Goal: Task Accomplishment & Management: Use online tool/utility

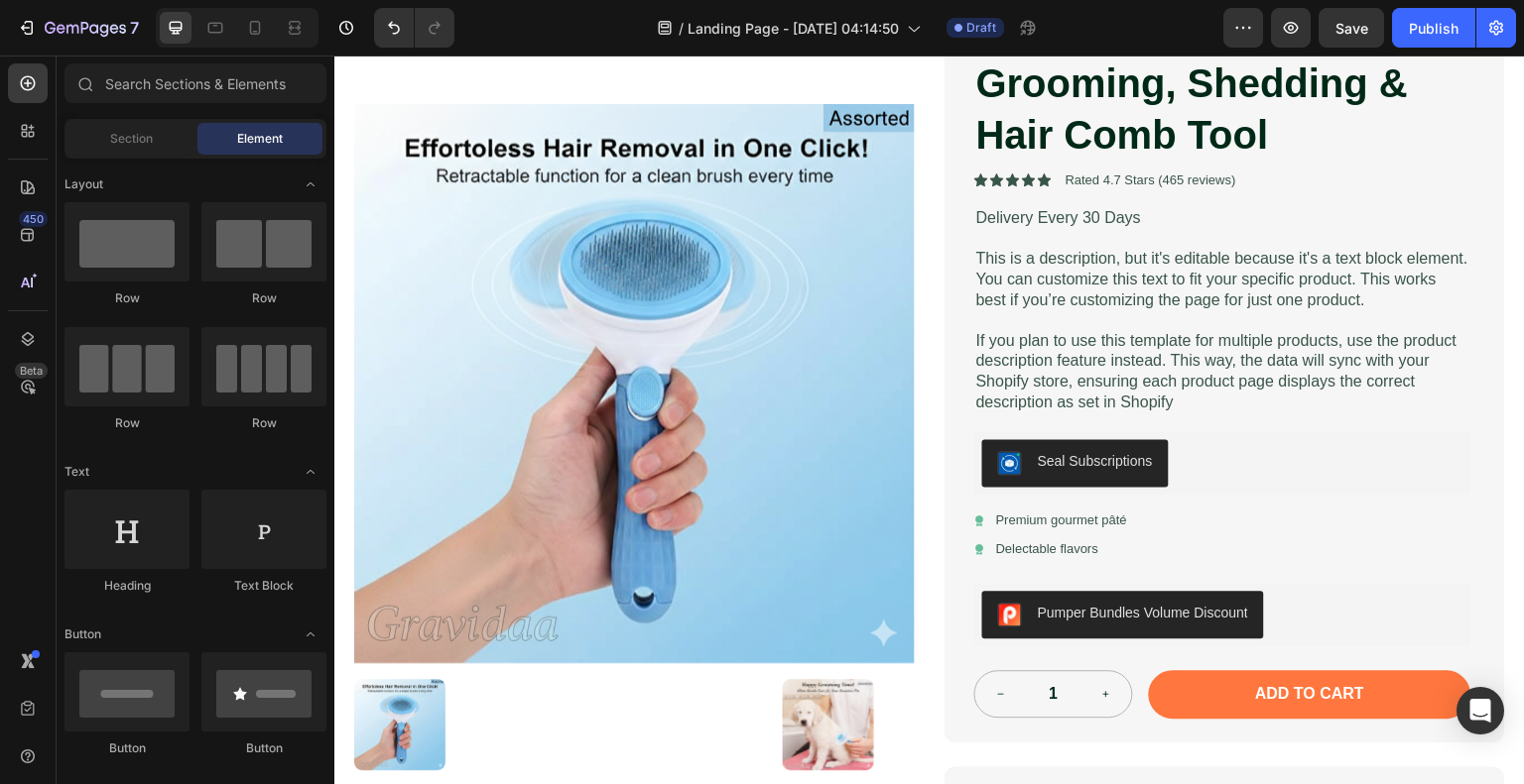
scroll to position [298, 0]
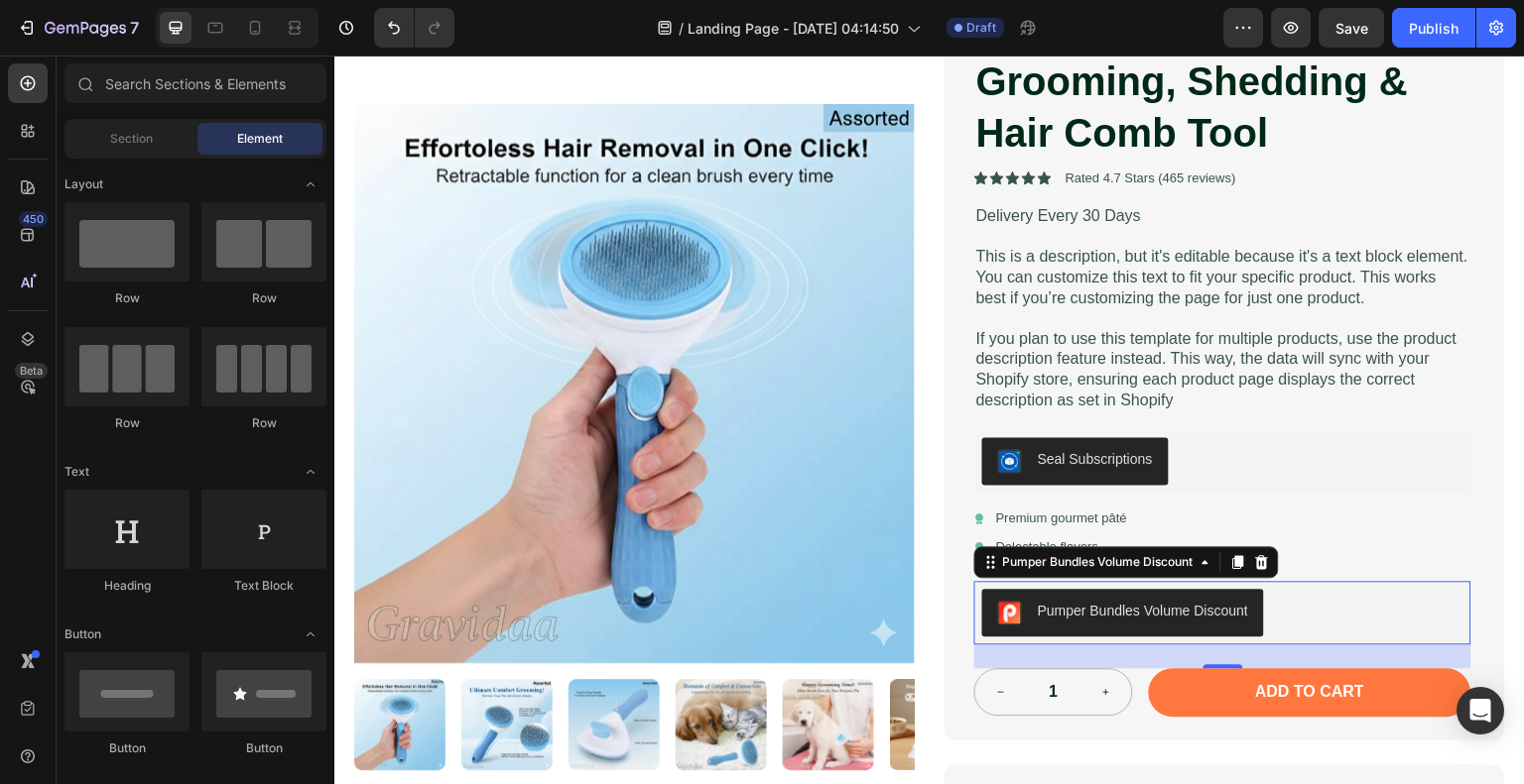
click at [1063, 604] on div "Pumper Bundles Volume Discount" at bounding box center [1142, 611] width 210 height 21
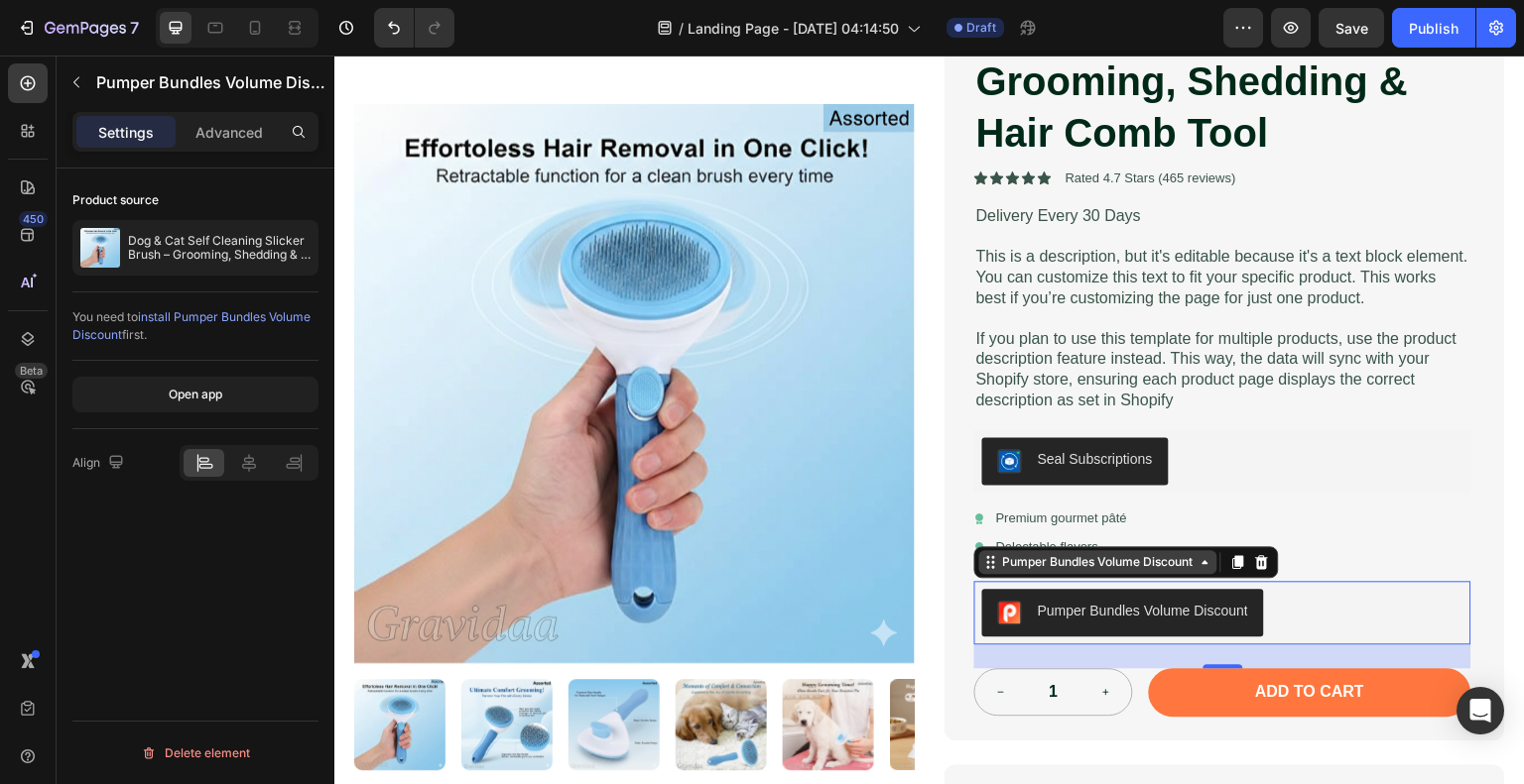
click at [1109, 562] on div "Pumper Bundles Volume Discount" at bounding box center [1097, 562] width 198 height 18
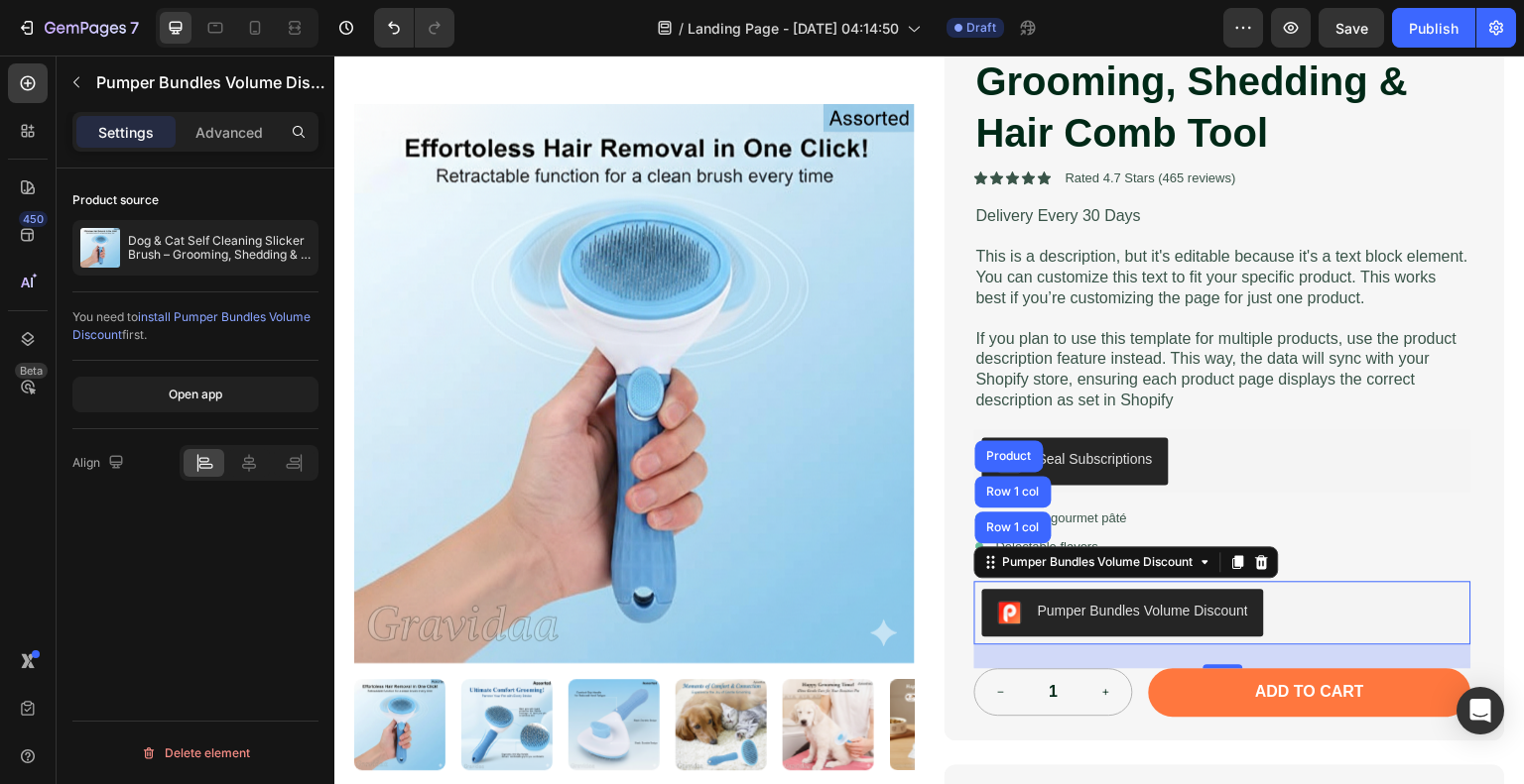
click at [1074, 612] on div "Pumper Bundles Volume Discount" at bounding box center [1142, 611] width 210 height 21
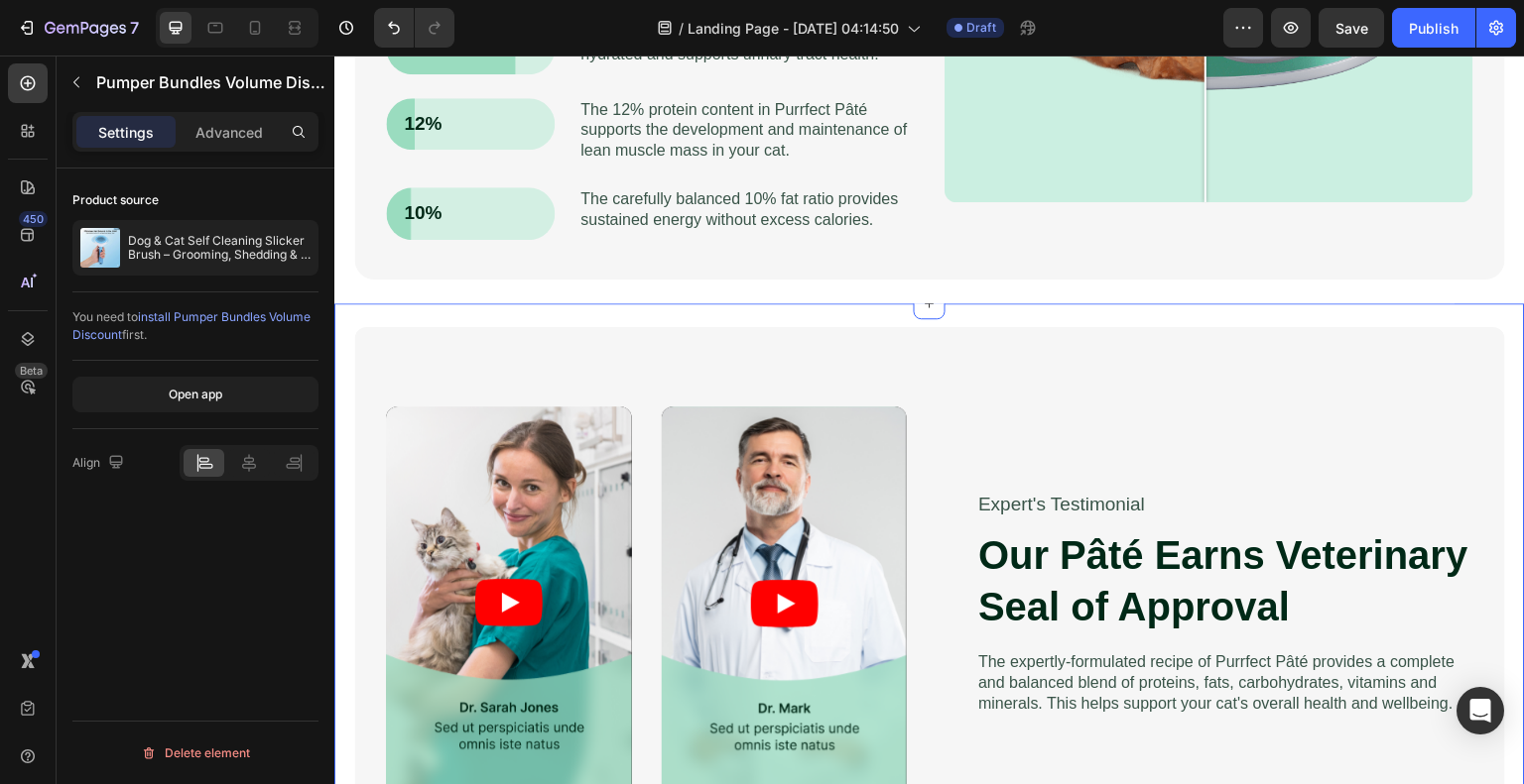
scroll to position [1785, 0]
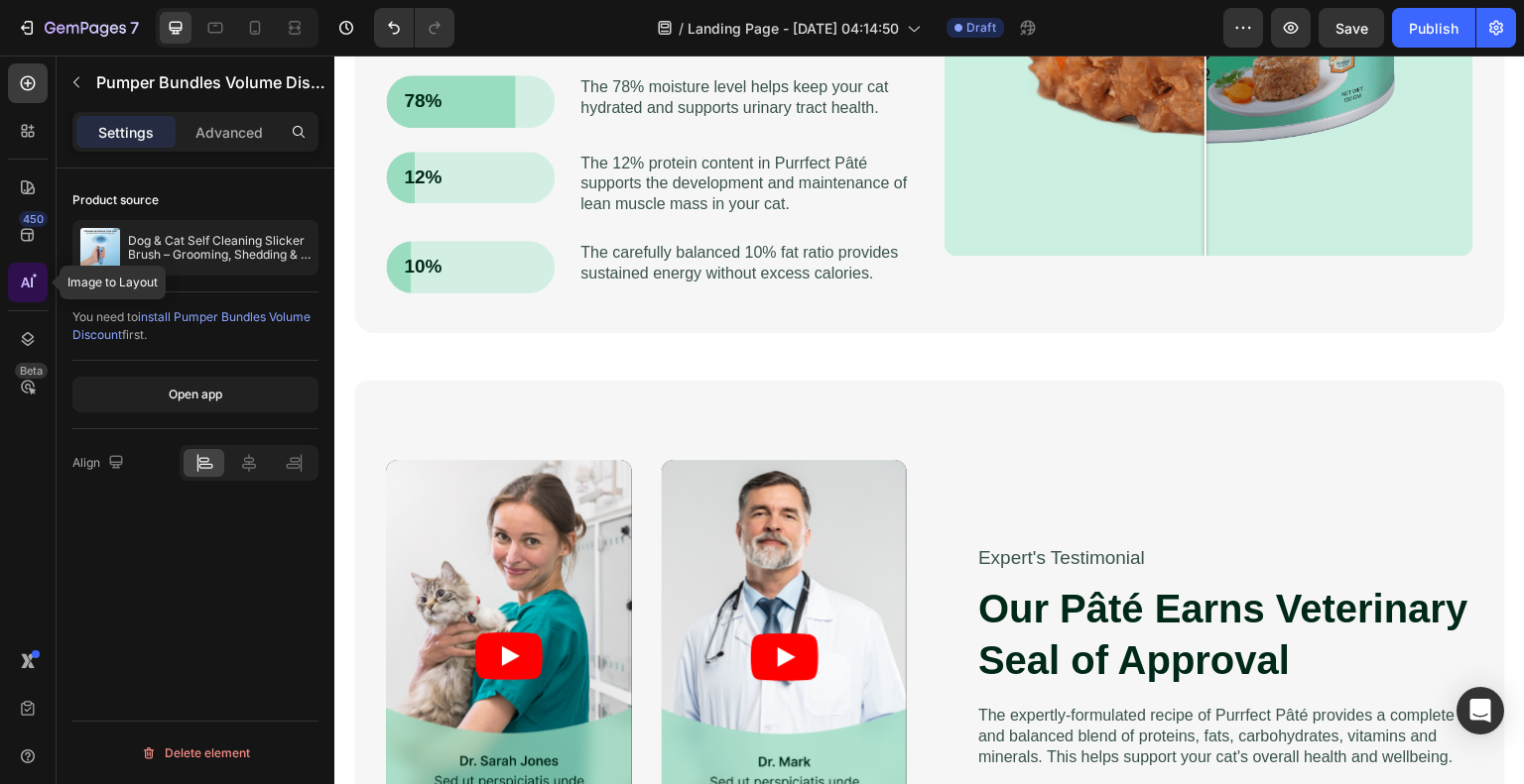
click at [28, 278] on icon at bounding box center [28, 283] width 20 height 20
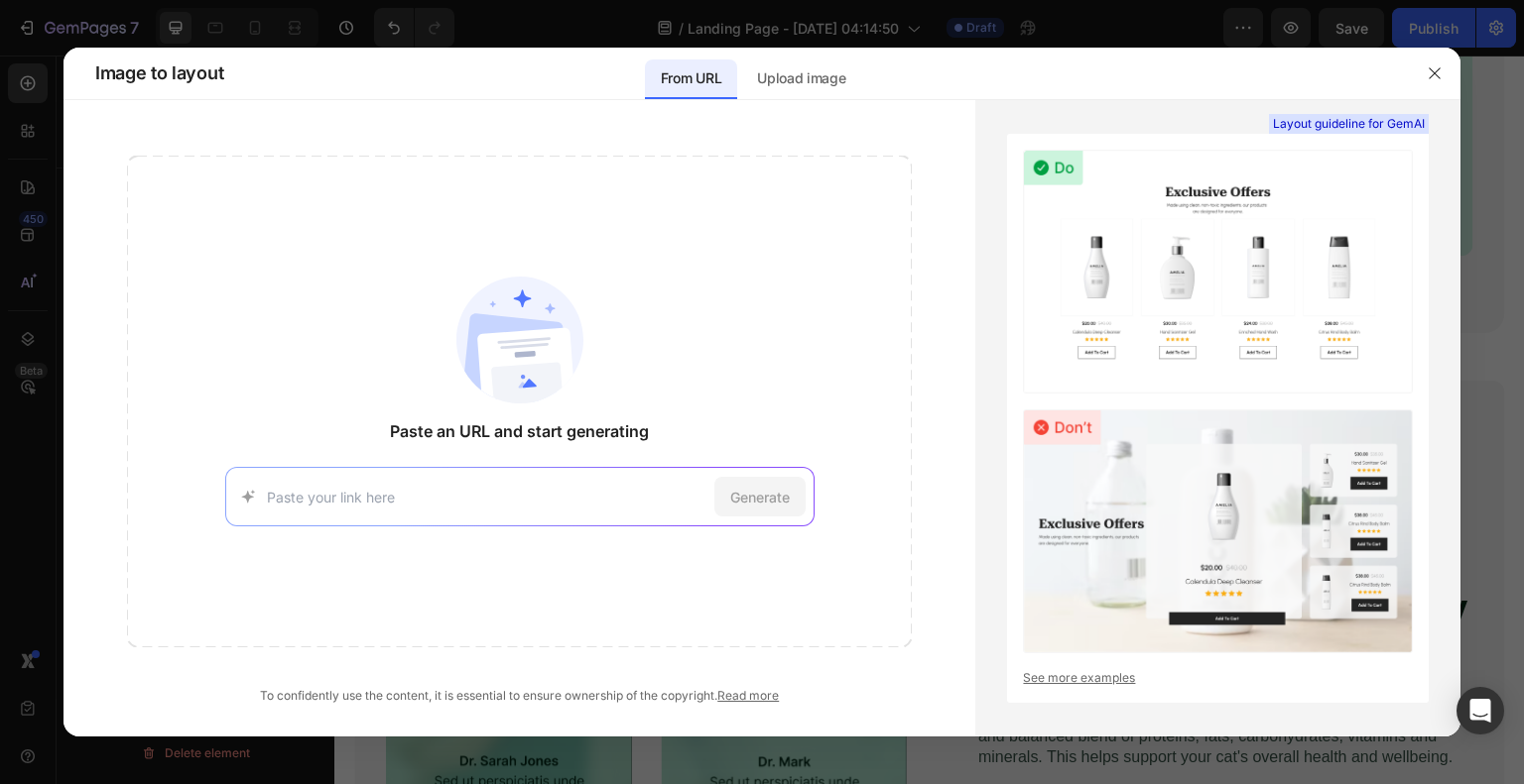
click at [333, 500] on input at bounding box center [486, 497] width 440 height 21
paste input "[URL][DOMAIN_NAME]"
type input "[URL][DOMAIN_NAME]"
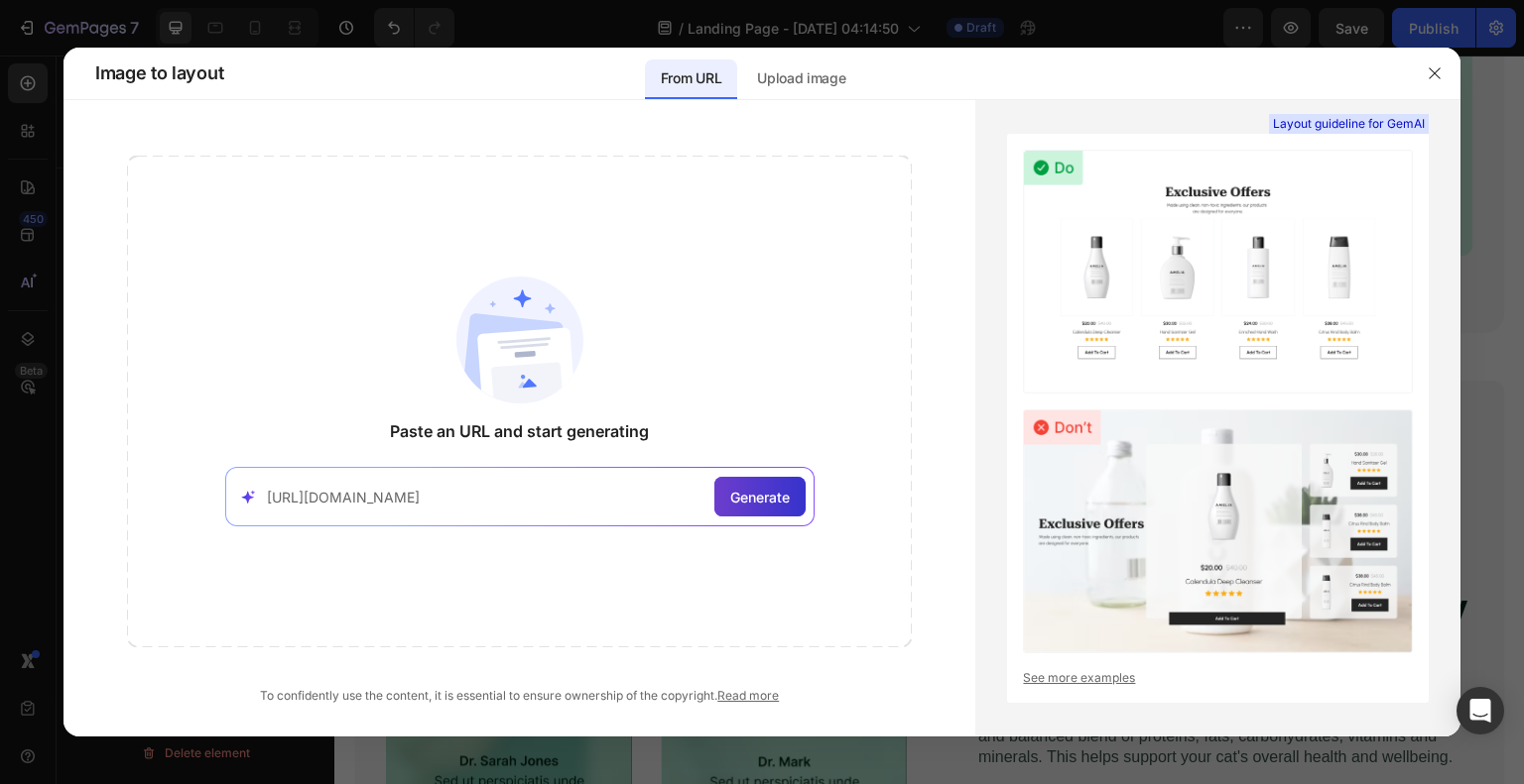
click at [775, 500] on span "Generate" at bounding box center [761, 497] width 60 height 21
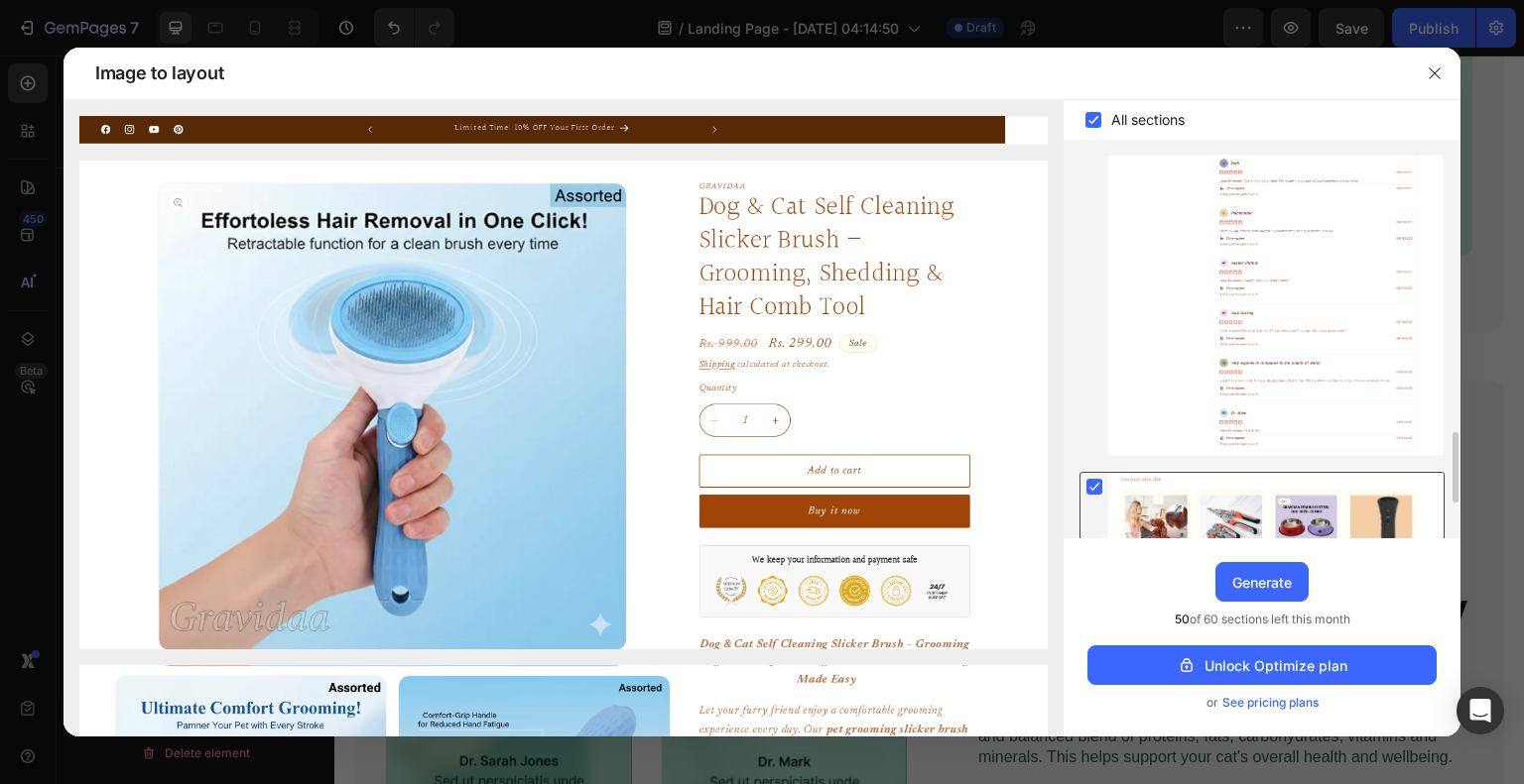
scroll to position [1678, 0]
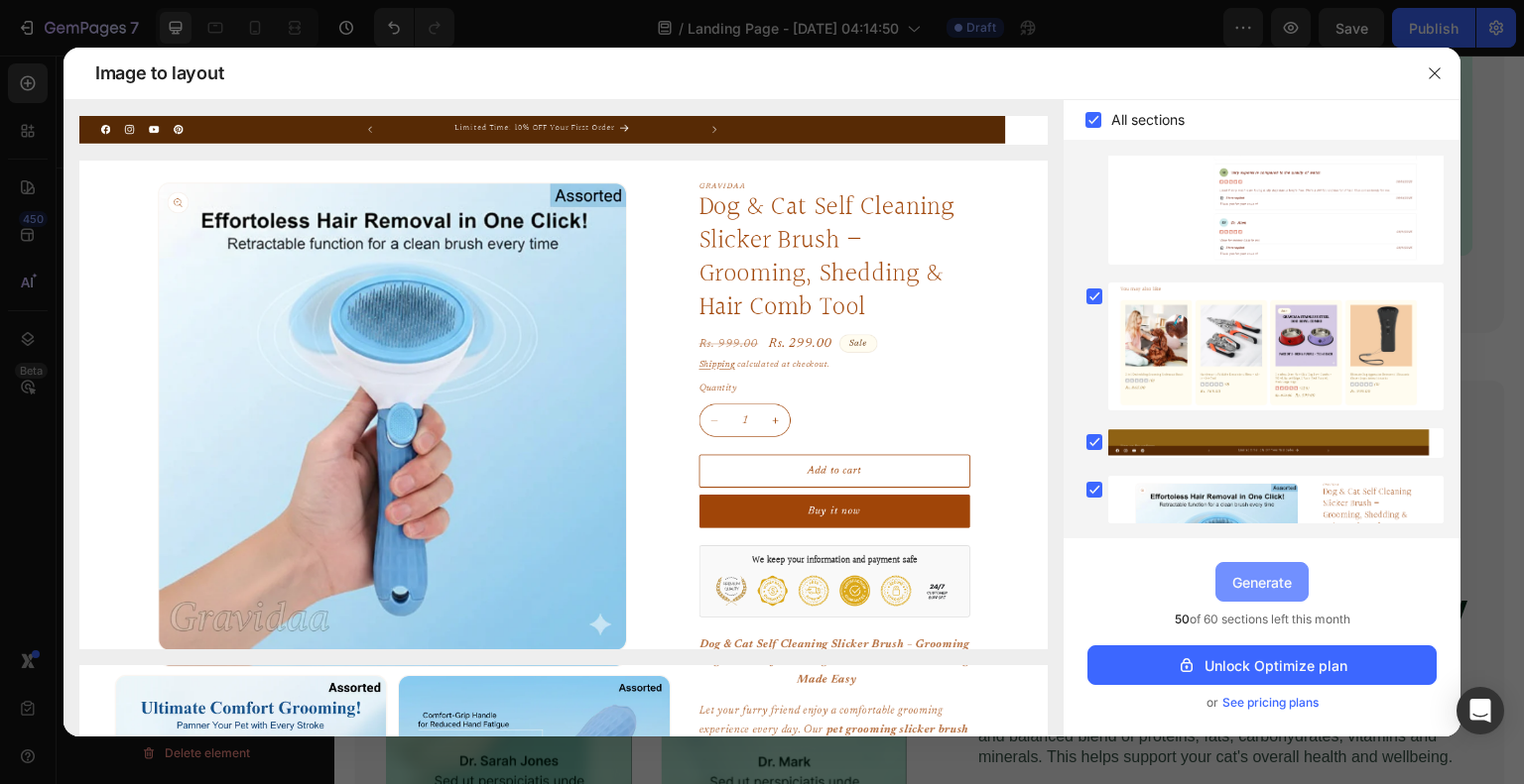
click at [1269, 575] on div "Generate" at bounding box center [1262, 582] width 60 height 21
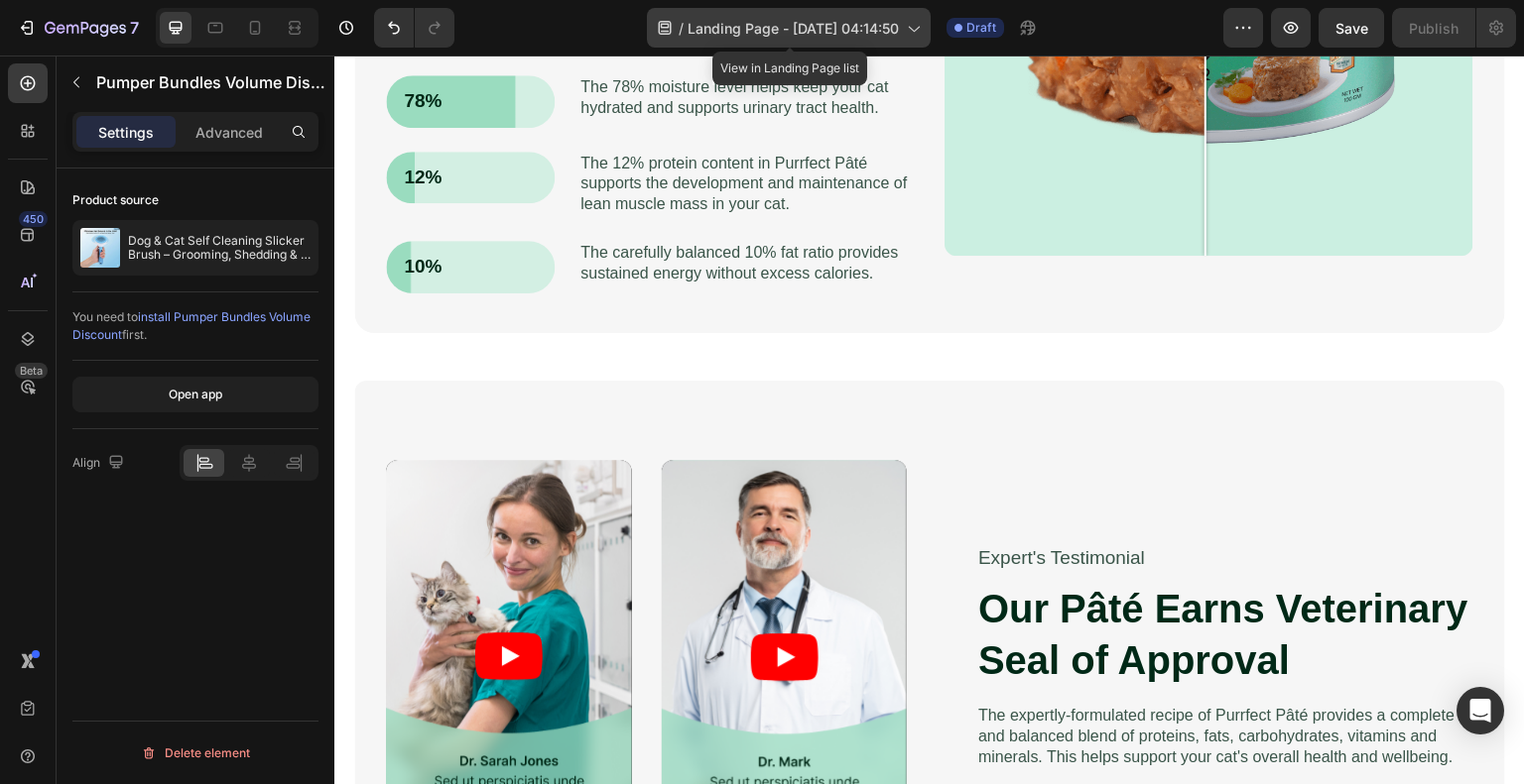
click at [917, 27] on icon at bounding box center [913, 28] width 20 height 20
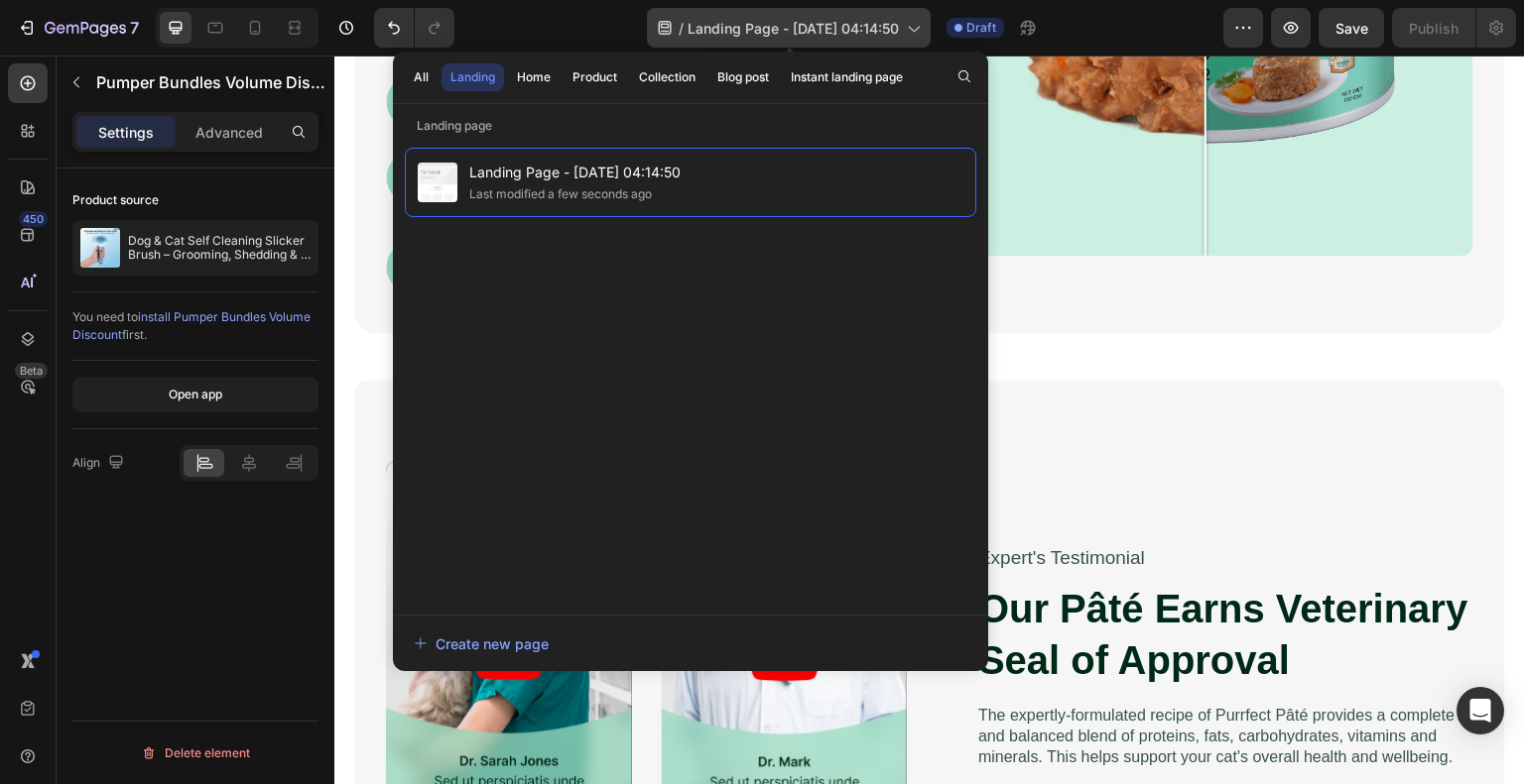
click at [917, 27] on icon at bounding box center [913, 28] width 20 height 20
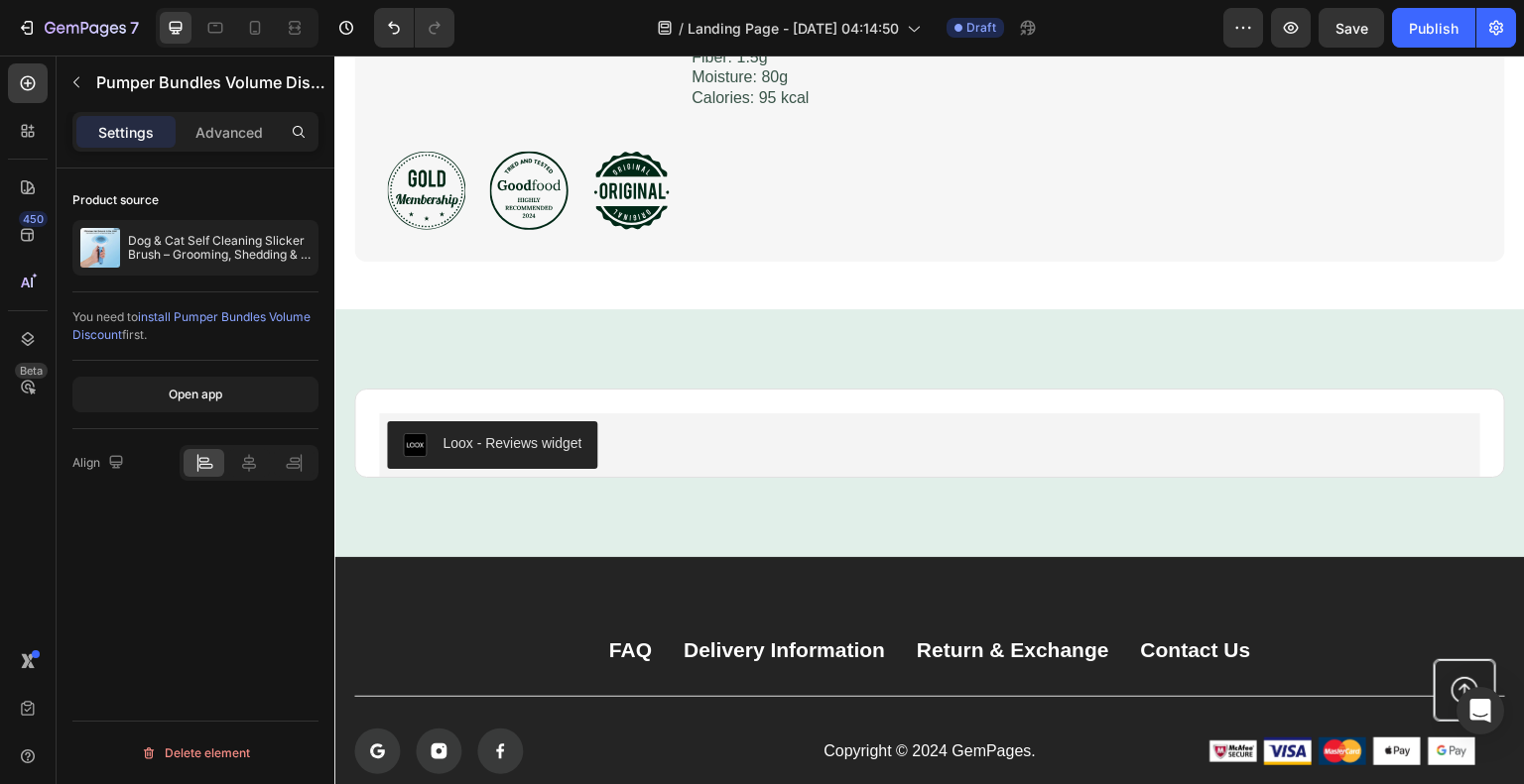
scroll to position [3074, 0]
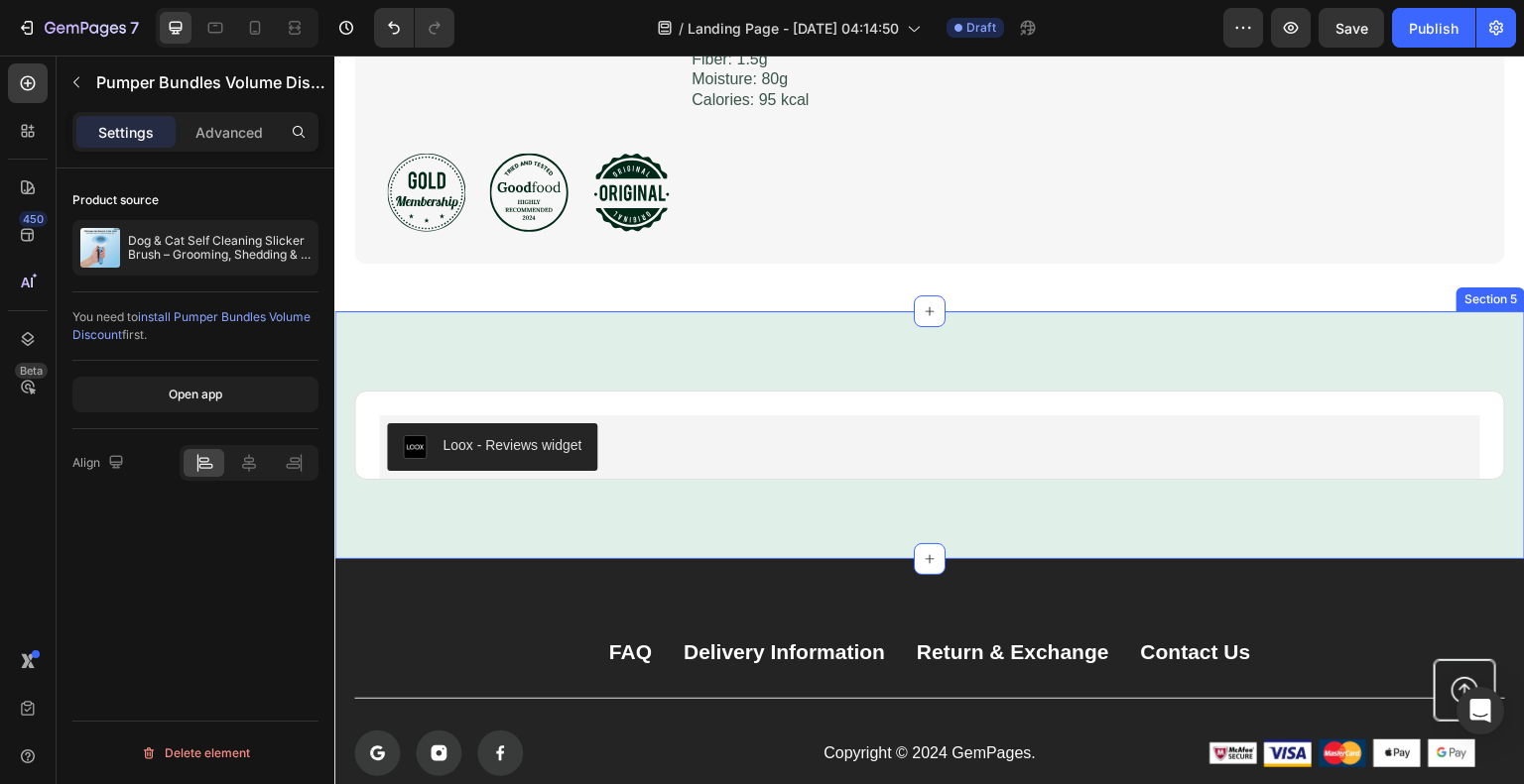
click at [748, 507] on div "Loox - Reviews widget Loox Product Row Section 5" at bounding box center [929, 435] width 1191 height 248
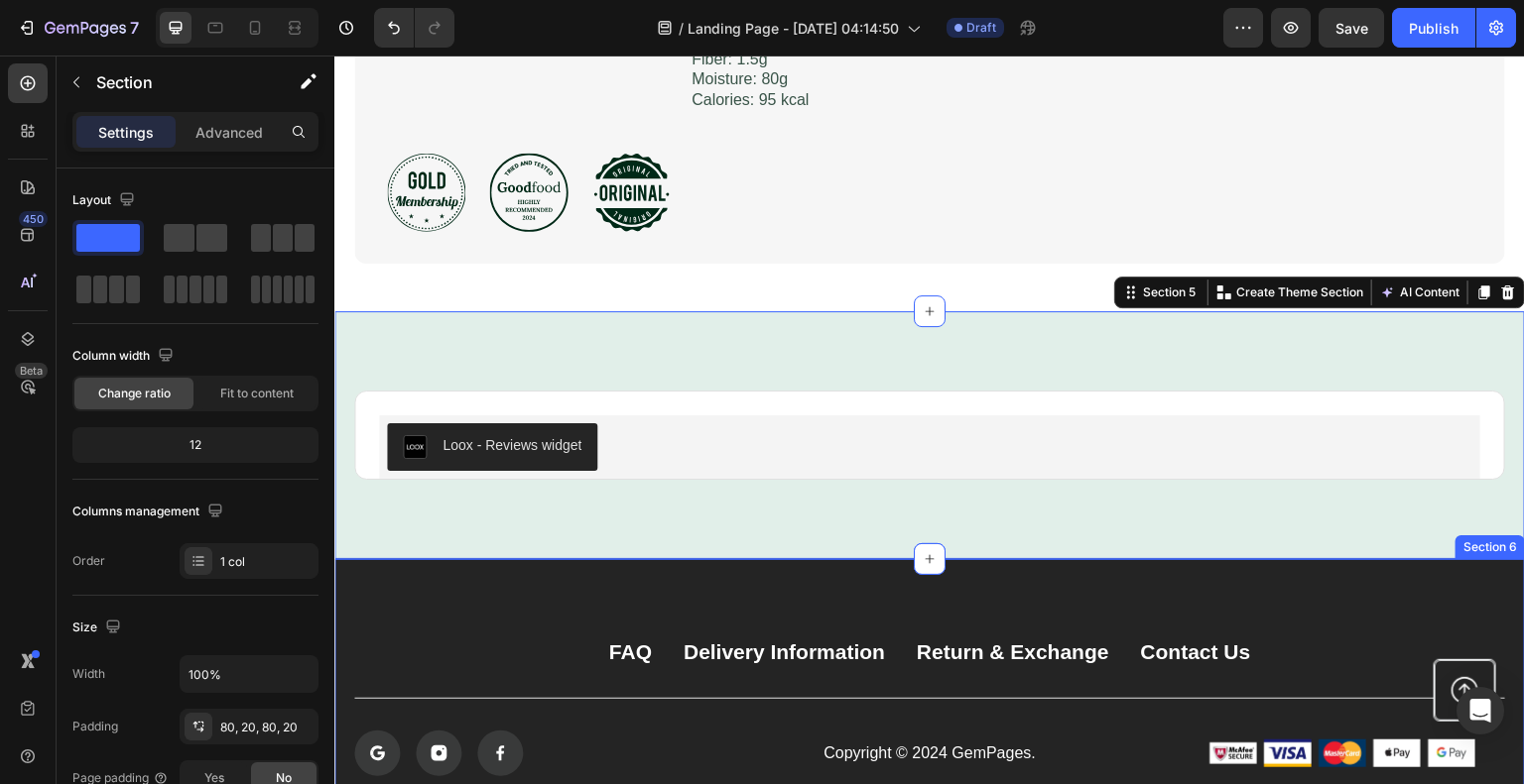
click at [648, 596] on div "FAQ Button Delivery Information Button Return & Exchange Button Contact Us Butt…" at bounding box center [929, 697] width 1191 height 277
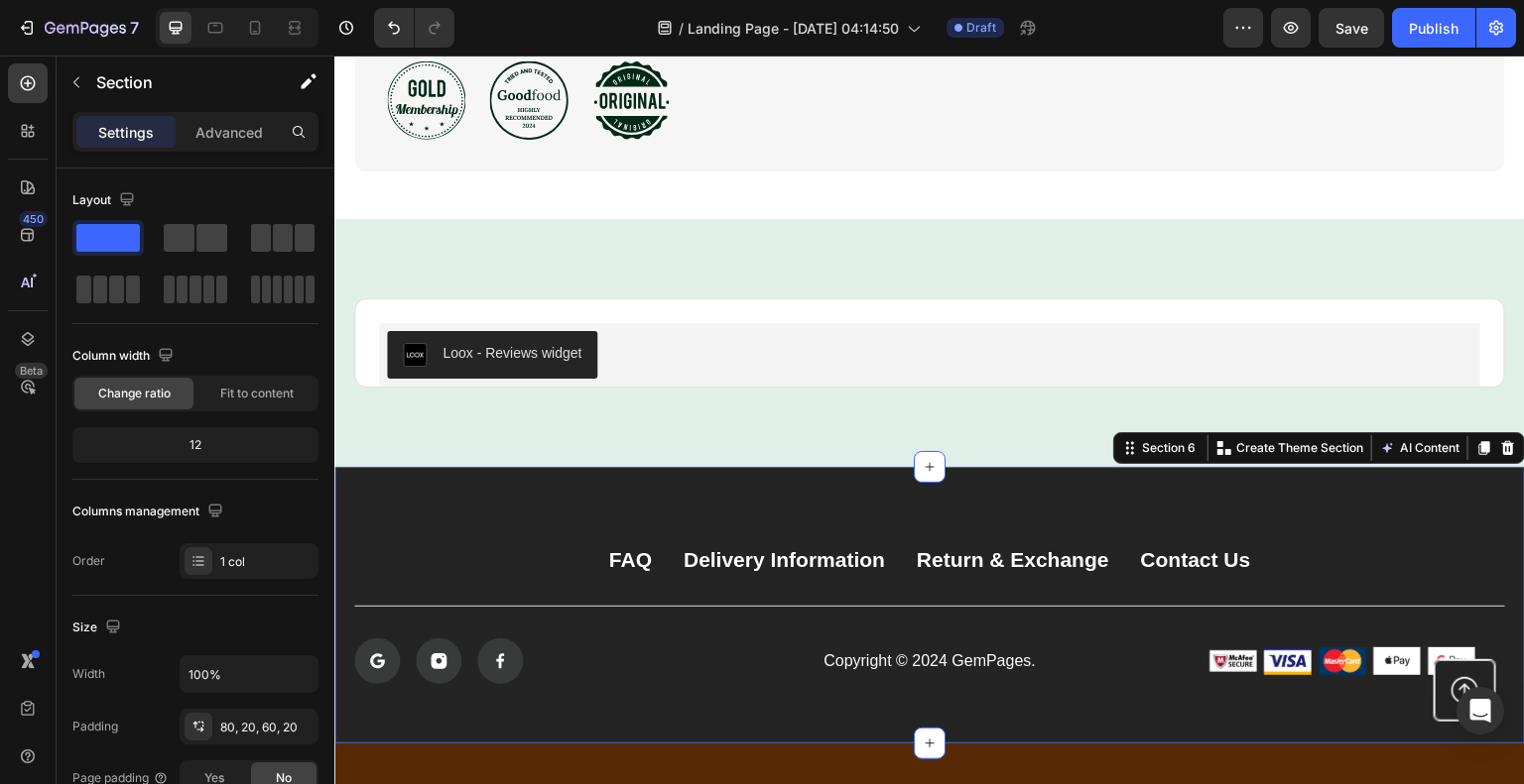
scroll to position [3174, 0]
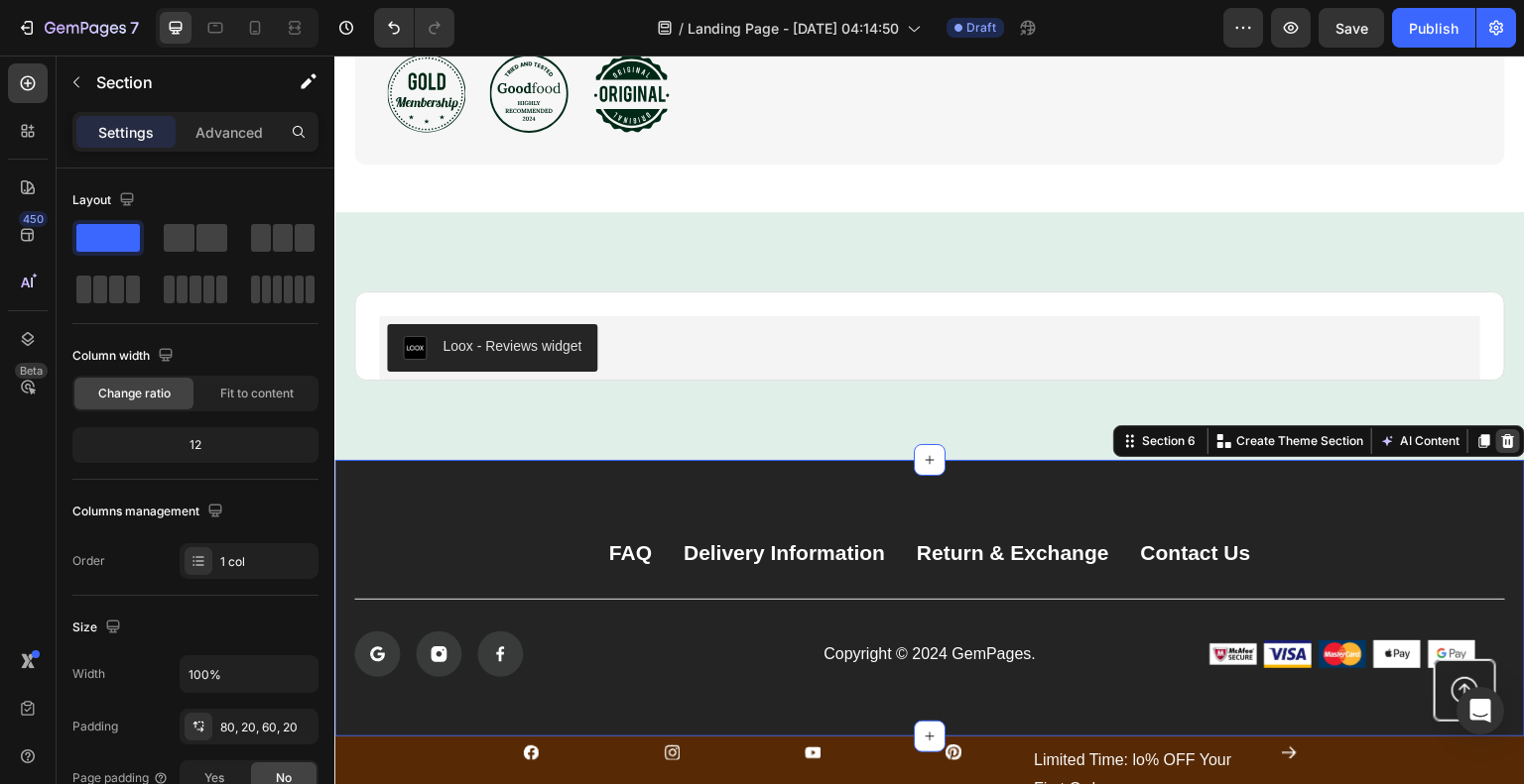
click at [1502, 436] on icon at bounding box center [1508, 441] width 13 height 14
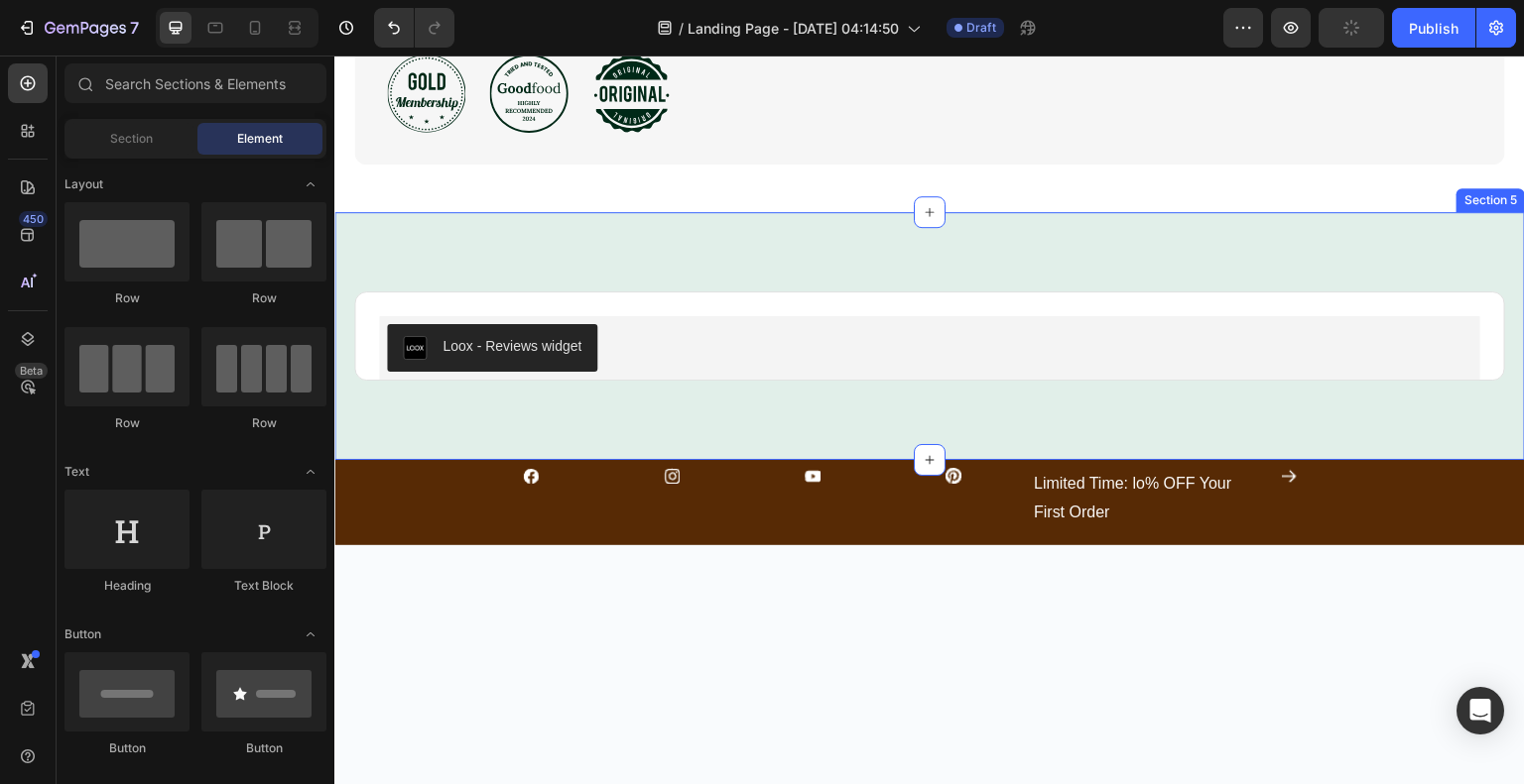
click at [1478, 225] on div "Loox - Reviews widget Loox Product Row Section 5" at bounding box center [929, 336] width 1191 height 248
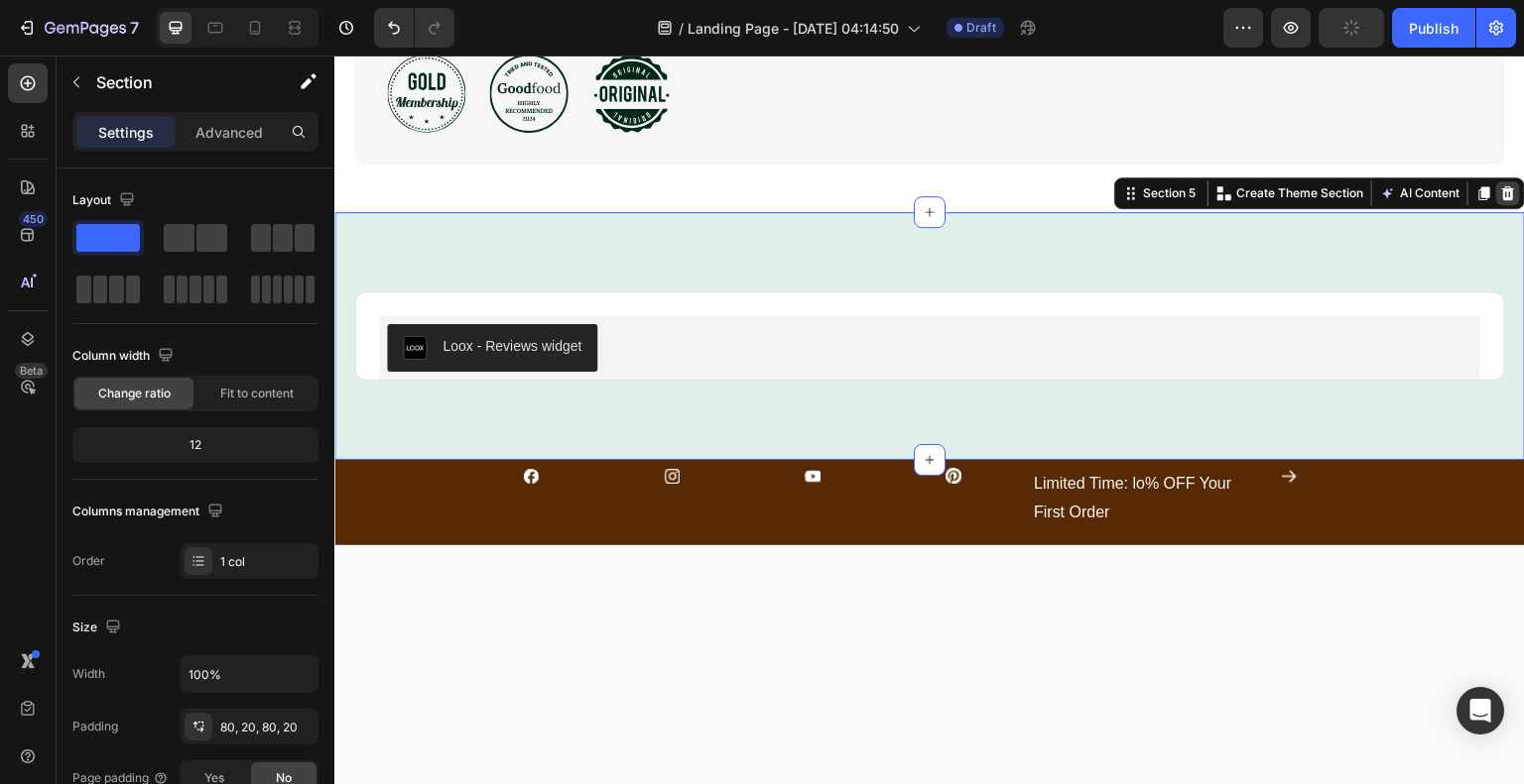
click at [1502, 197] on icon at bounding box center [1508, 193] width 13 height 14
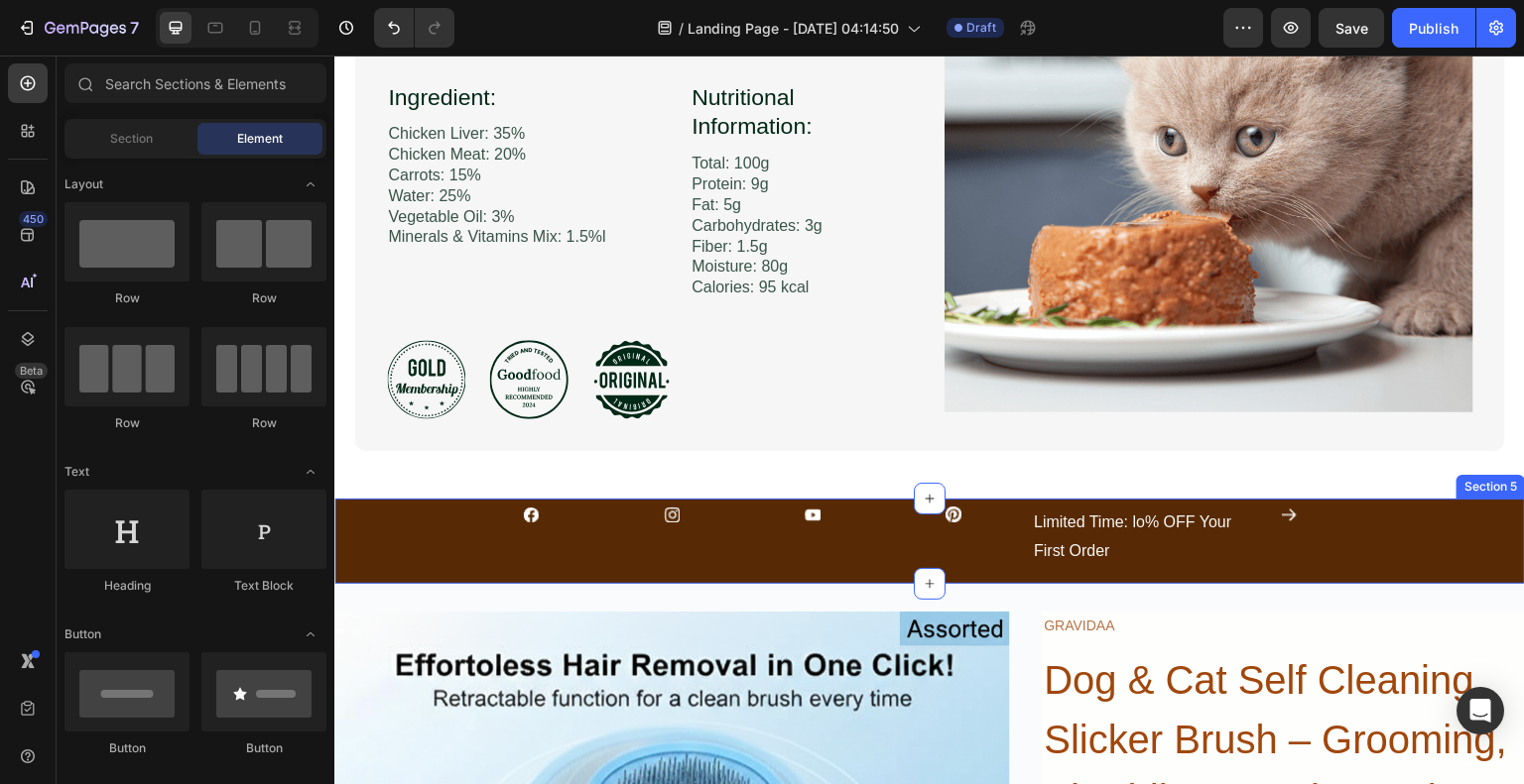
scroll to position [2876, 0]
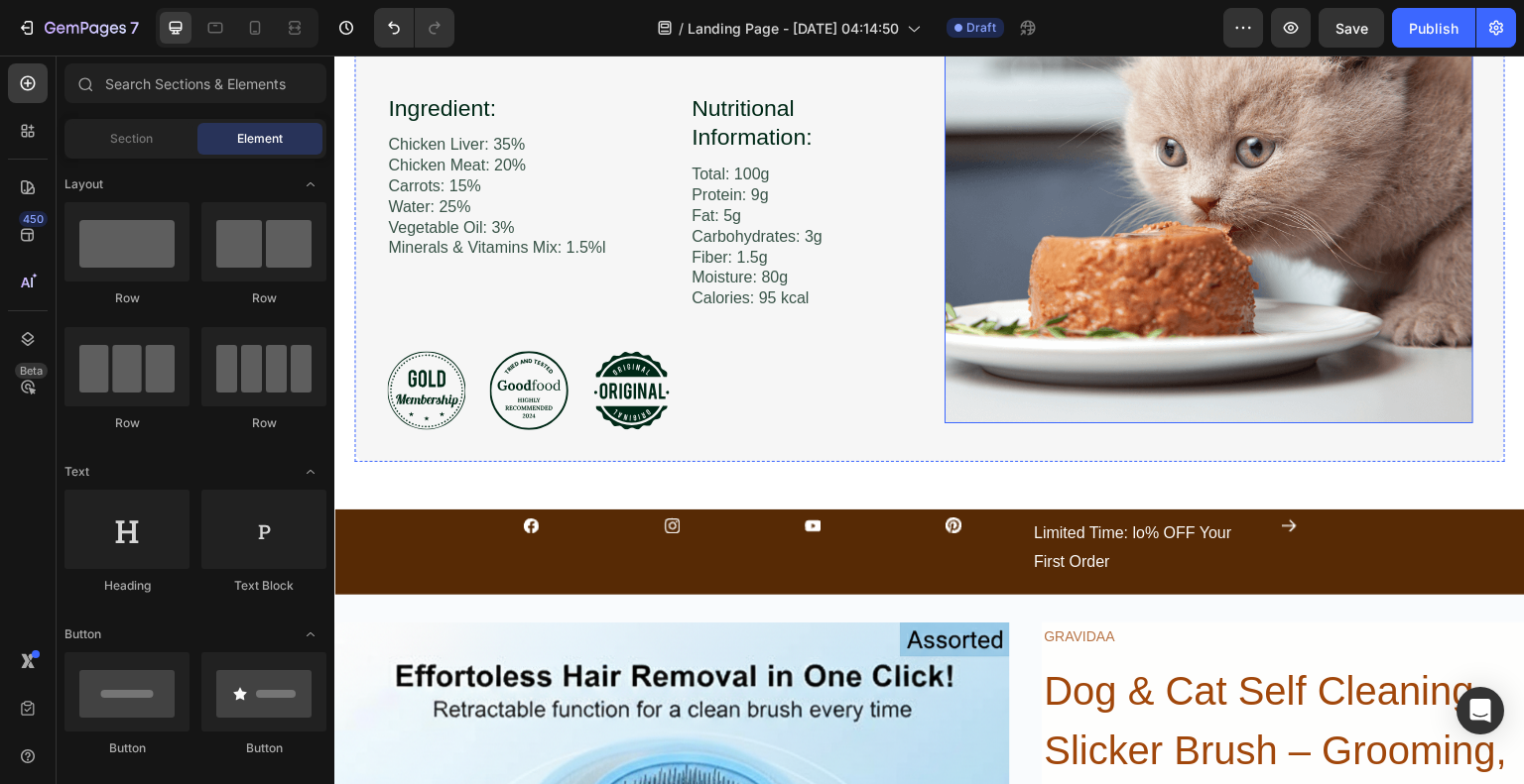
click at [1447, 237] on img at bounding box center [1209, 176] width 529 height 494
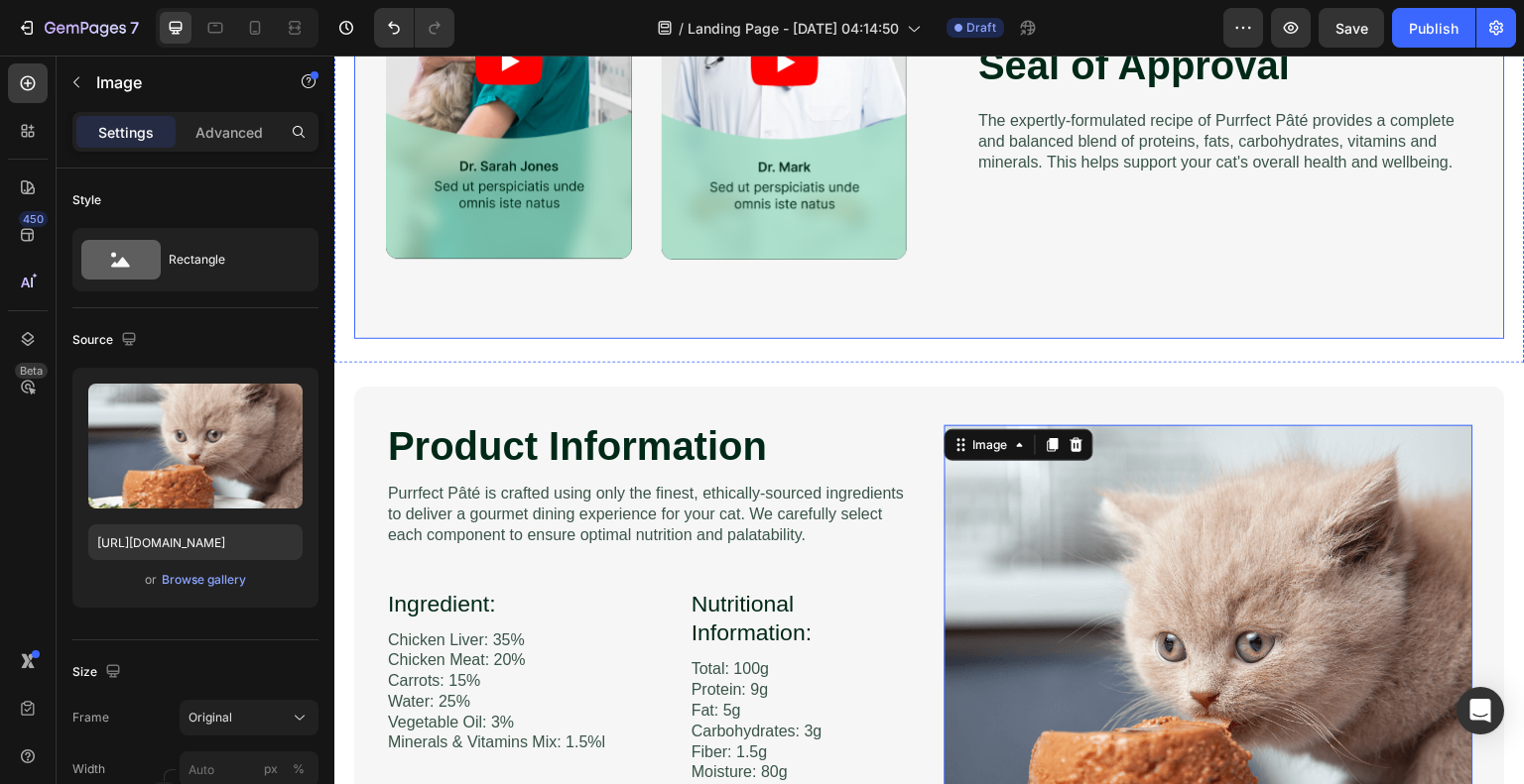
scroll to position [2380, 0]
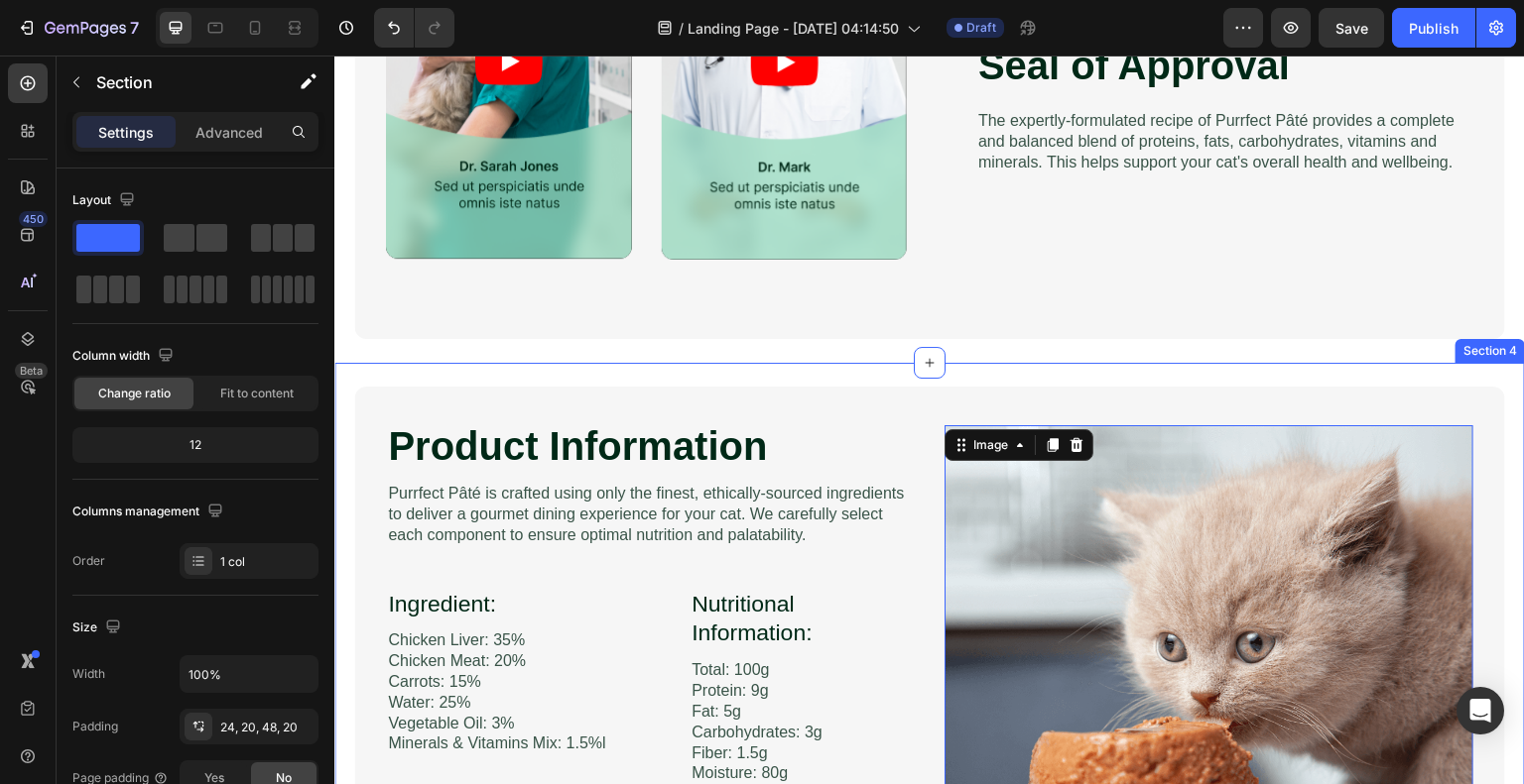
click at [1406, 384] on div "Product Information Heading Image Purrfect [PERSON_NAME] is crafted using only …" at bounding box center [929, 683] width 1191 height 643
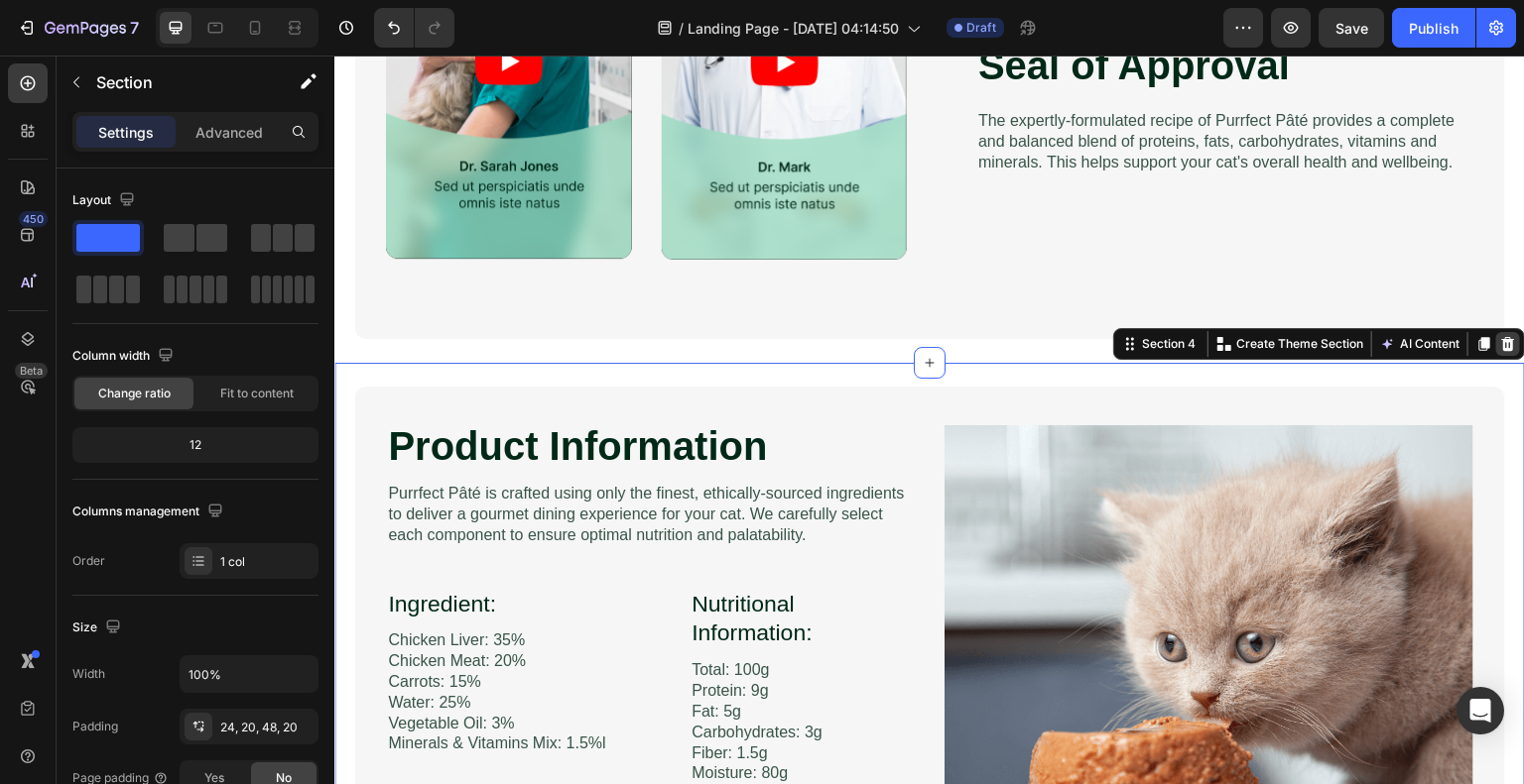
click at [1502, 344] on div at bounding box center [1508, 344] width 24 height 24
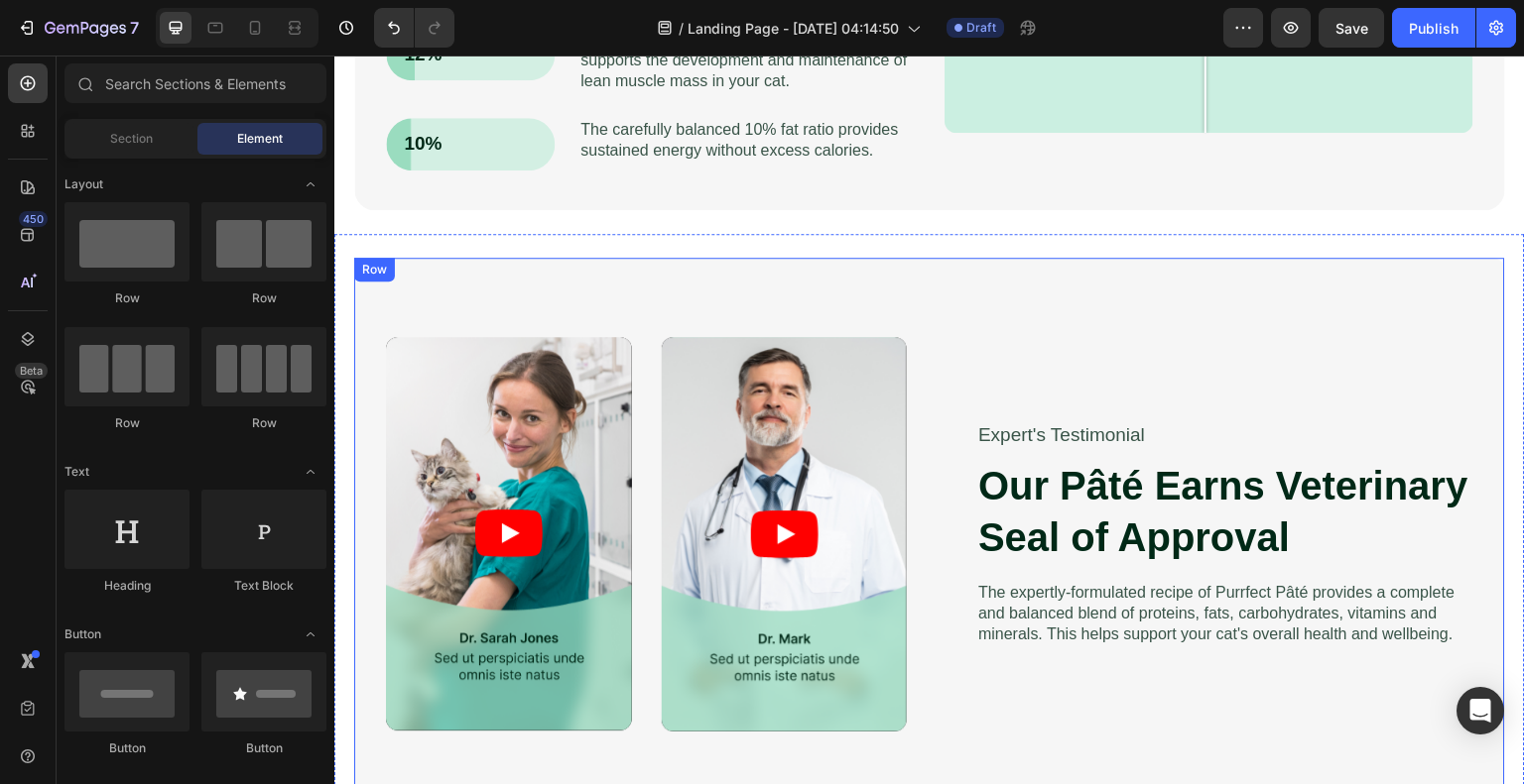
scroll to position [1884, 0]
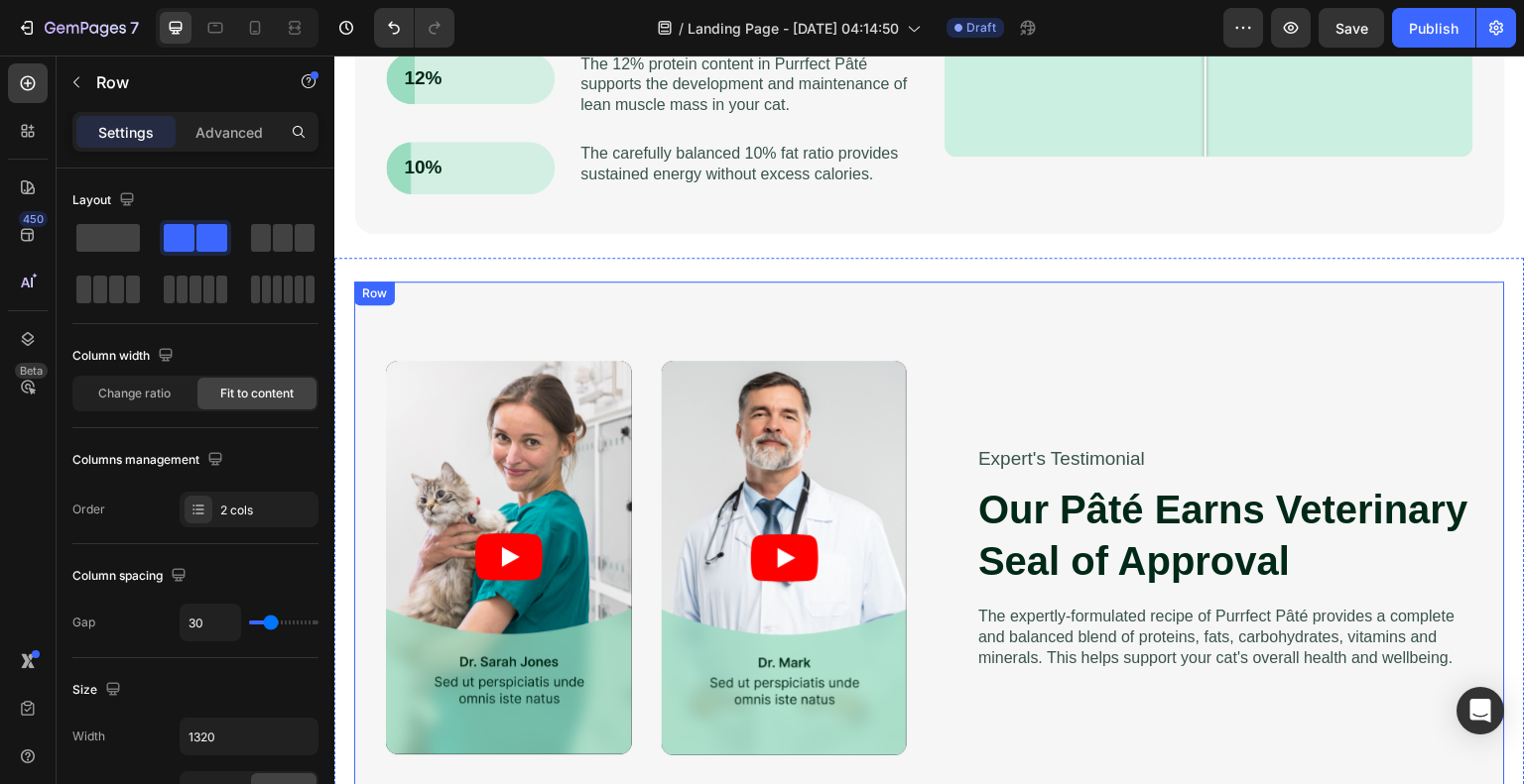
click at [1400, 303] on div "Video Video Video Video Carousel Expert's Testimonial Text Block Our [PERSON_NA…" at bounding box center [929, 559] width 1151 height 554
click at [1463, 258] on div "Video Video Video Video Carousel Expert's Testimonial Text Block Our [PERSON_NA…" at bounding box center [929, 559] width 1191 height 602
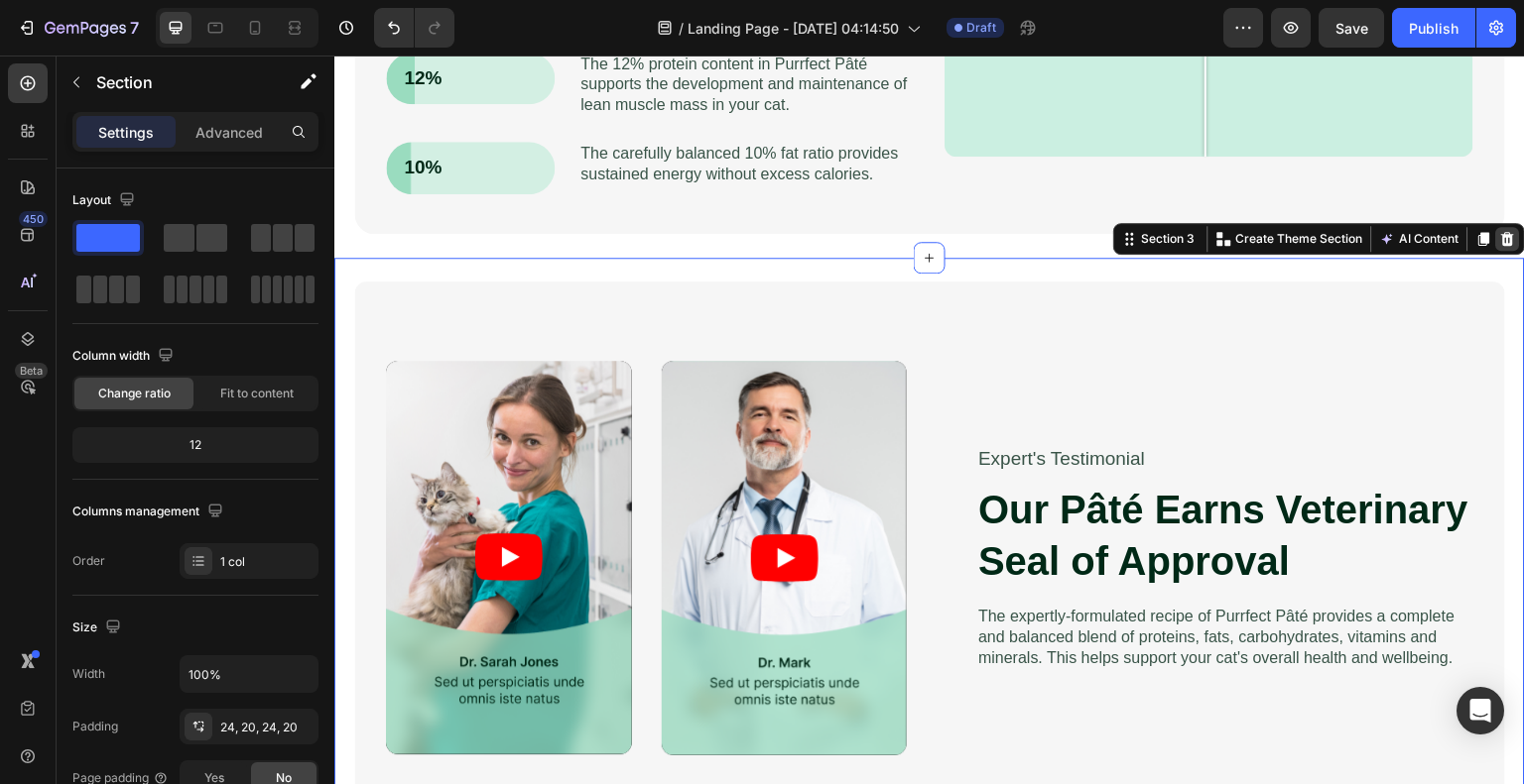
click at [1500, 241] on icon at bounding box center [1508, 239] width 16 height 16
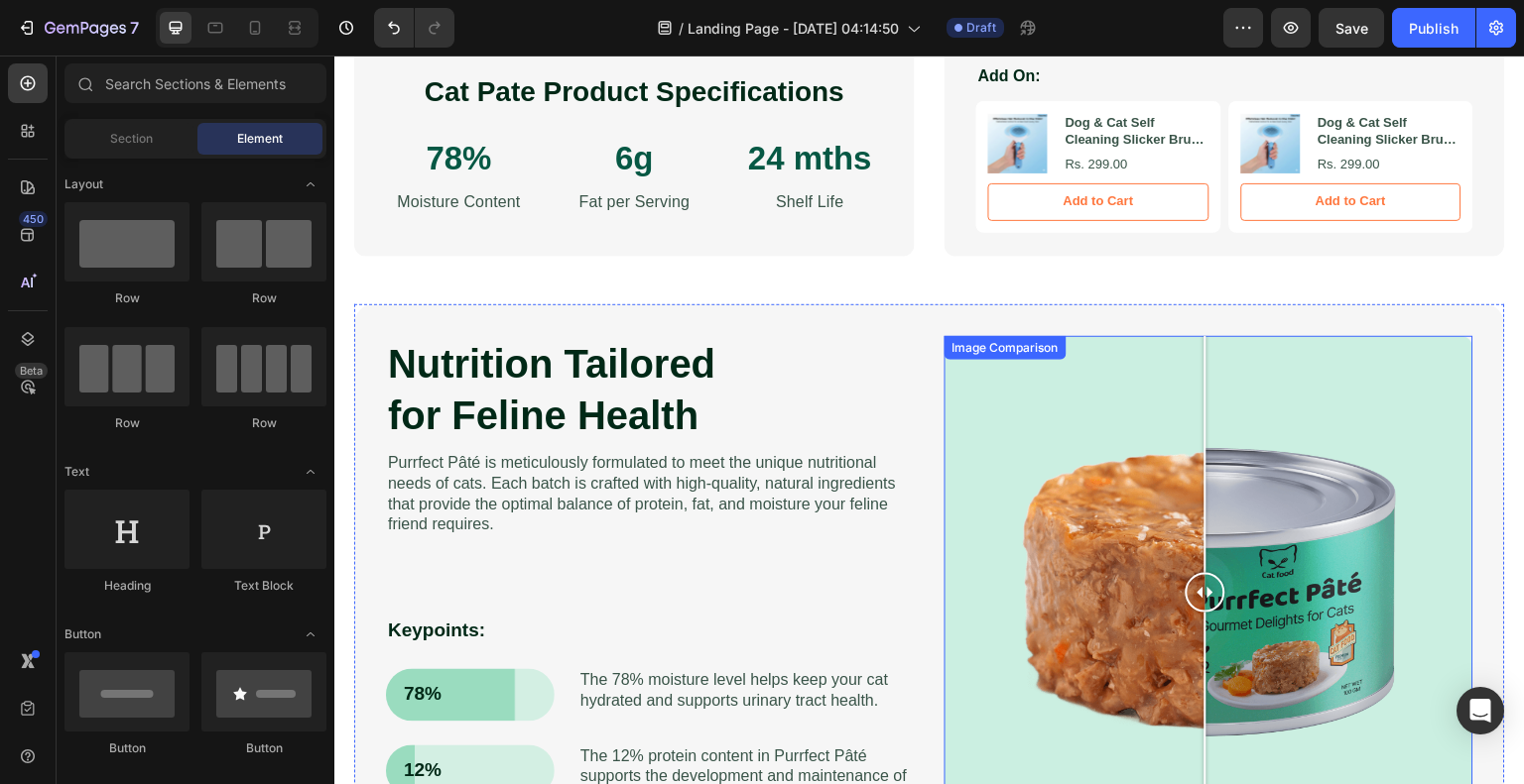
scroll to position [1190, 0]
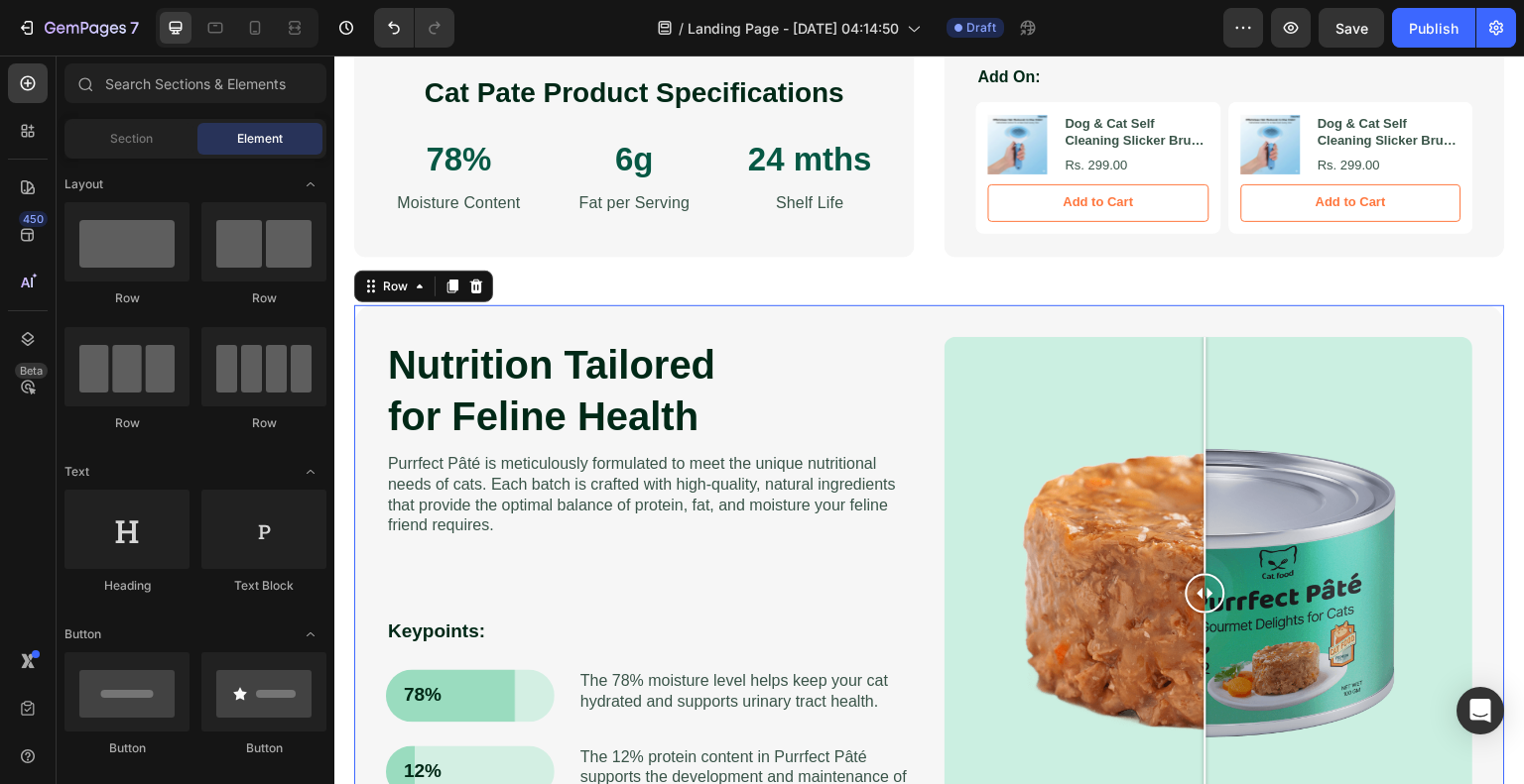
click at [1406, 310] on div "Nutrition Tailored for Feline Health Heading Purrfect [PERSON_NAME] is meticulo…" at bounding box center [929, 617] width 1151 height 623
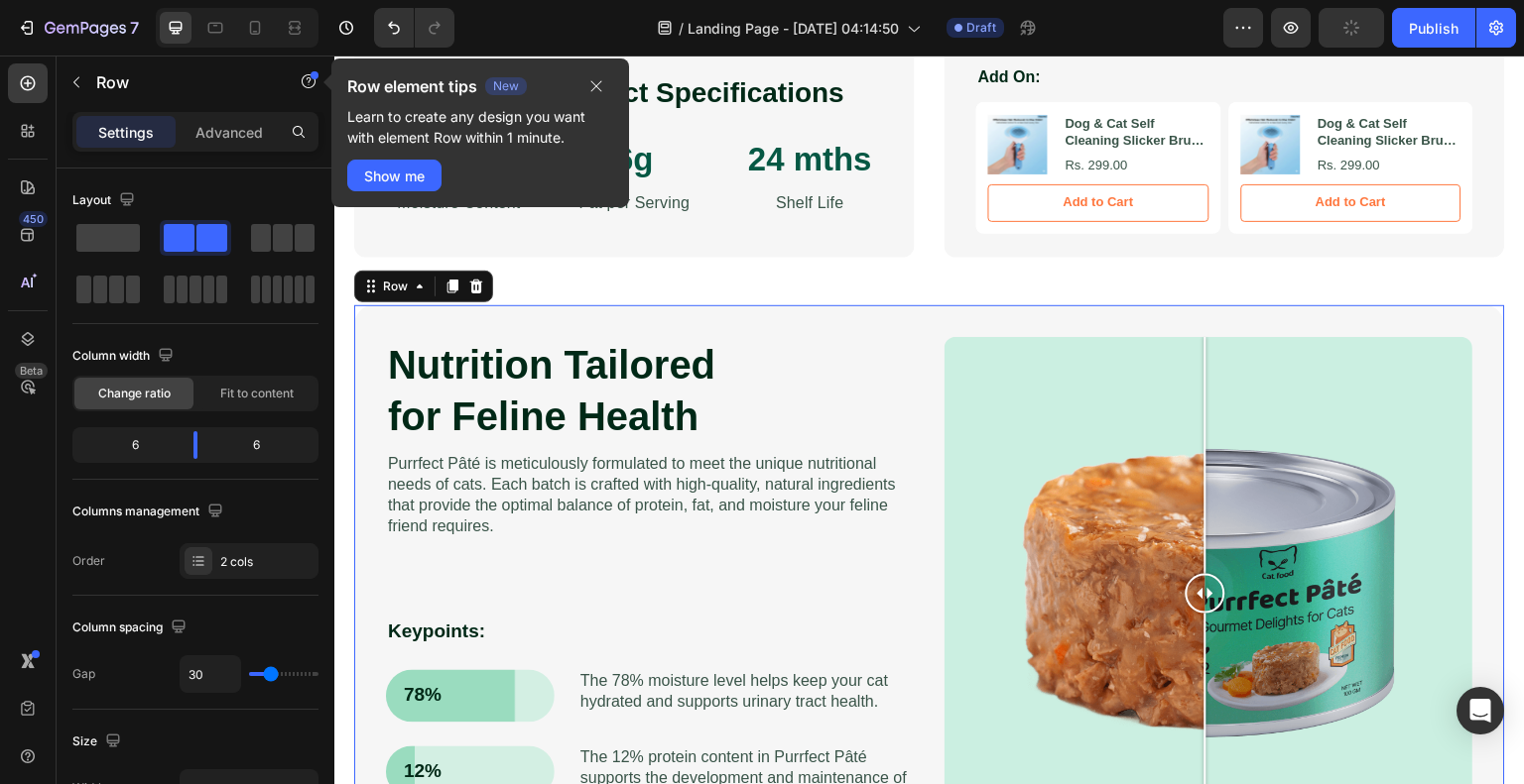
click at [1448, 322] on div "Nutrition Tailored for Feline Health Heading Purrfect [PERSON_NAME] is meticulo…" at bounding box center [929, 617] width 1151 height 623
click at [479, 291] on icon at bounding box center [476, 287] width 13 height 14
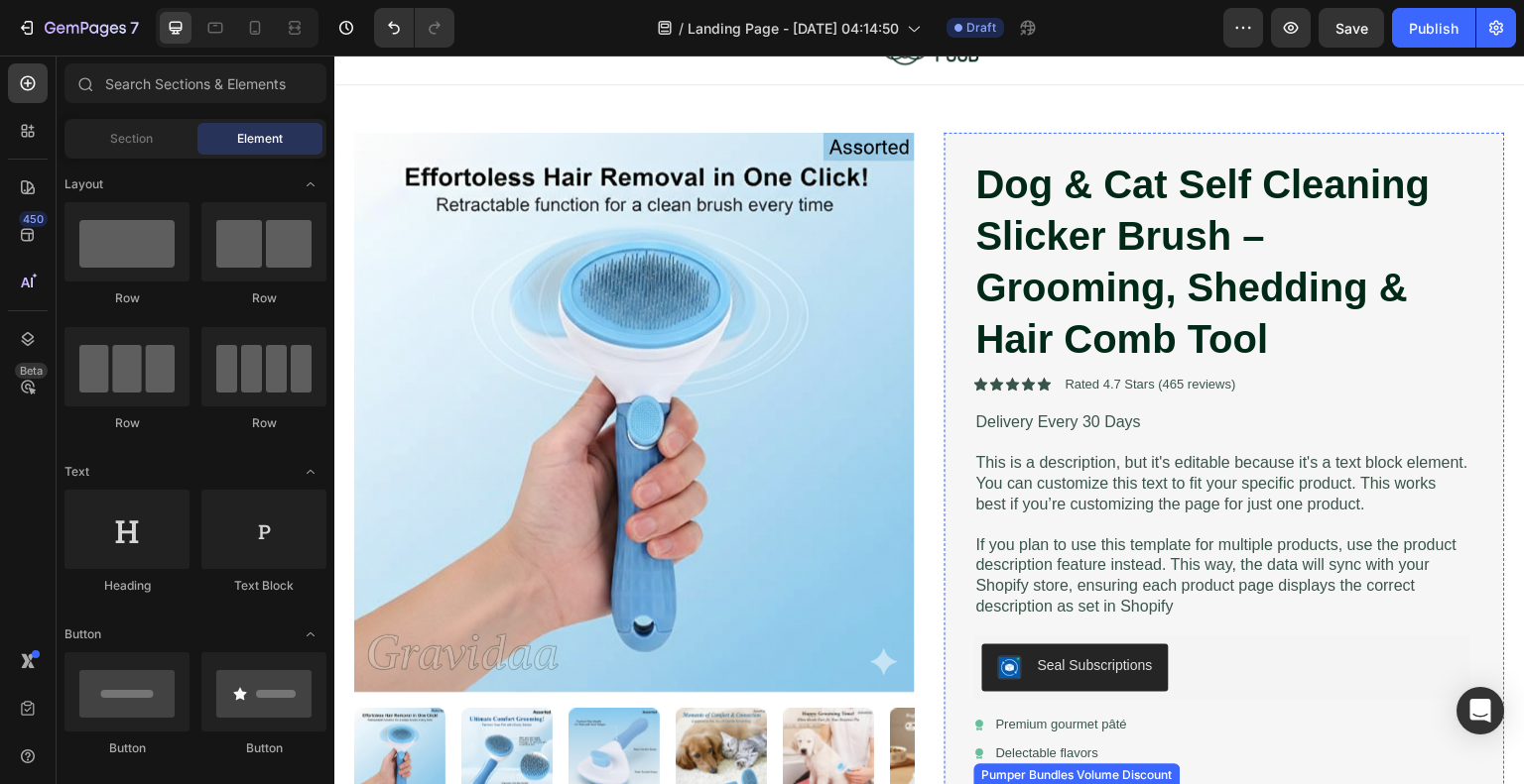
scroll to position [0, 0]
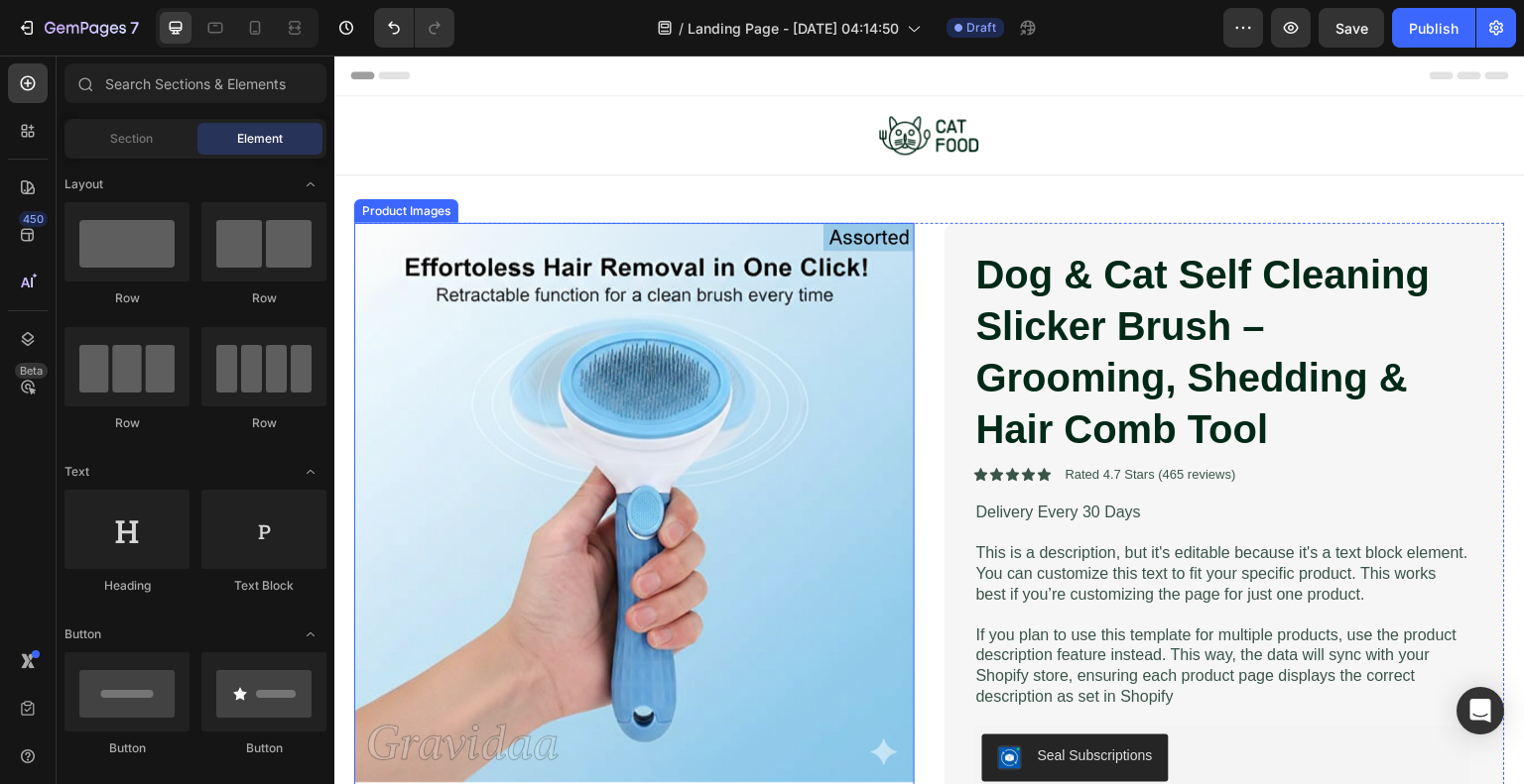
click at [482, 276] on img at bounding box center [634, 503] width 560 height 560
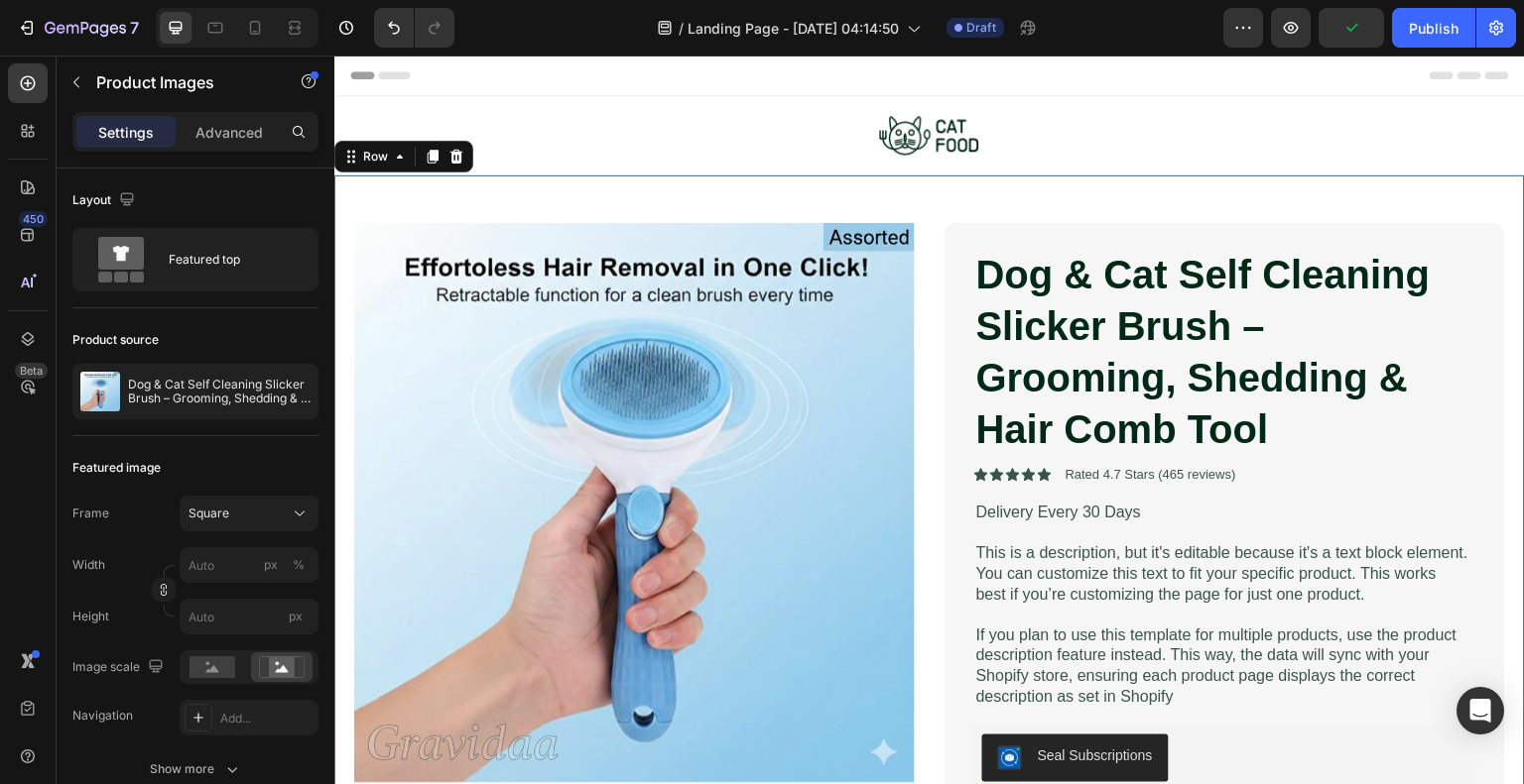
click at [640, 199] on div "Product Images Dog & Cat Self Cleaning Slicker Brush – Grooming, Shedding & Hai…" at bounding box center [929, 703] width 1191 height 1056
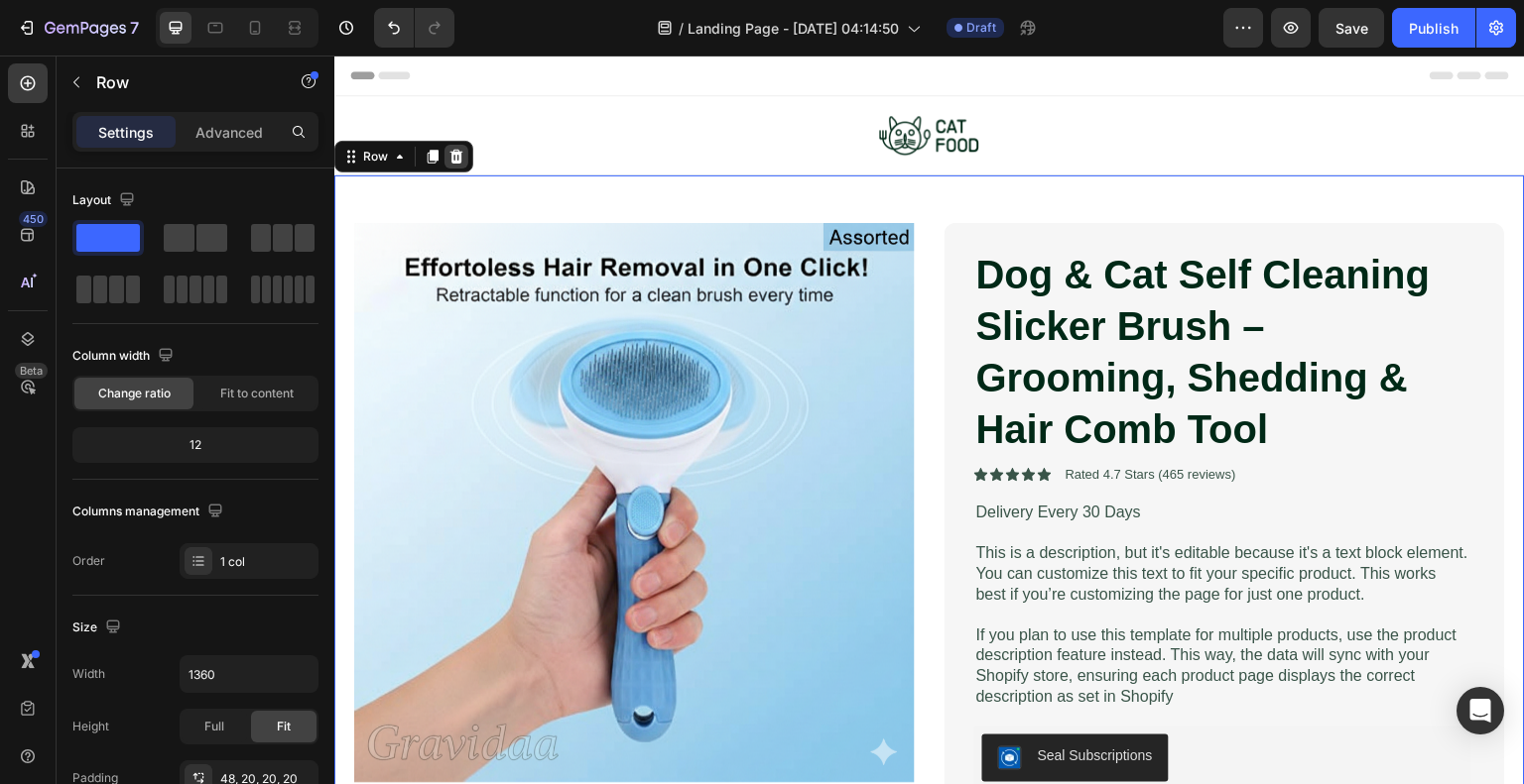
click at [452, 155] on icon at bounding box center [457, 155] width 13 height 14
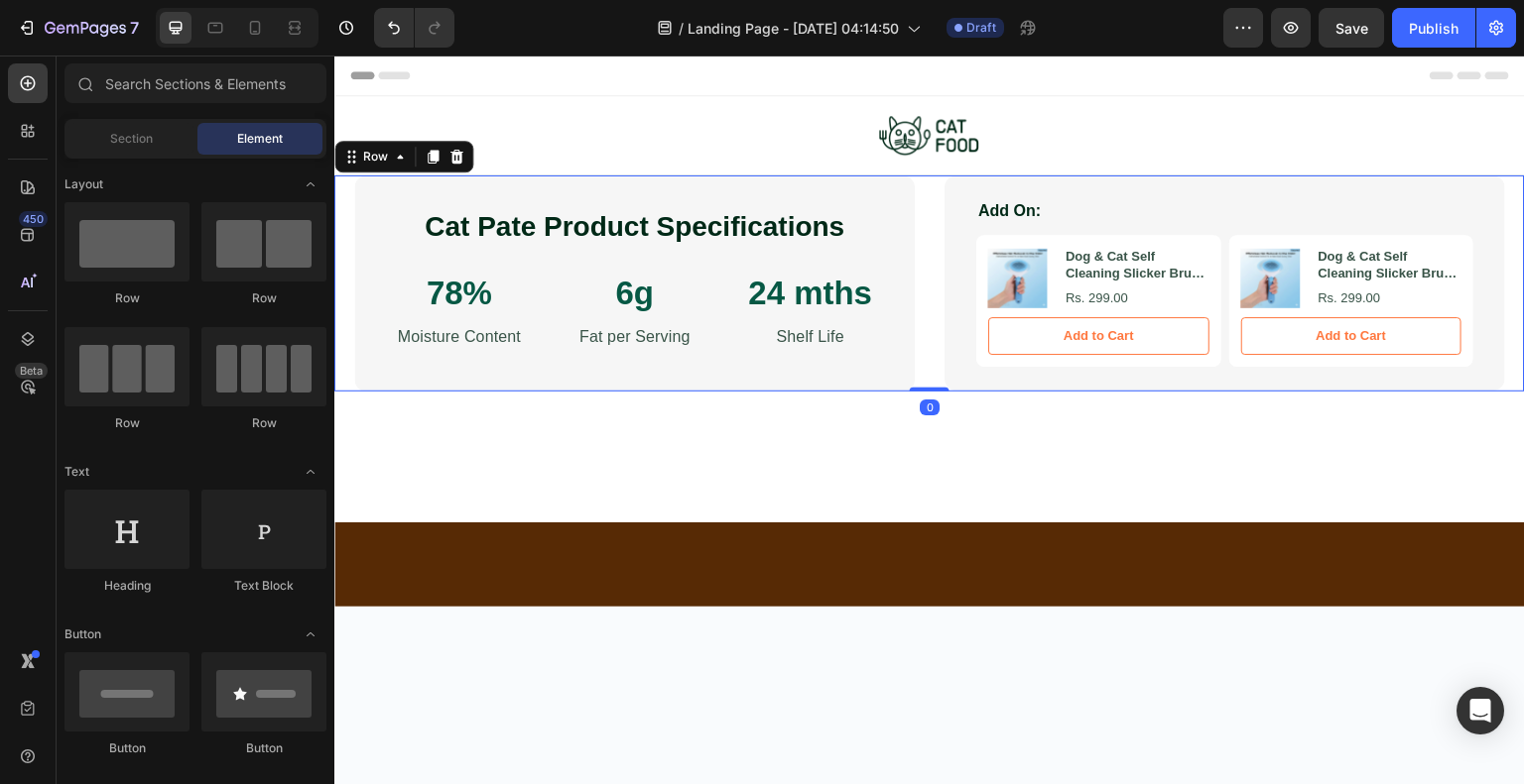
click at [344, 253] on div "Cat [PERSON_NAME] Product Specifications Heading 78% Text Block Moisture Conten…" at bounding box center [929, 283] width 1191 height 216
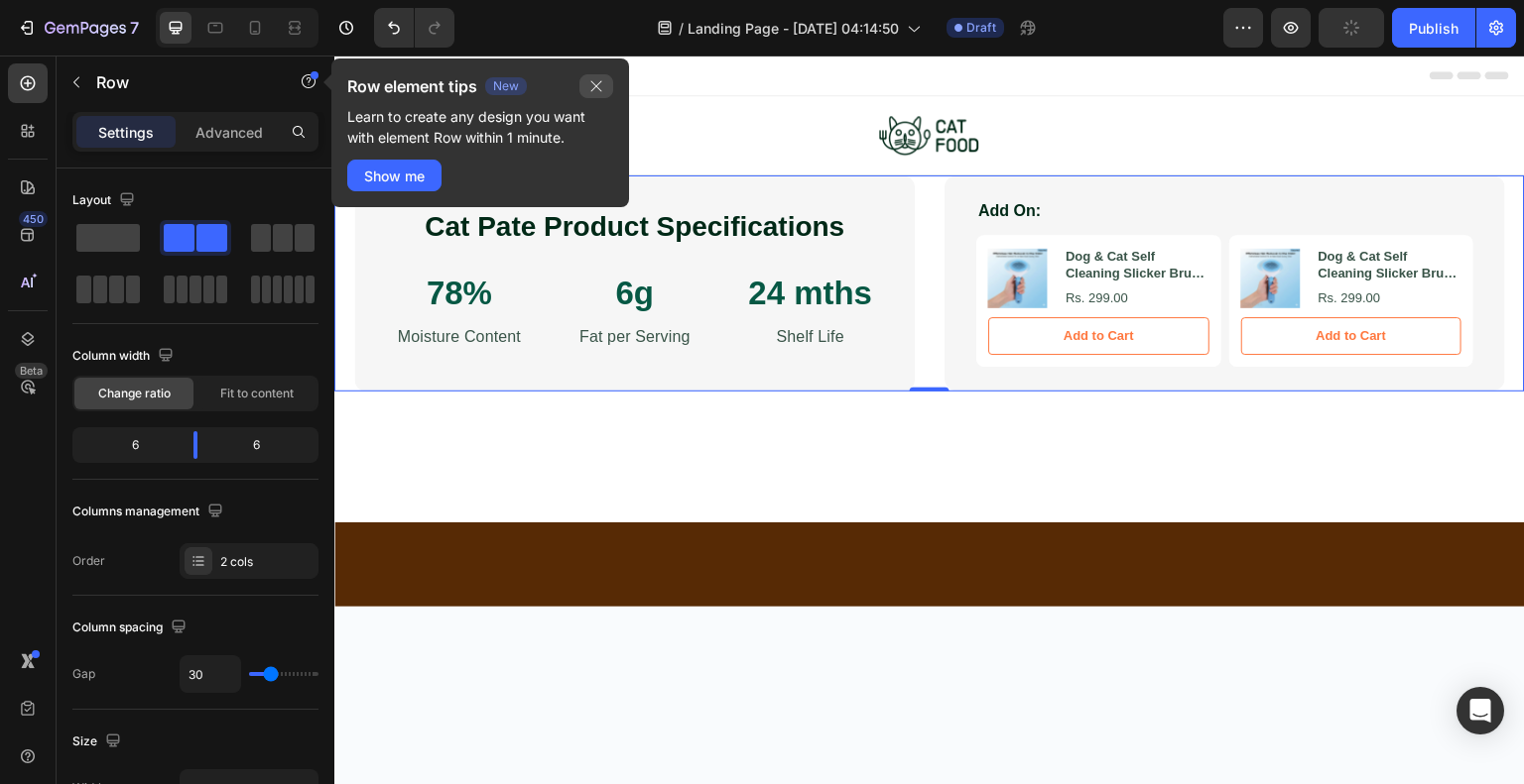
click at [598, 85] on icon "button" at bounding box center [596, 87] width 11 height 11
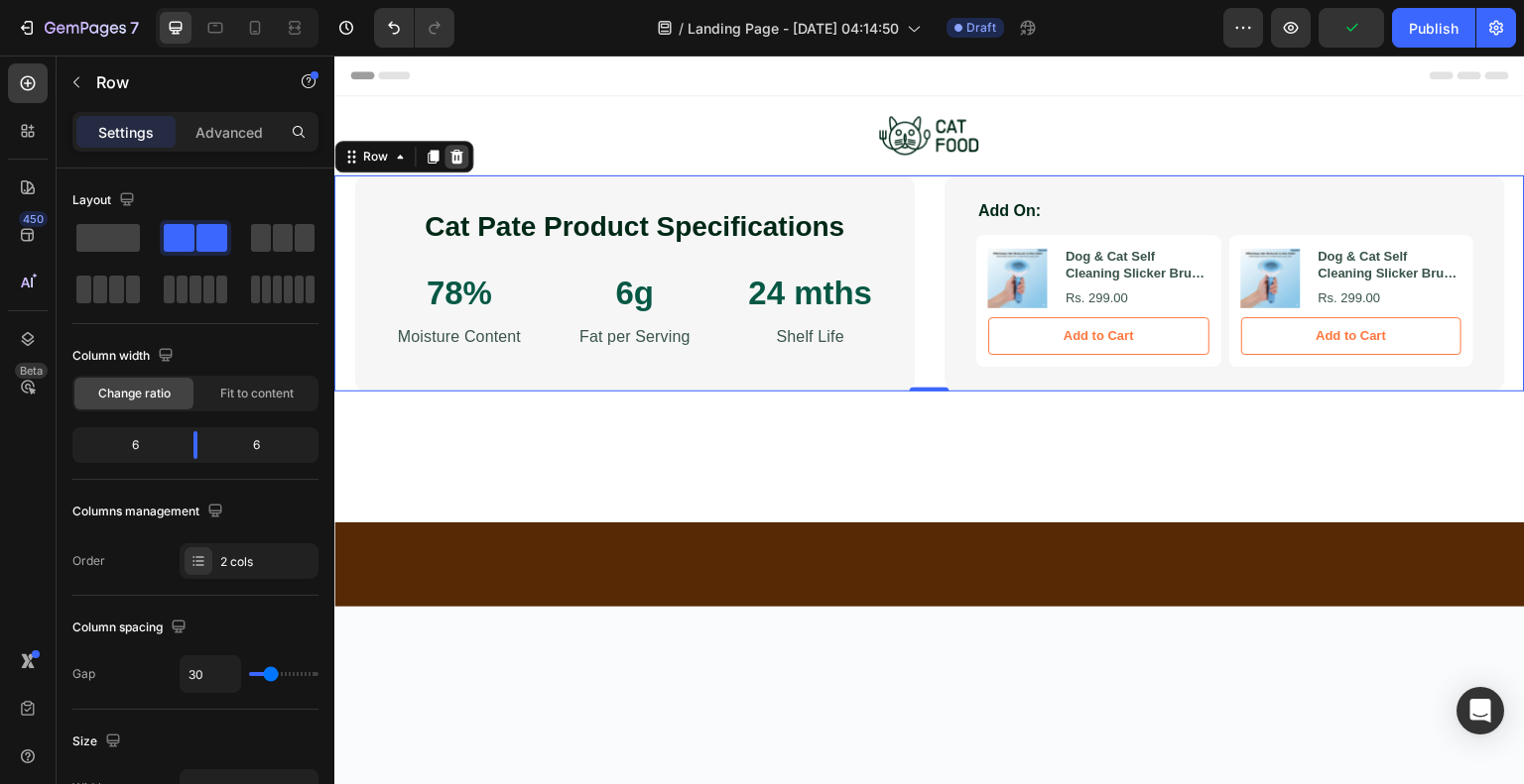
click at [459, 161] on icon at bounding box center [457, 155] width 13 height 14
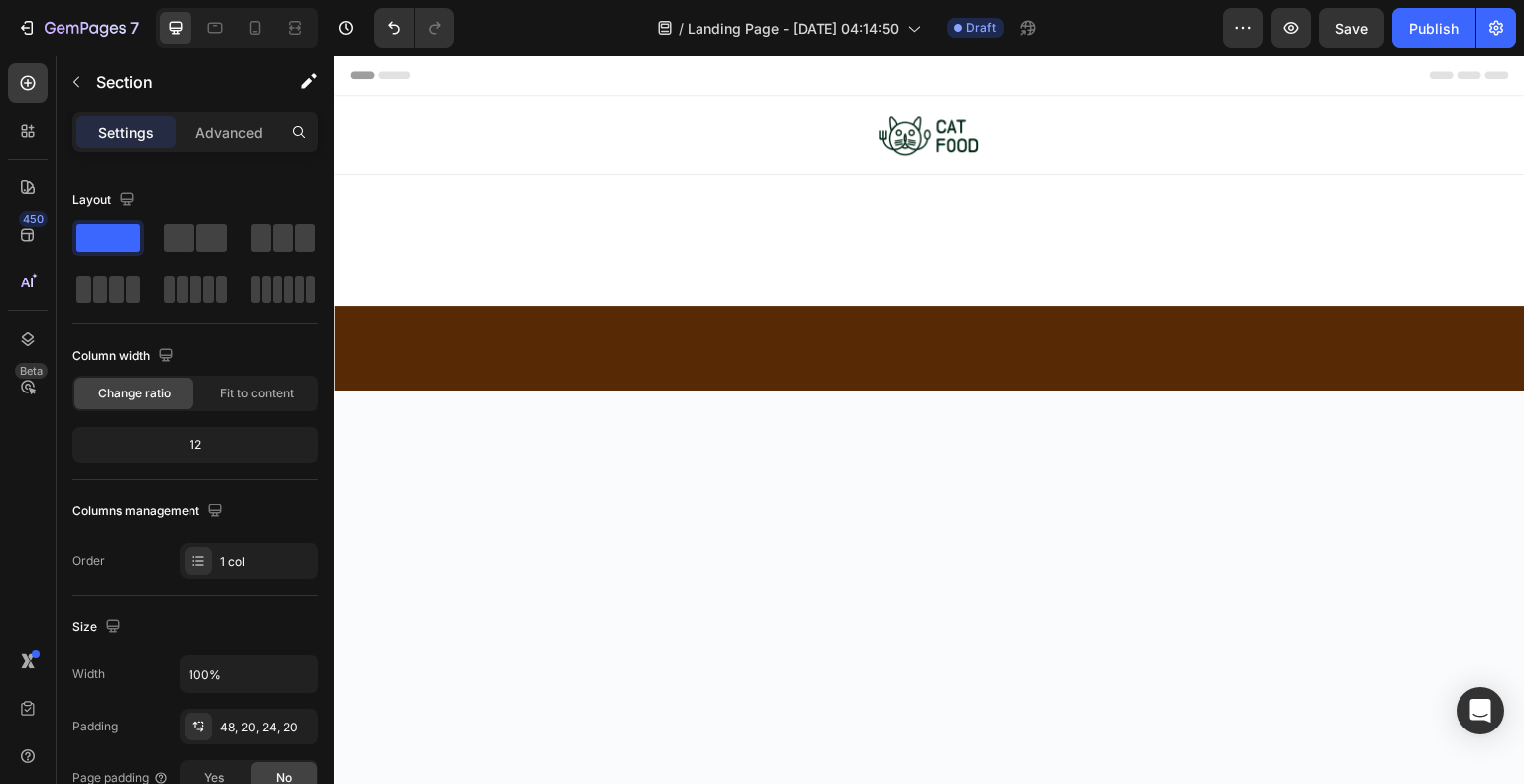
click at [639, 205] on div at bounding box center [929, 240] width 1191 height 131
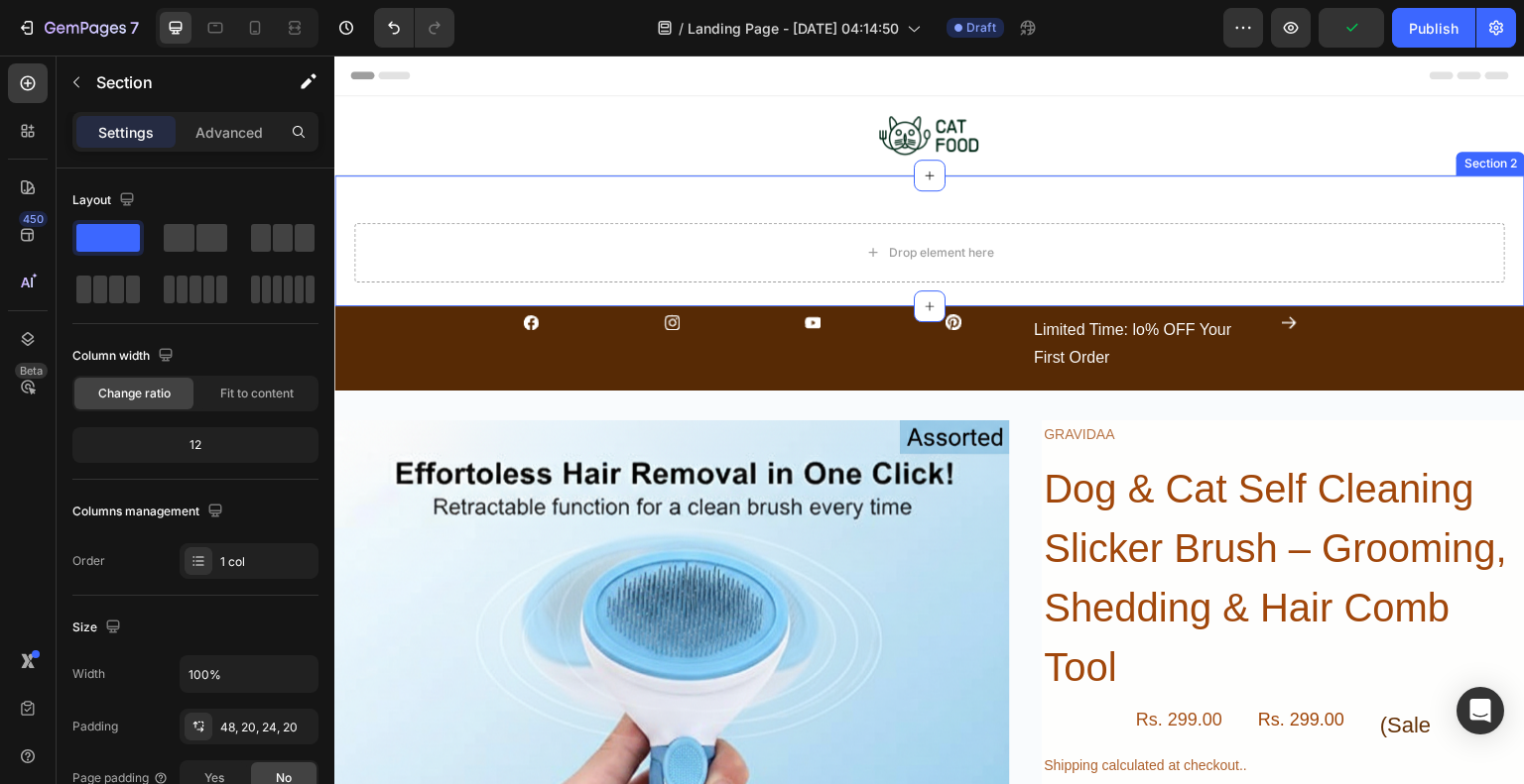
click at [1020, 197] on div "Drop element here Section 2" at bounding box center [929, 240] width 1191 height 131
click at [255, 35] on icon at bounding box center [255, 28] width 20 height 20
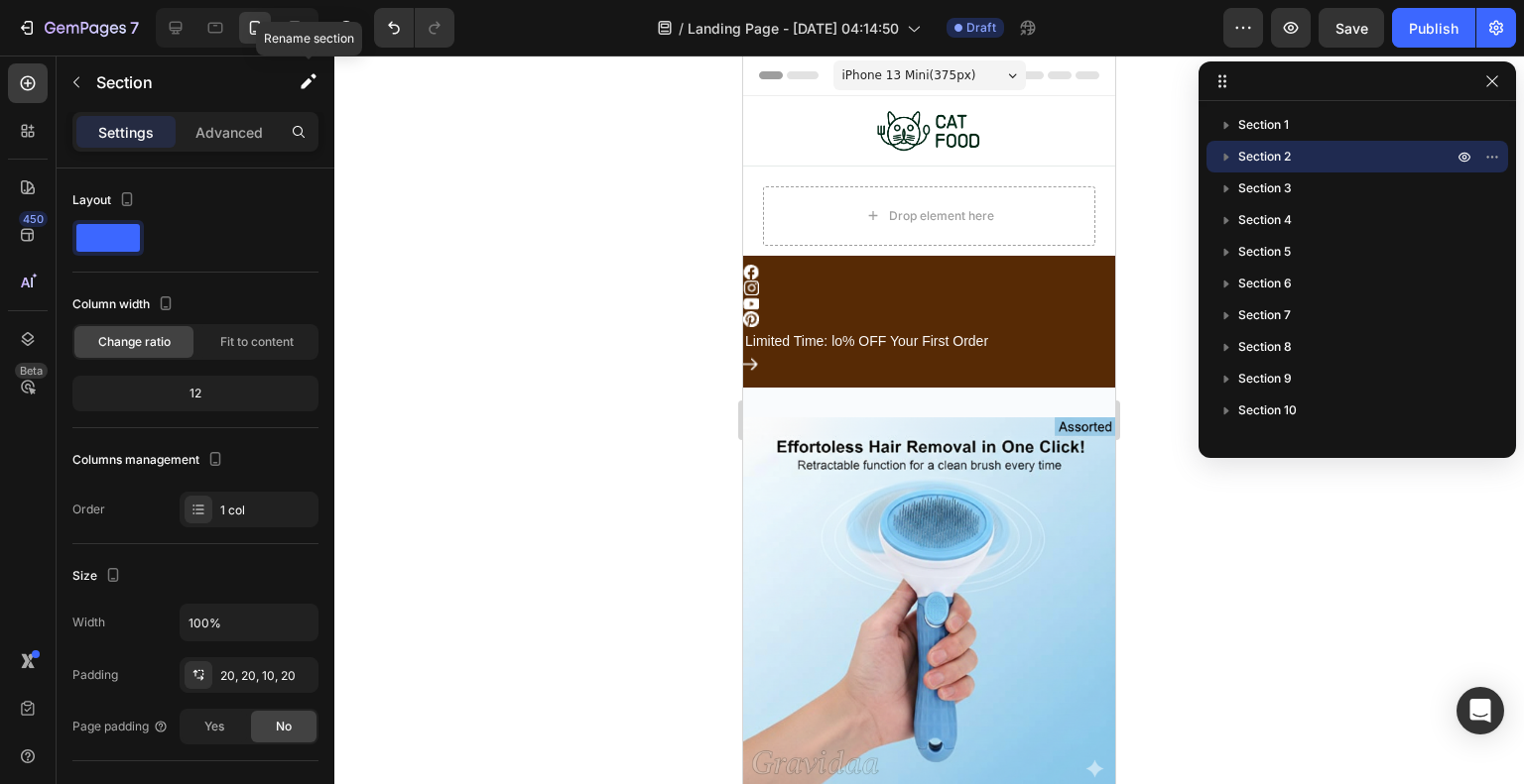
scroll to position [41, 0]
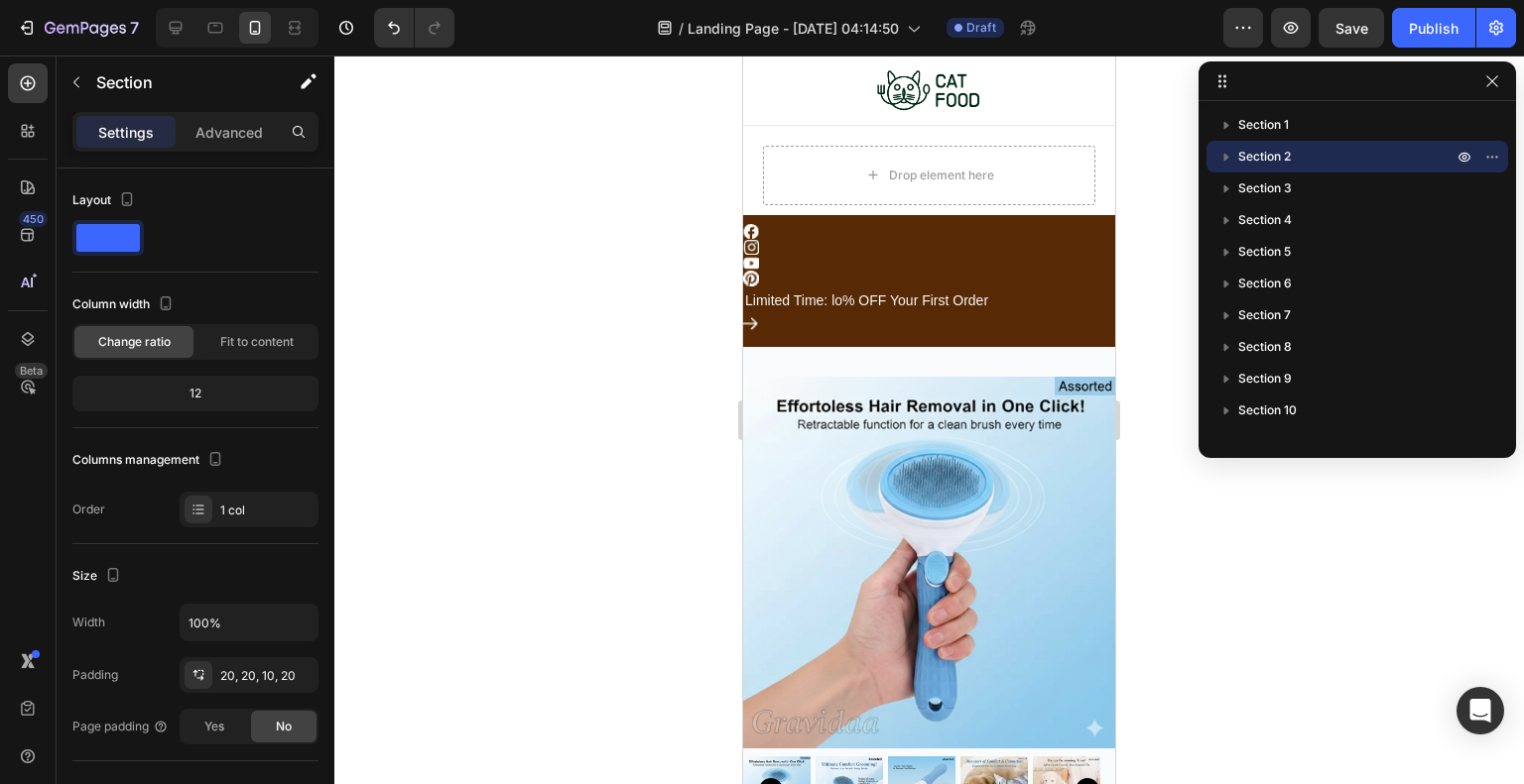
click at [587, 321] on div at bounding box center [929, 420] width 1190 height 729
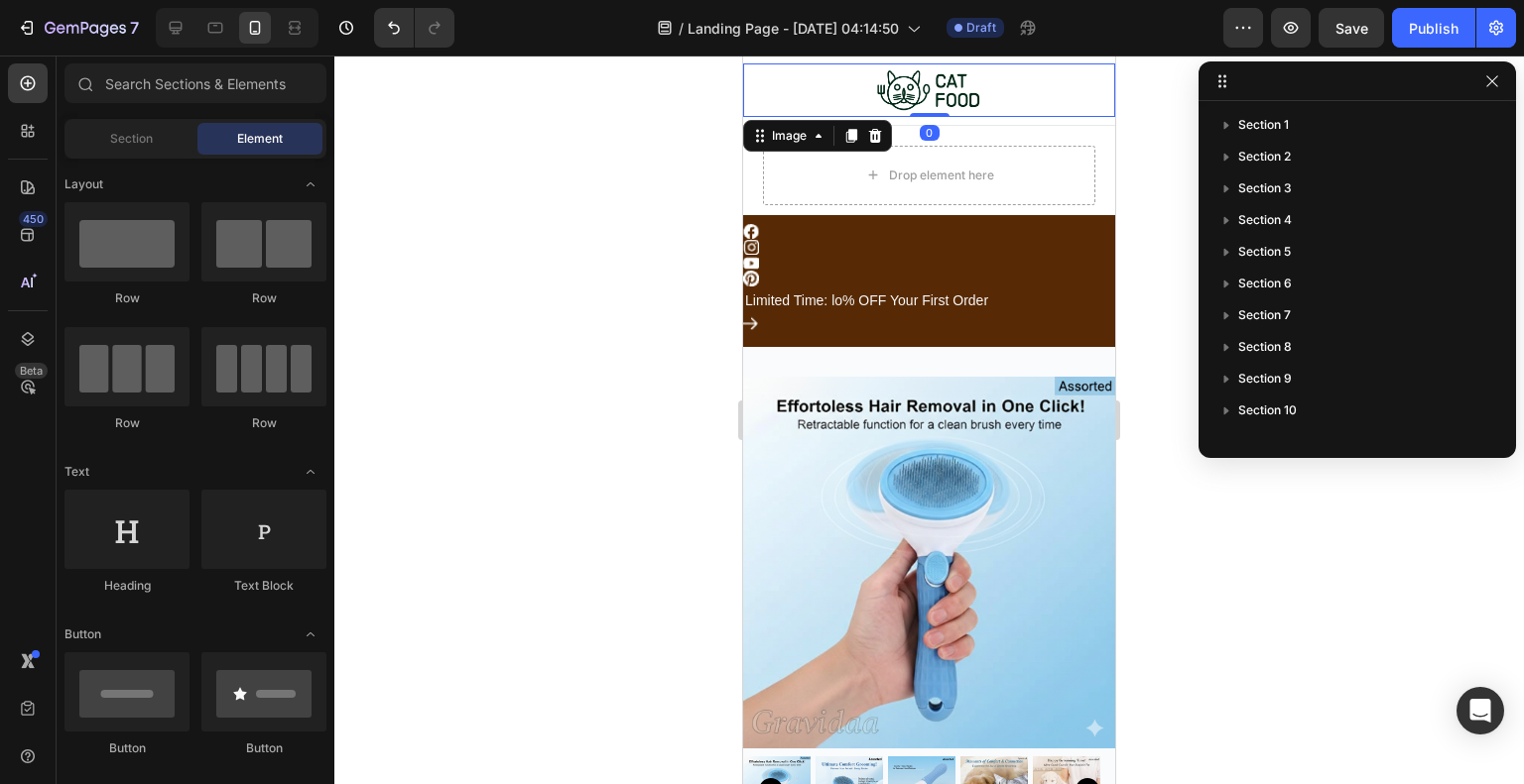
click at [918, 85] on img at bounding box center [929, 91] width 112 height 54
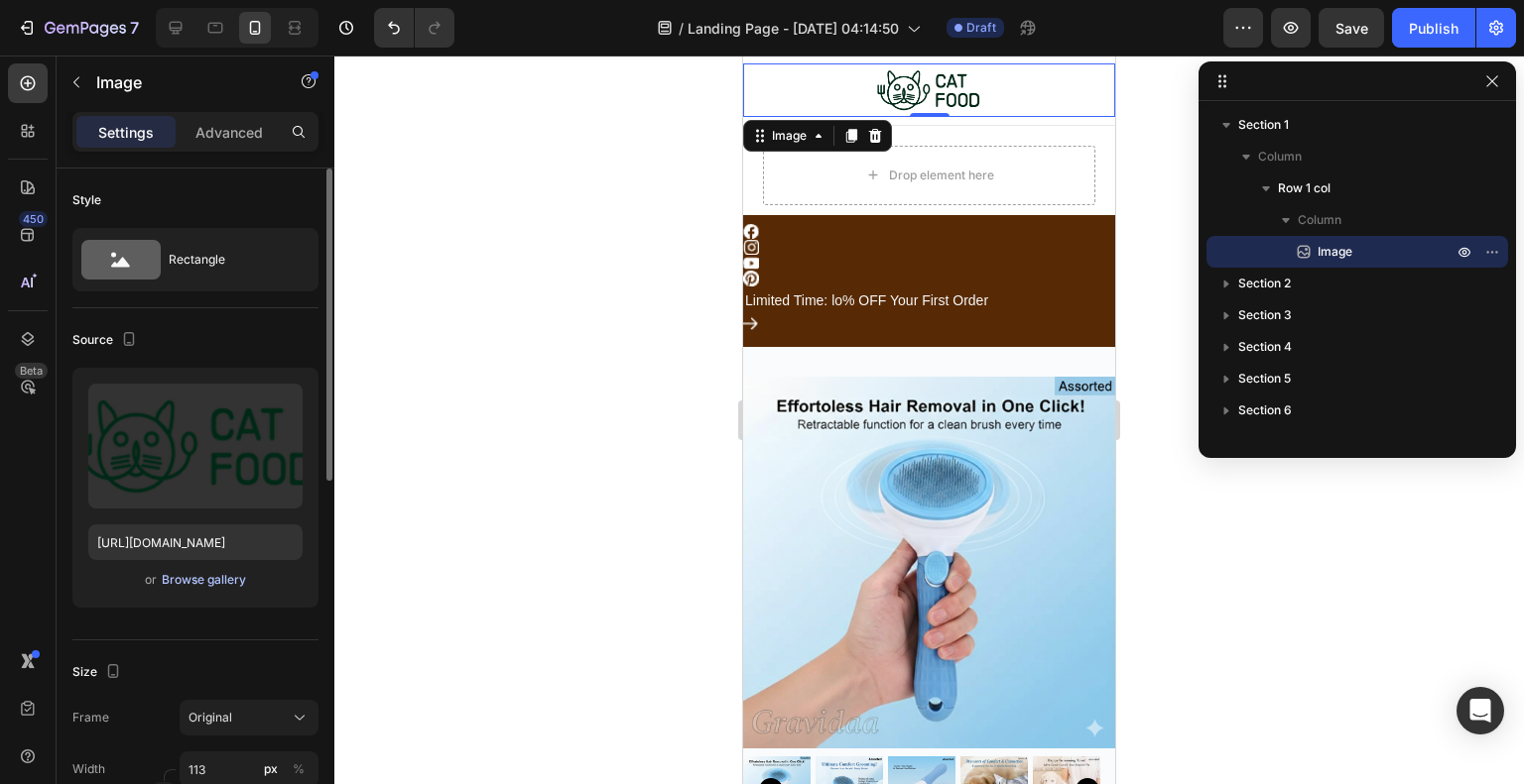
click at [210, 571] on div "Browse gallery" at bounding box center [203, 580] width 85 height 18
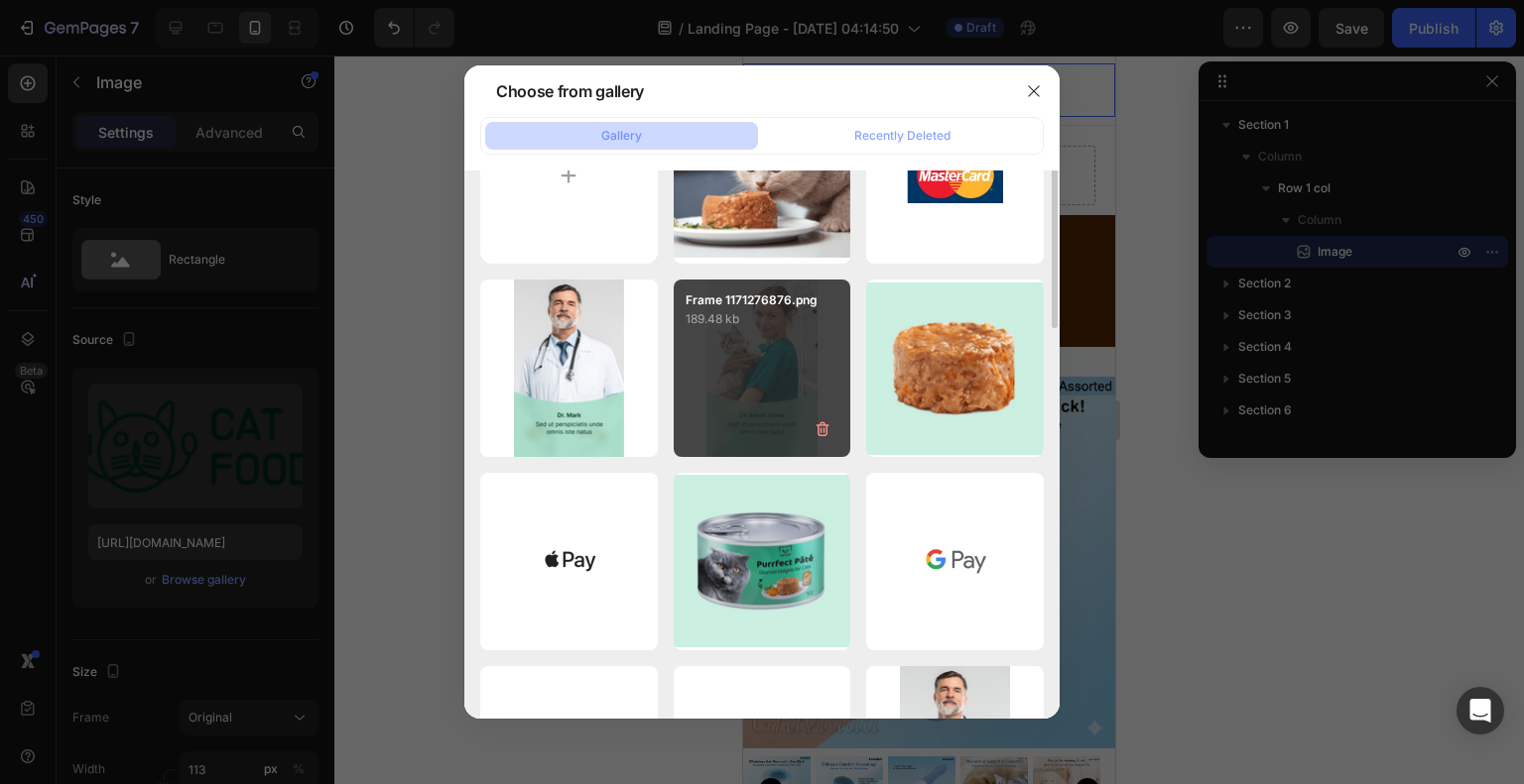
scroll to position [0, 0]
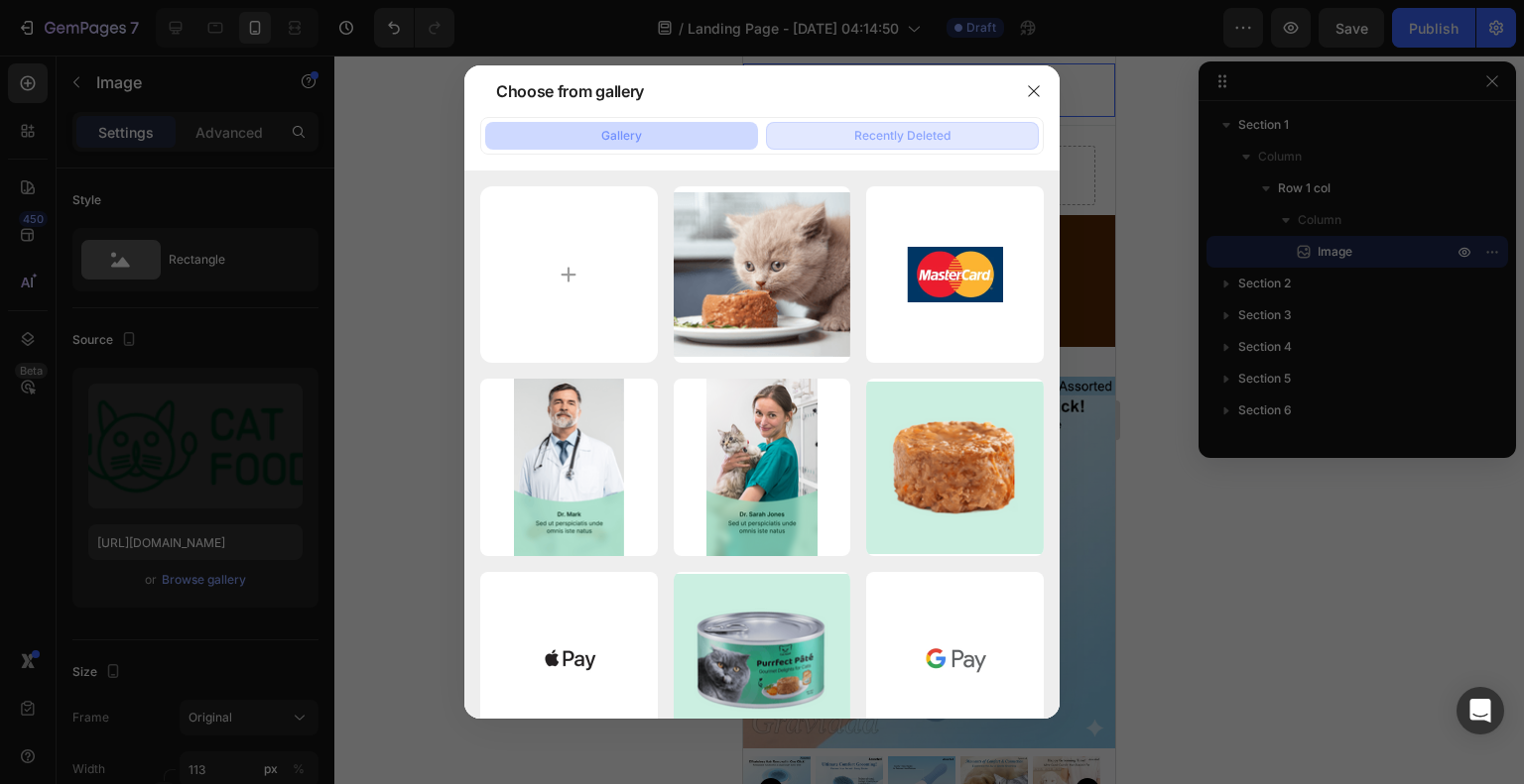
click at [882, 128] on div "Recently Deleted" at bounding box center [902, 135] width 97 height 18
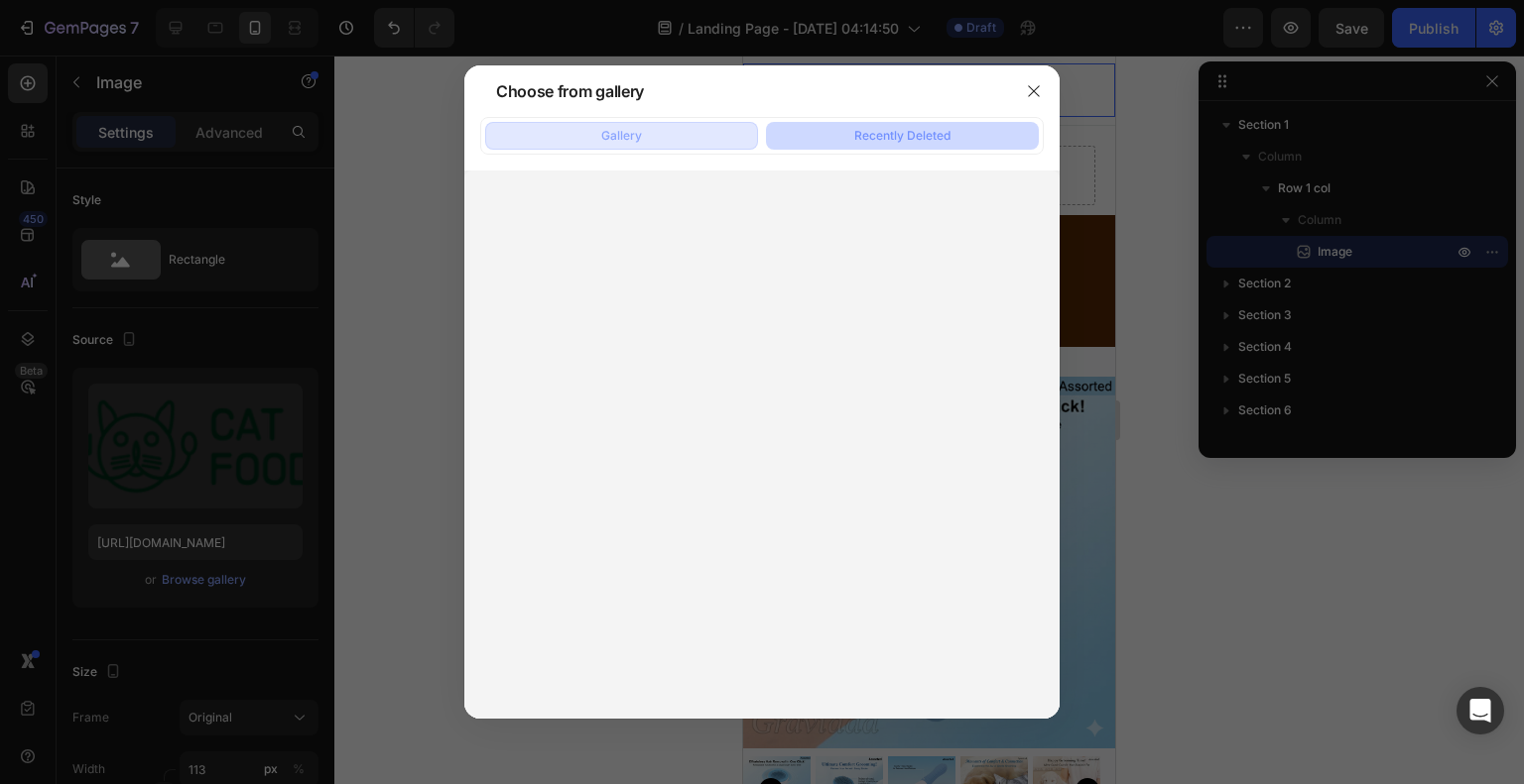
click at [639, 130] on div "Gallery" at bounding box center [621, 135] width 41 height 18
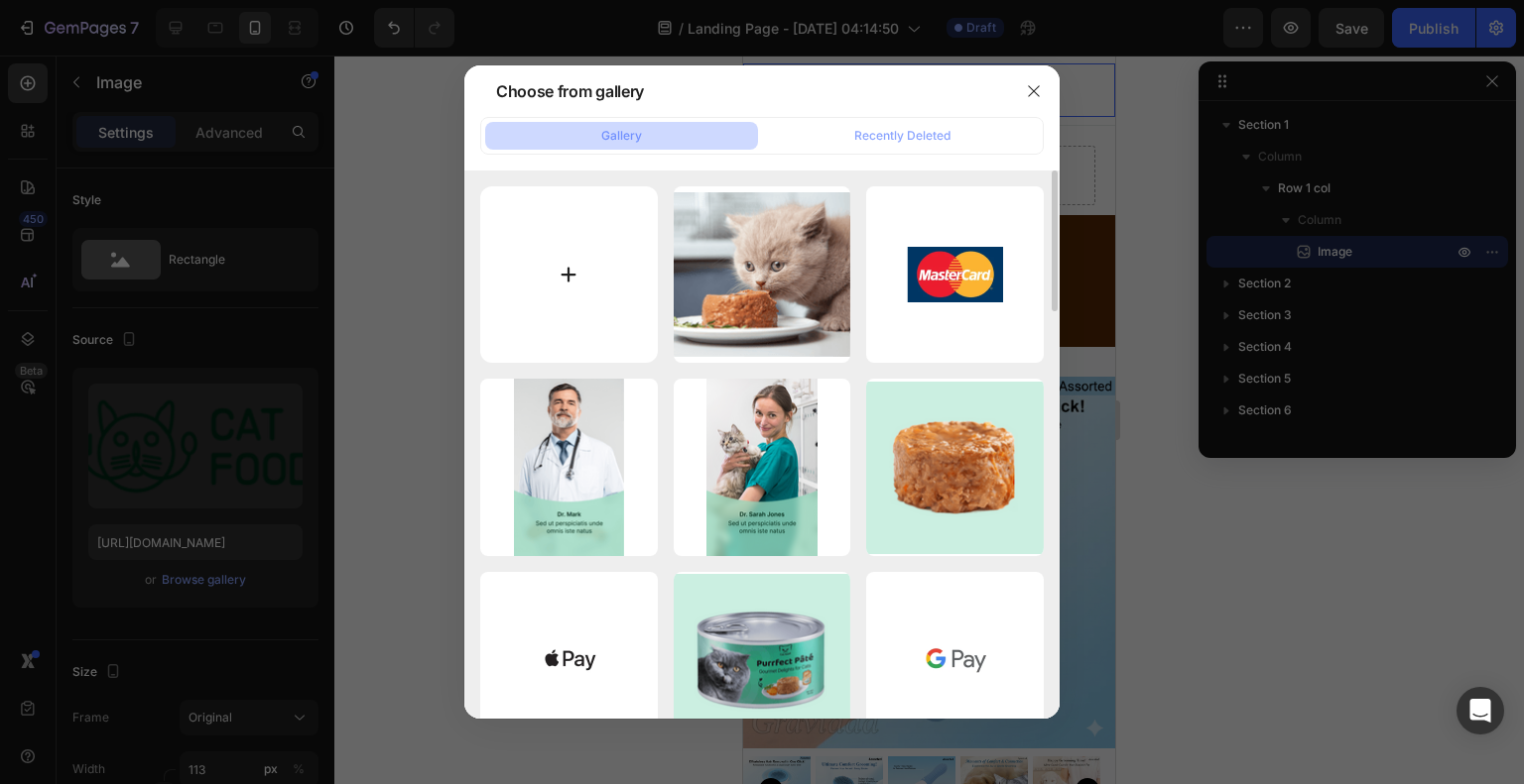
click at [592, 254] on input "file" at bounding box center [569, 275] width 177 height 177
type input "C:\fakepath\Gemini_Generated_Image_28g3wk28g3wk28g3.png"
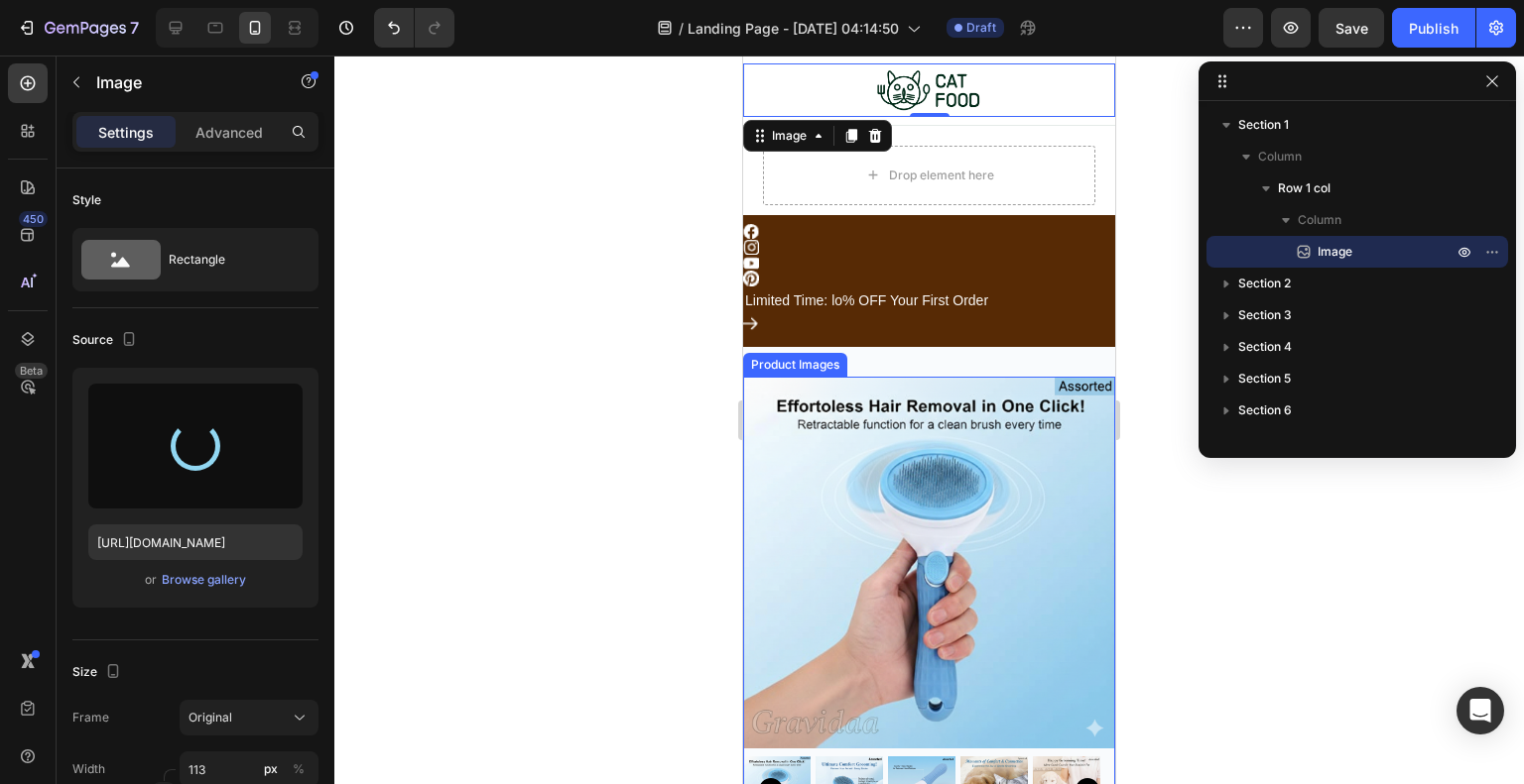
type input "[URL][DOMAIN_NAME]"
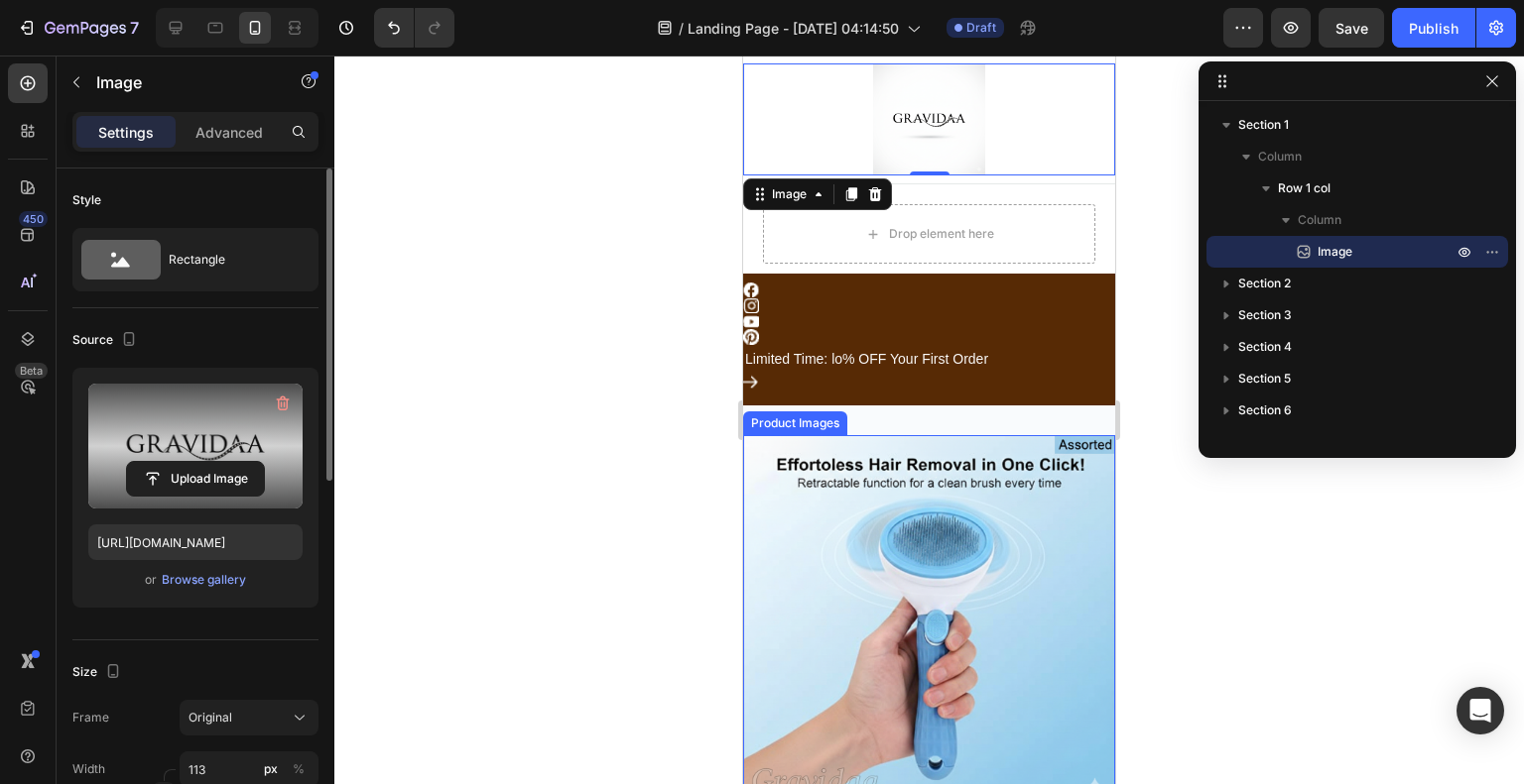
click at [202, 420] on label at bounding box center [195, 445] width 214 height 125
click at [202, 462] on input "file" at bounding box center [194, 479] width 137 height 34
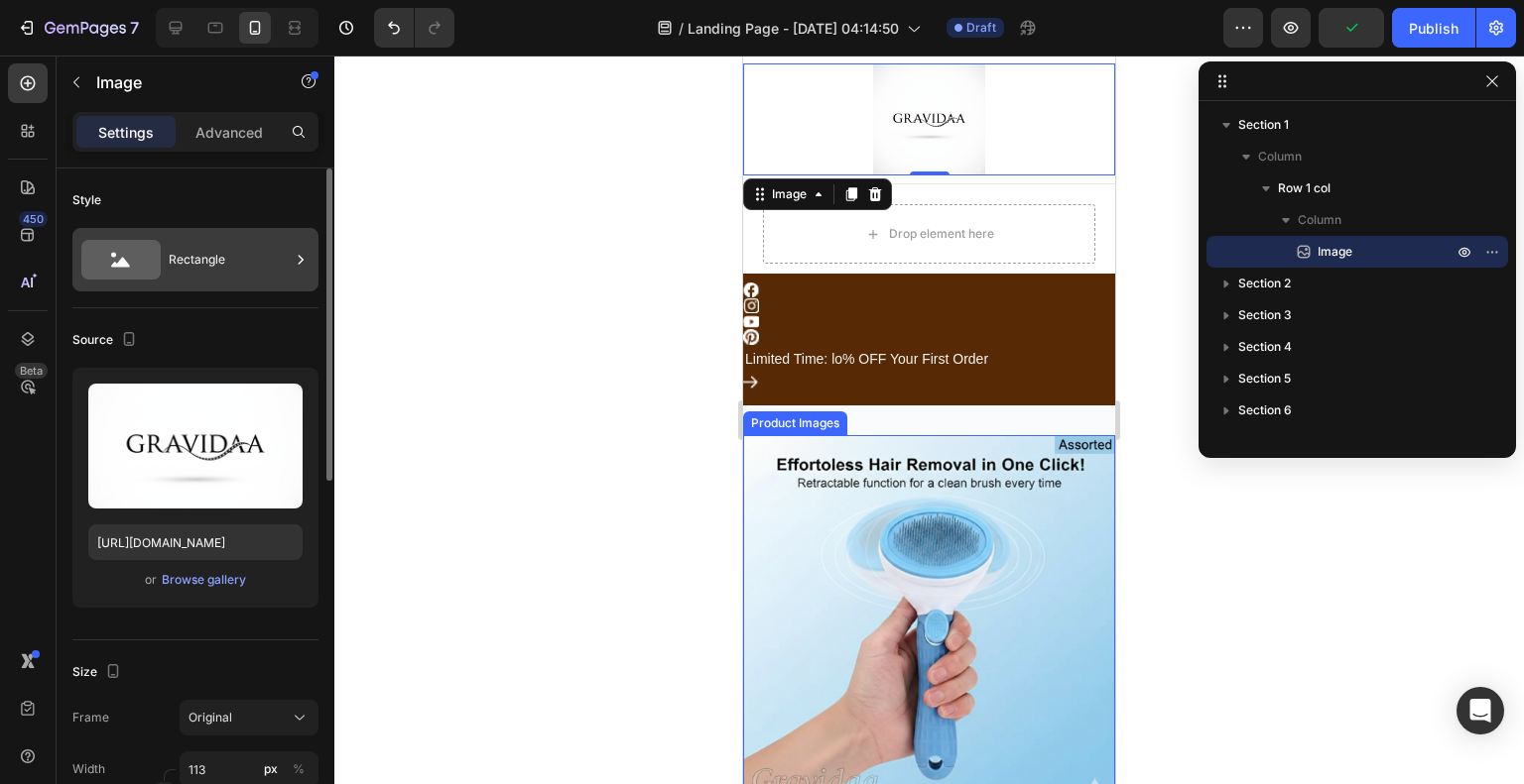
click at [298, 260] on icon at bounding box center [301, 260] width 20 height 20
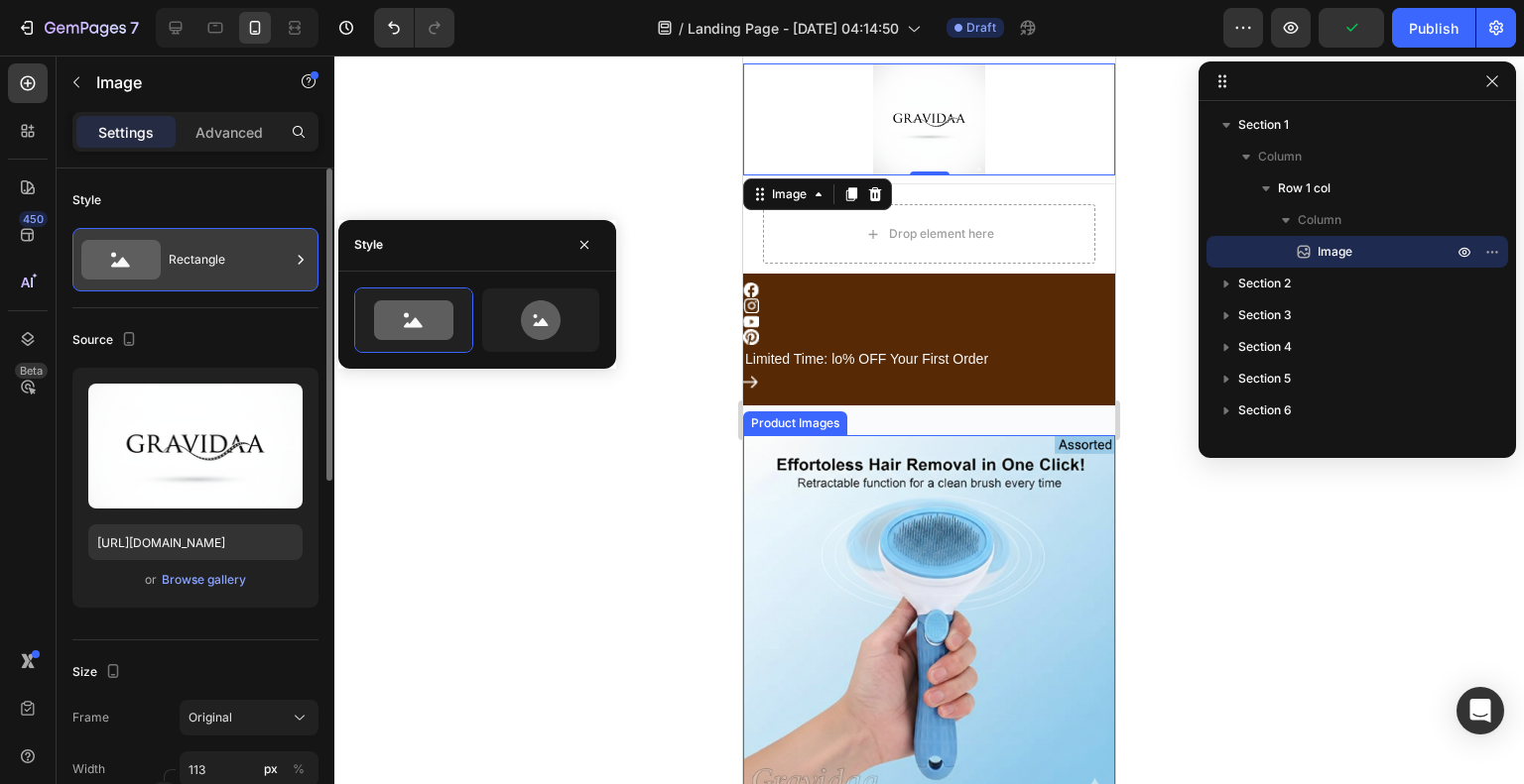
click at [298, 260] on icon at bounding box center [301, 260] width 20 height 20
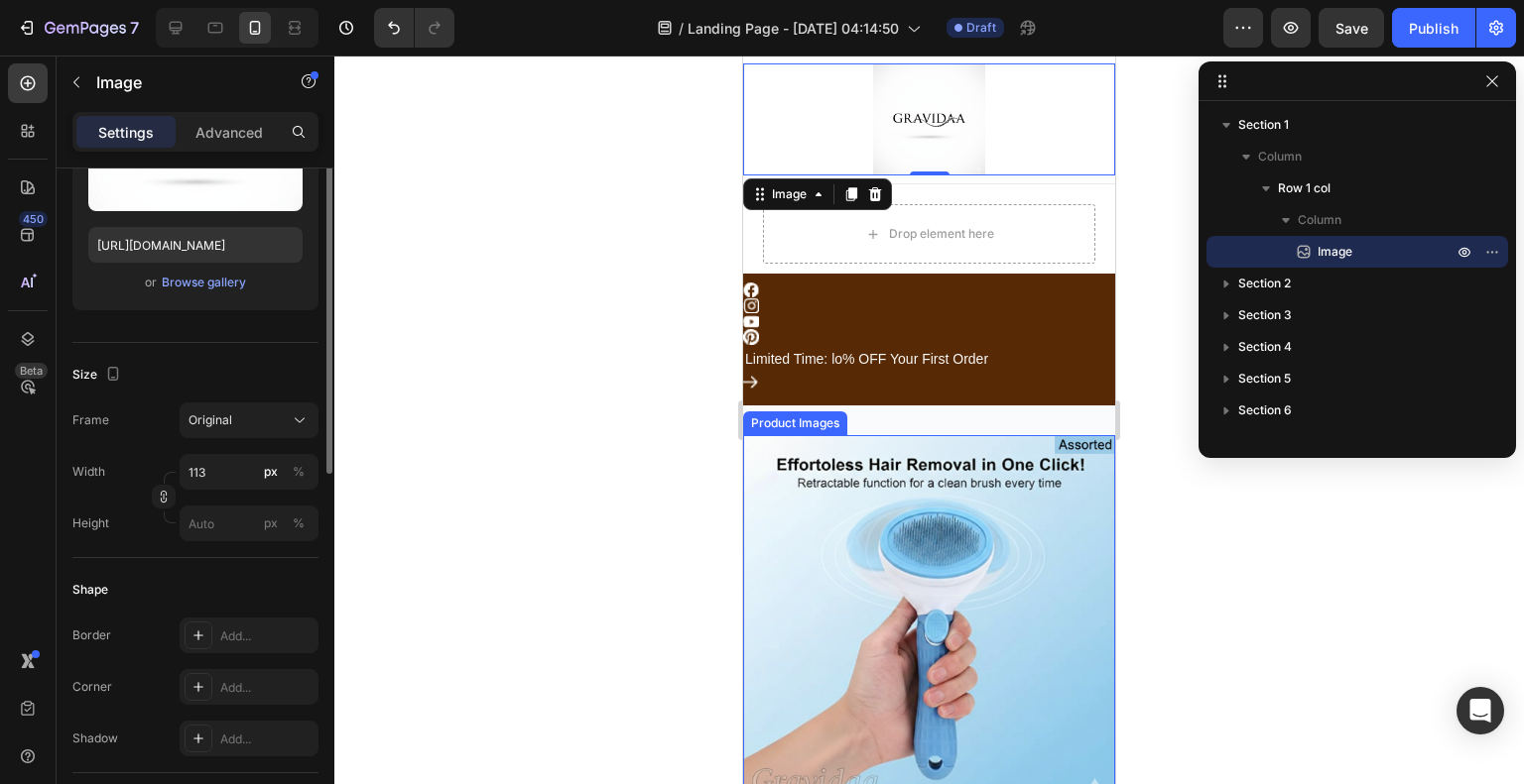
scroll to position [198, 0]
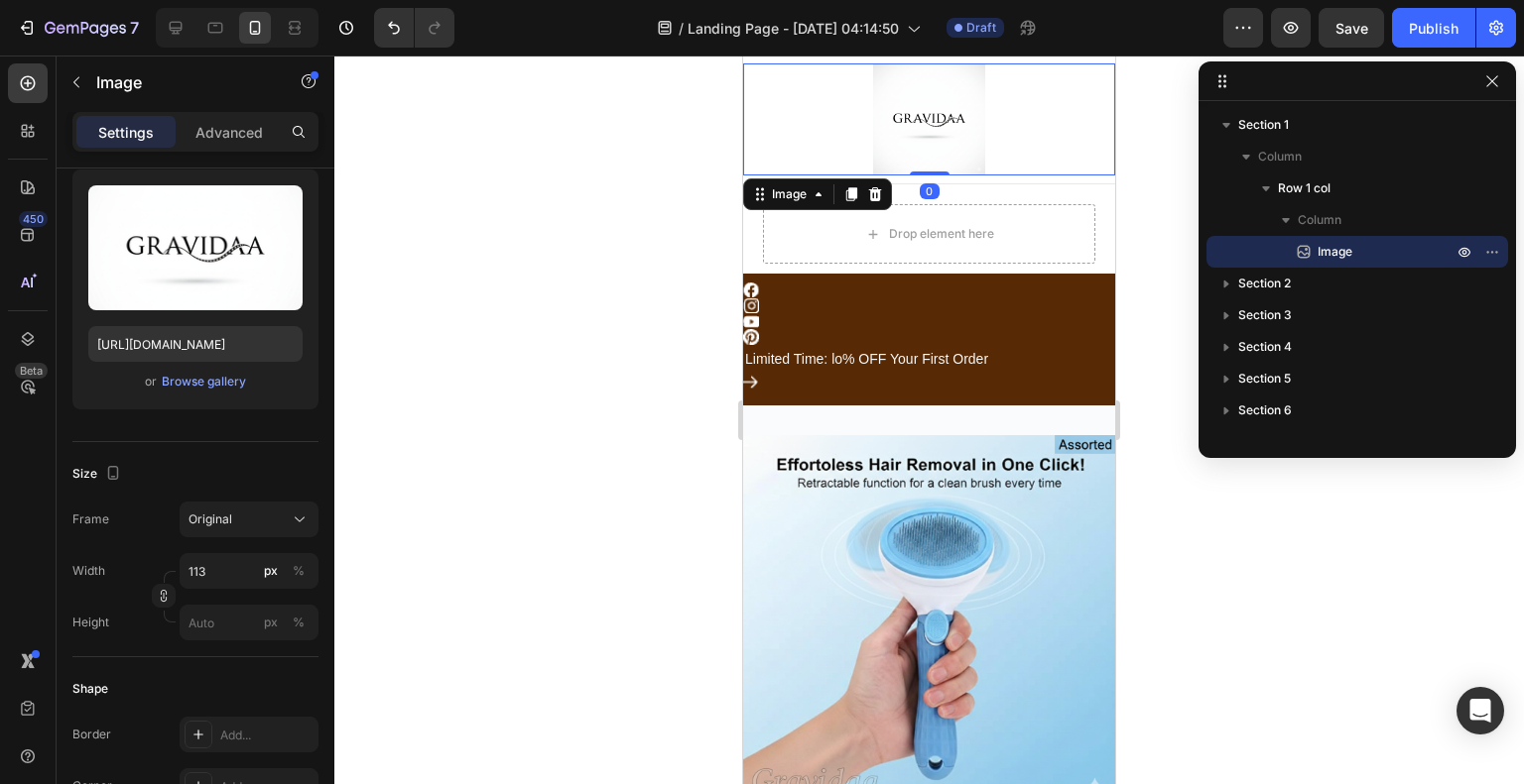
drag, startPoint x: 921, startPoint y: 173, endPoint x: 921, endPoint y: 131, distance: 42.0
click at [921, 131] on div "Image 0" at bounding box center [929, 120] width 372 height 112
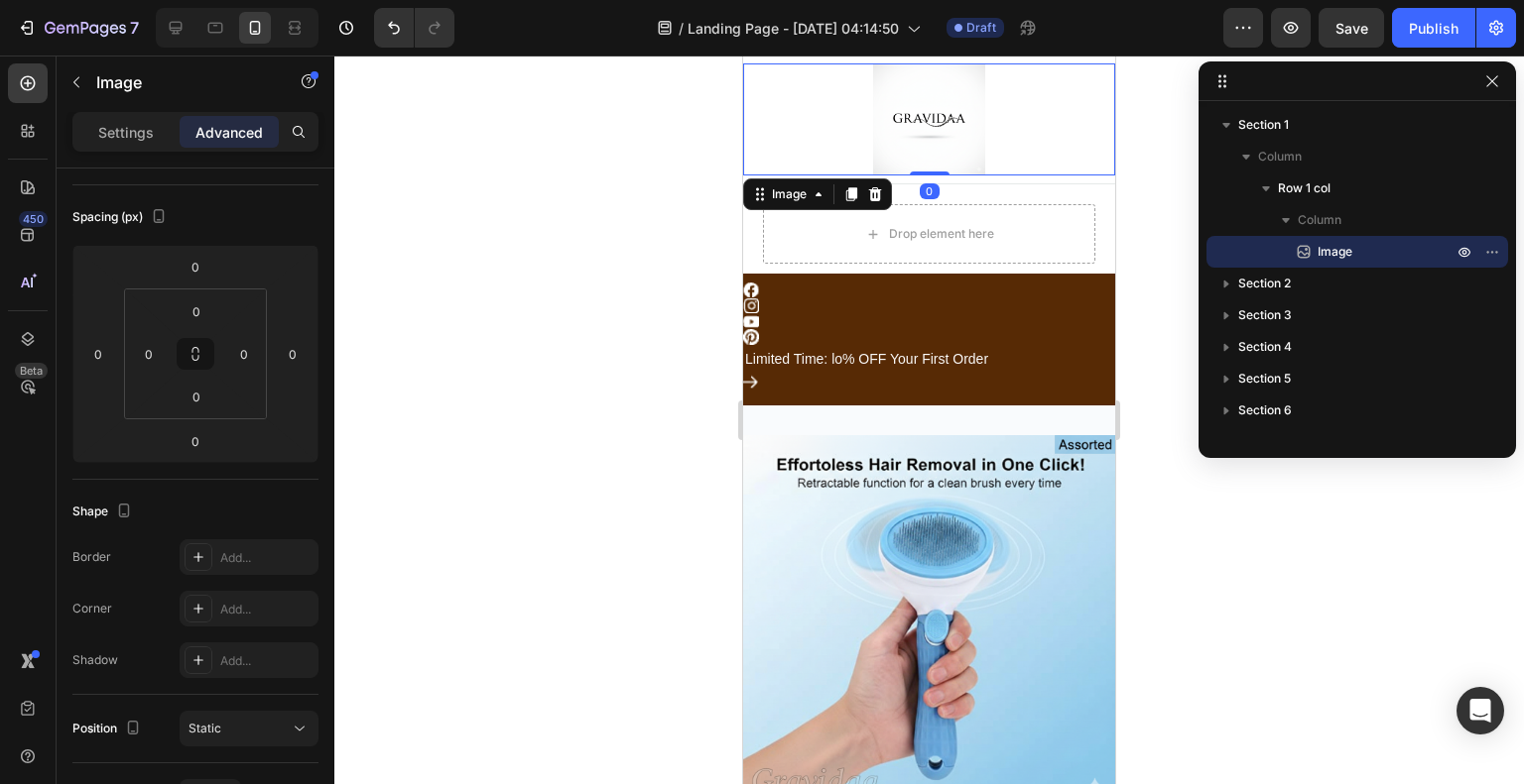
drag, startPoint x: 926, startPoint y: 171, endPoint x: 924, endPoint y: 133, distance: 38.1
click at [924, 133] on div "Image 0" at bounding box center [929, 120] width 372 height 112
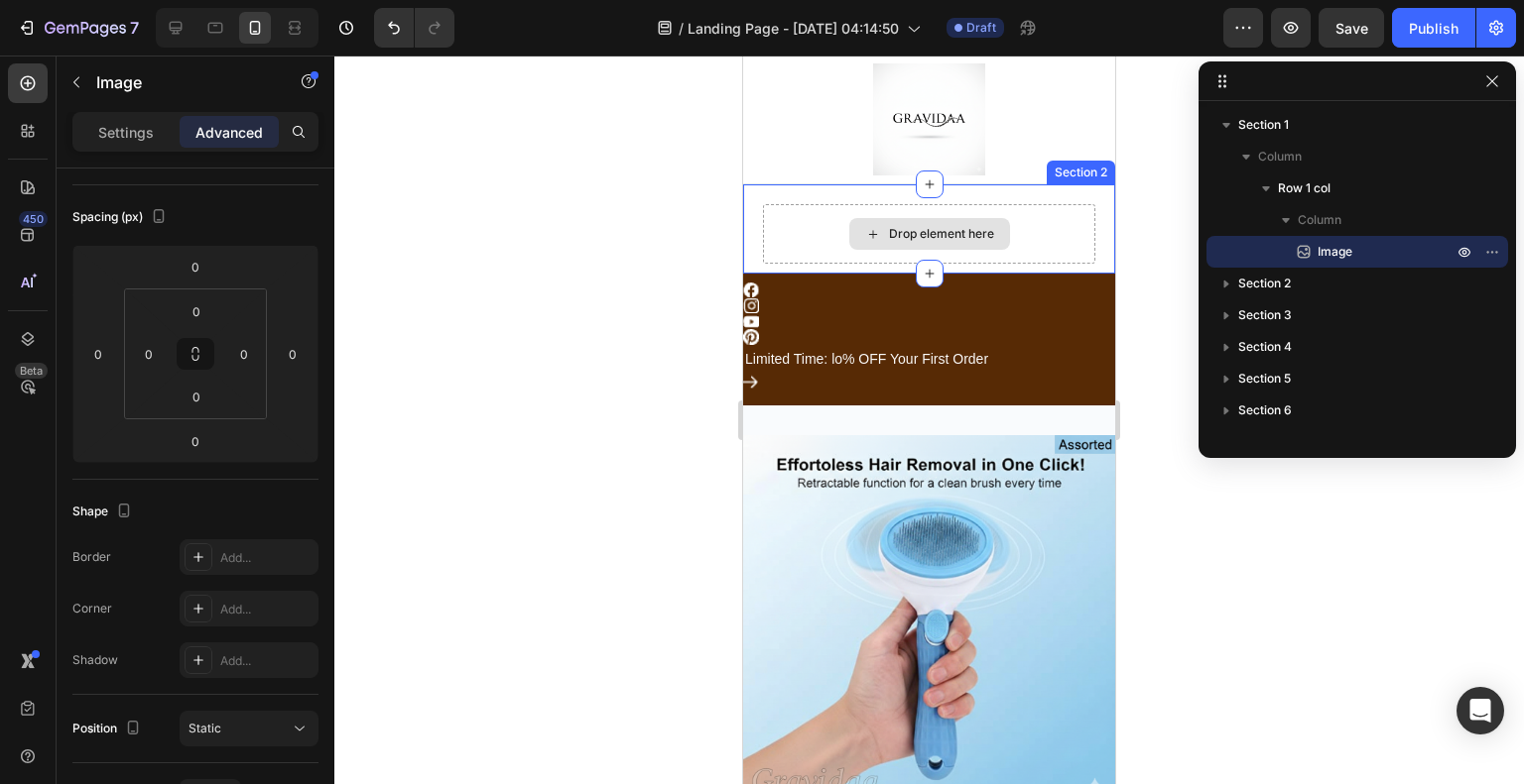
click at [906, 219] on div "Drop element here" at bounding box center [929, 234] width 160 height 32
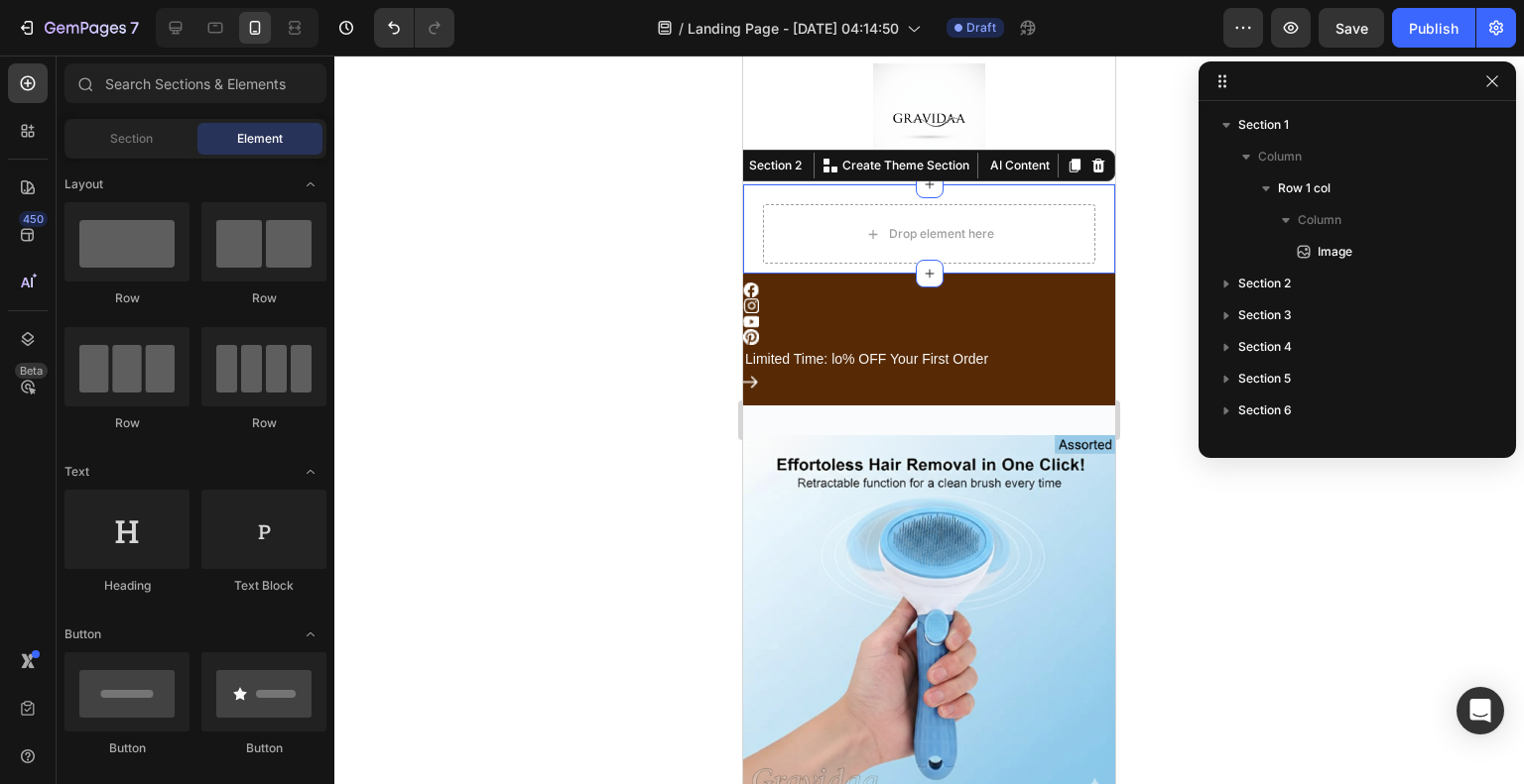
click at [895, 189] on div "Drop element here Section 2 You can create reusable sections Create Theme Secti…" at bounding box center [929, 229] width 372 height 90
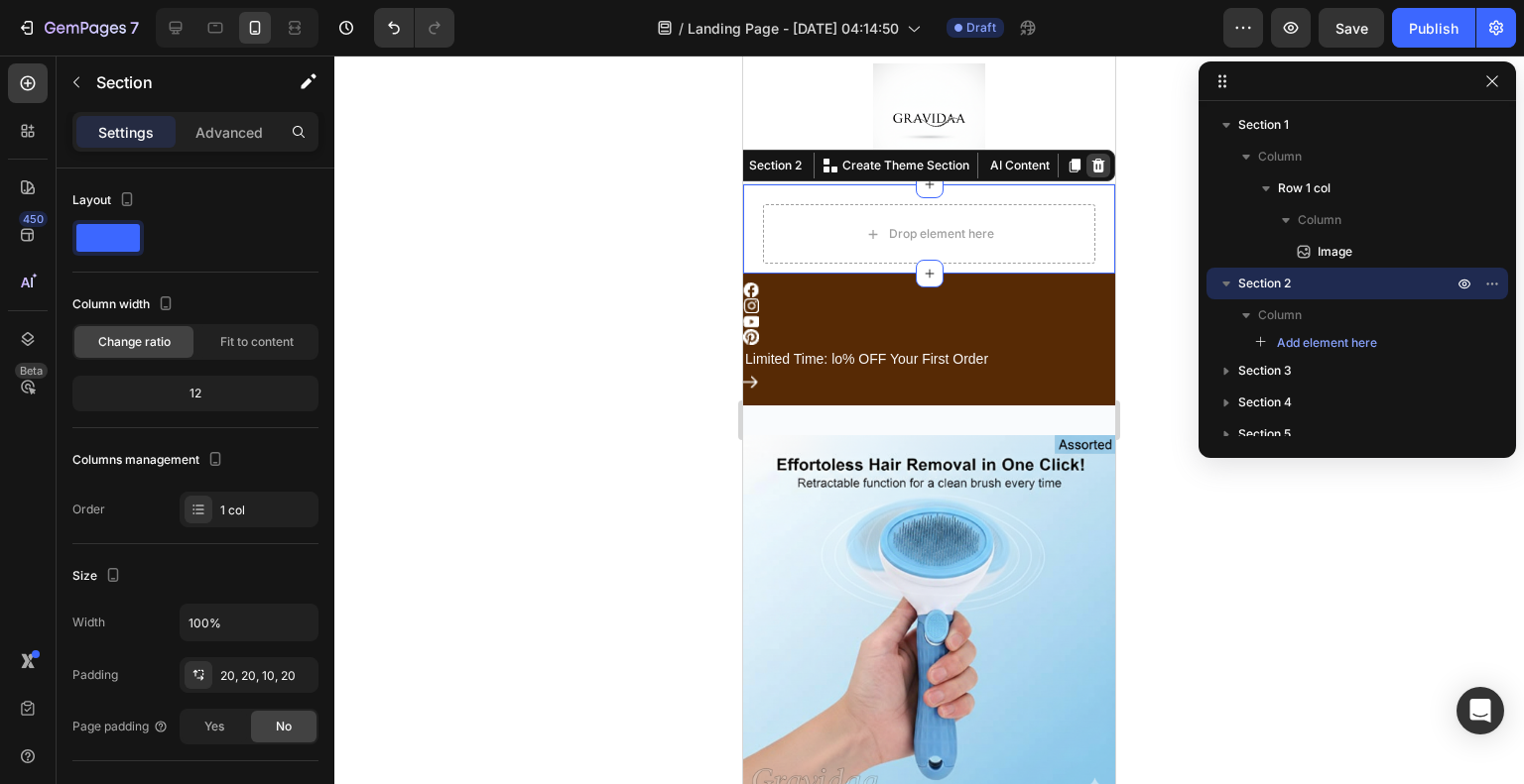
click at [1092, 159] on icon at bounding box center [1098, 165] width 13 height 14
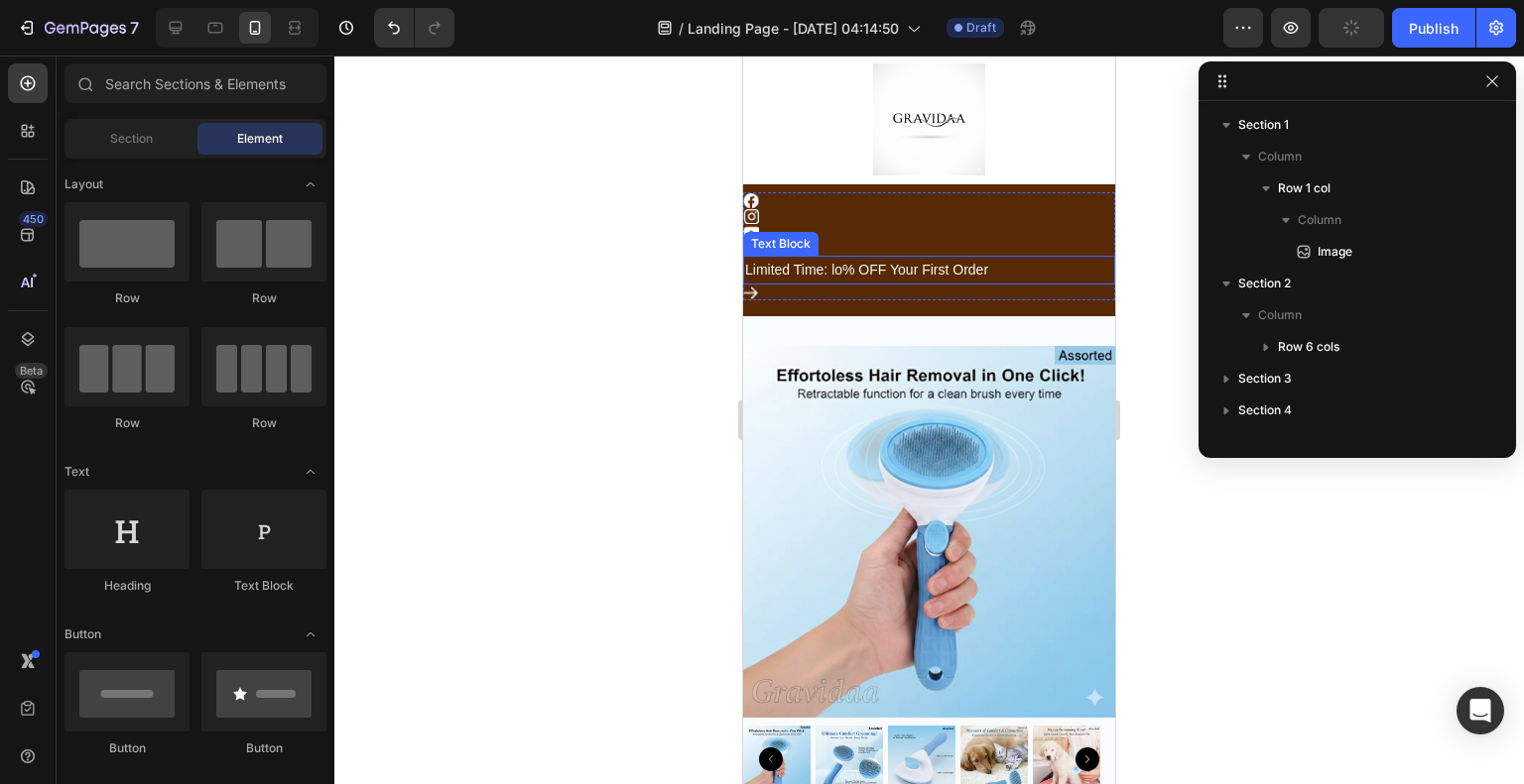
click at [633, 279] on div at bounding box center [929, 420] width 1190 height 729
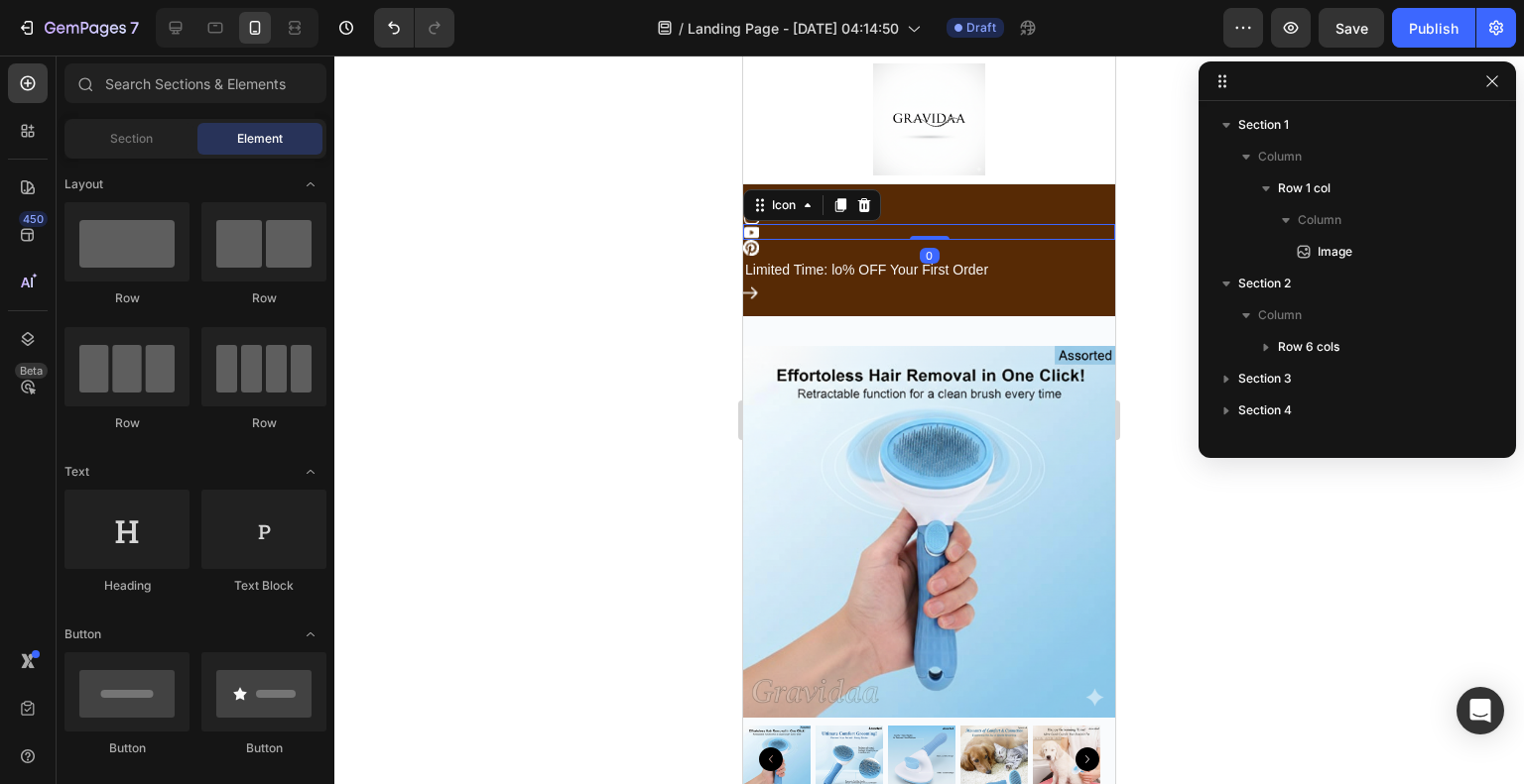
scroll to position [280, 0]
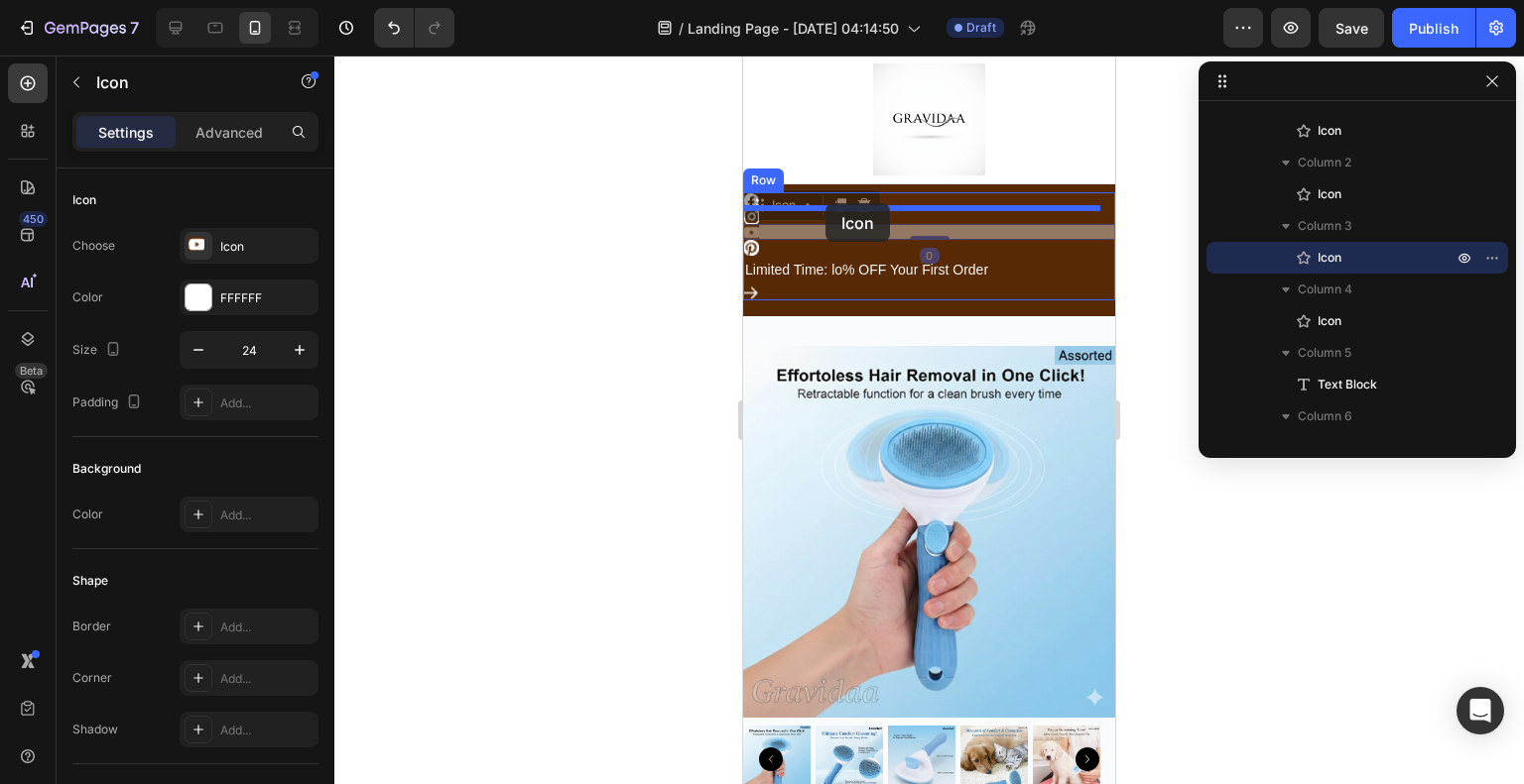
drag, startPoint x: 777, startPoint y: 228, endPoint x: 825, endPoint y: 203, distance: 54.1
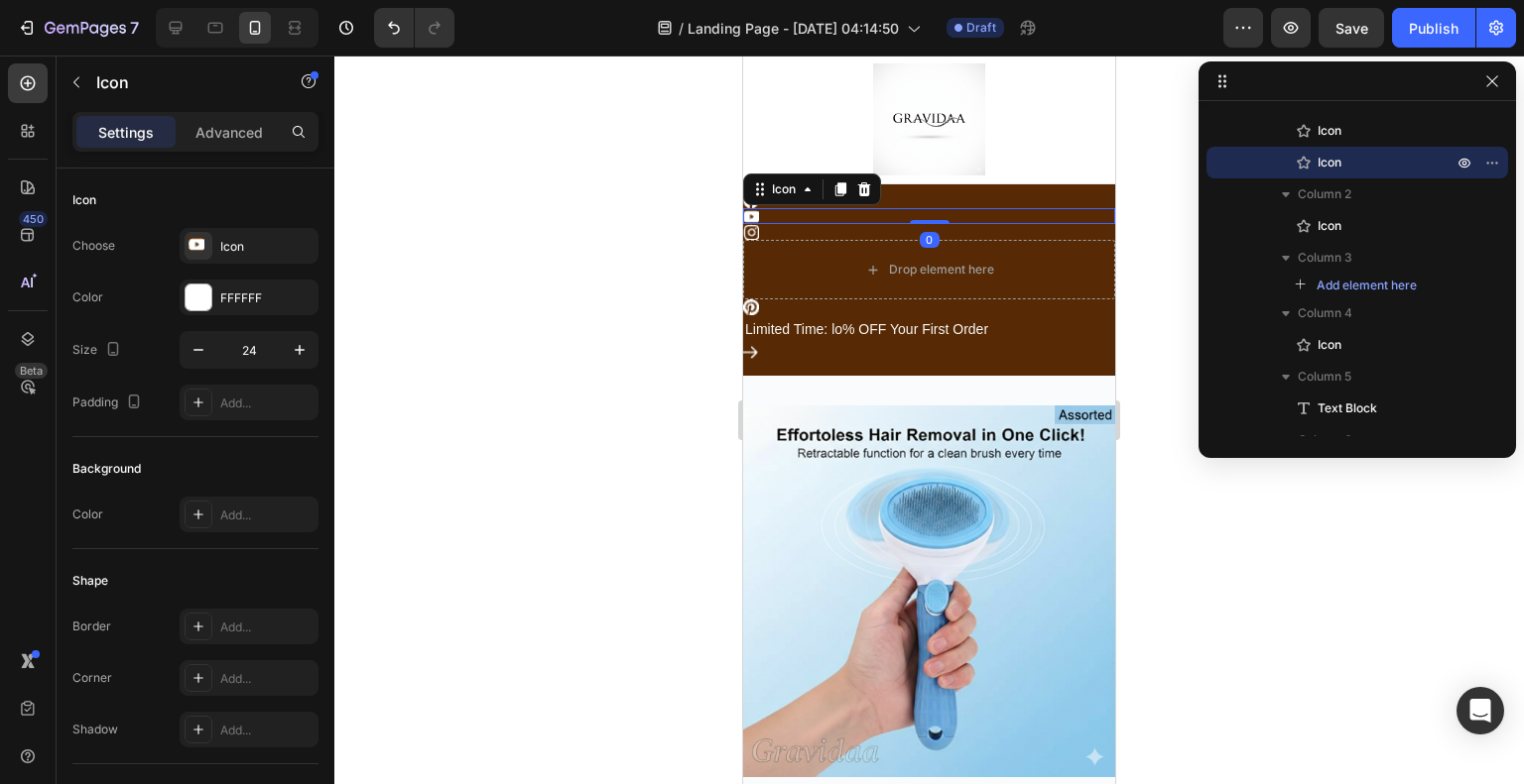
click at [650, 247] on div at bounding box center [929, 420] width 1190 height 729
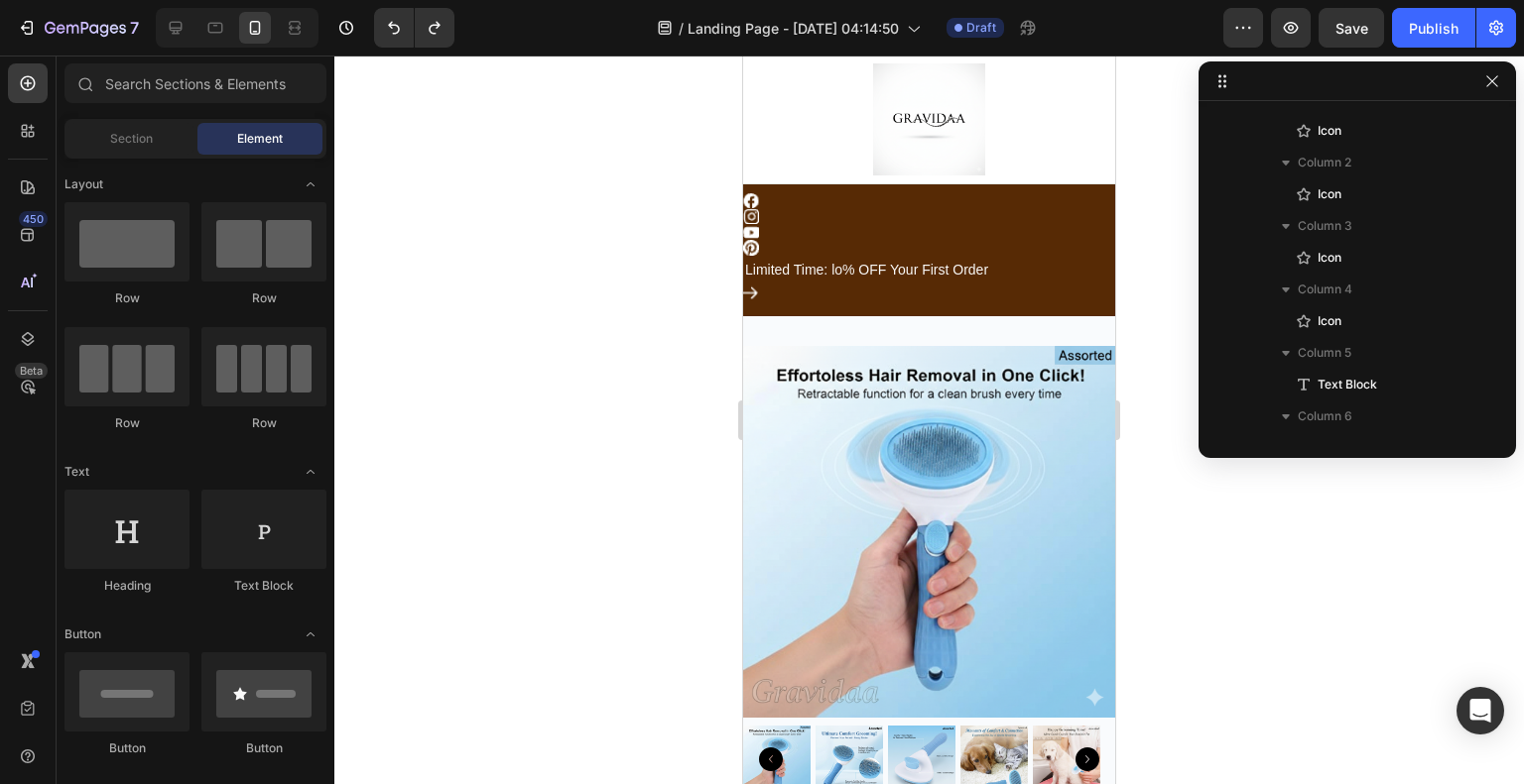
click at [657, 463] on div at bounding box center [929, 420] width 1190 height 729
click at [184, 31] on icon at bounding box center [175, 28] width 20 height 20
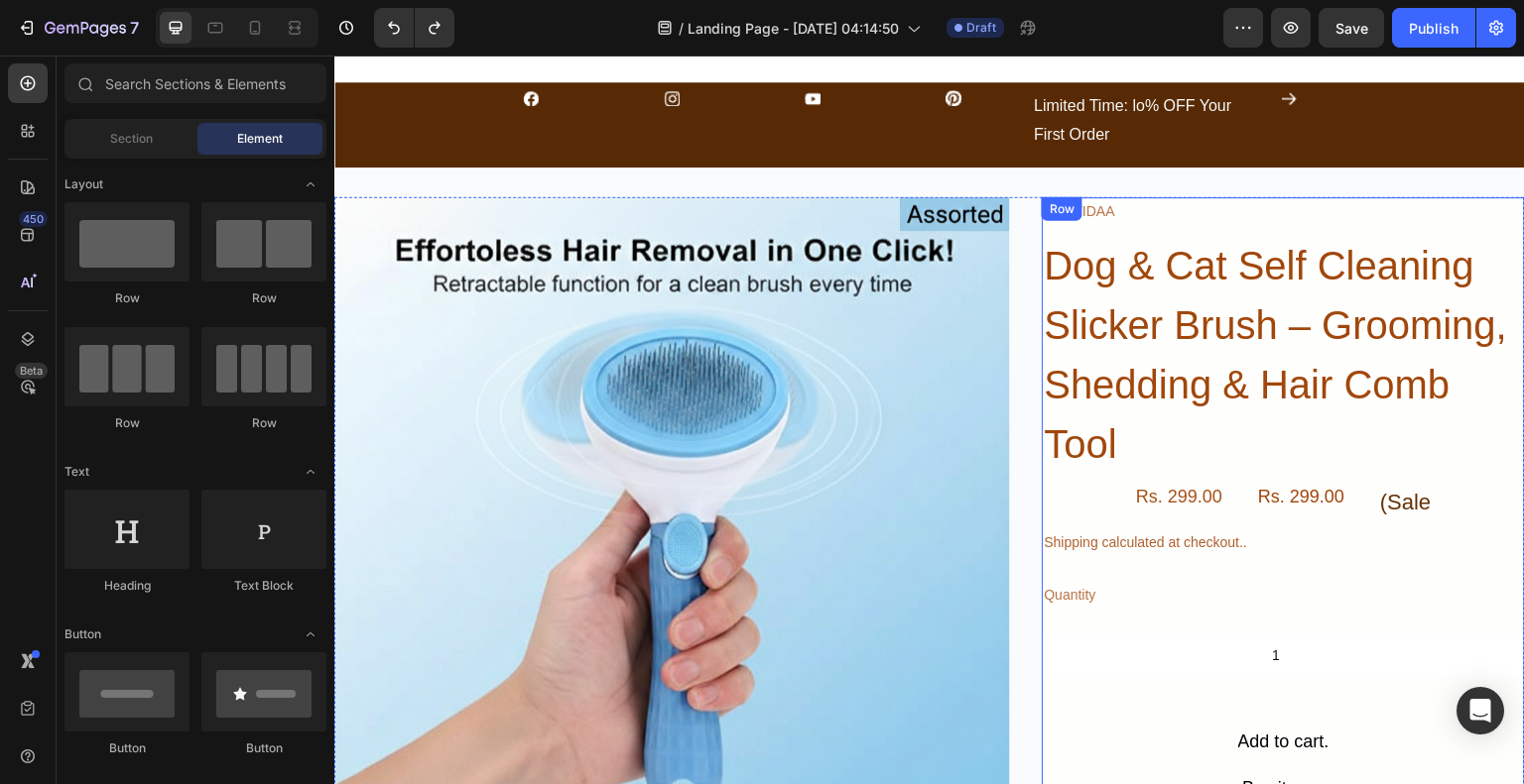
scroll to position [41, 0]
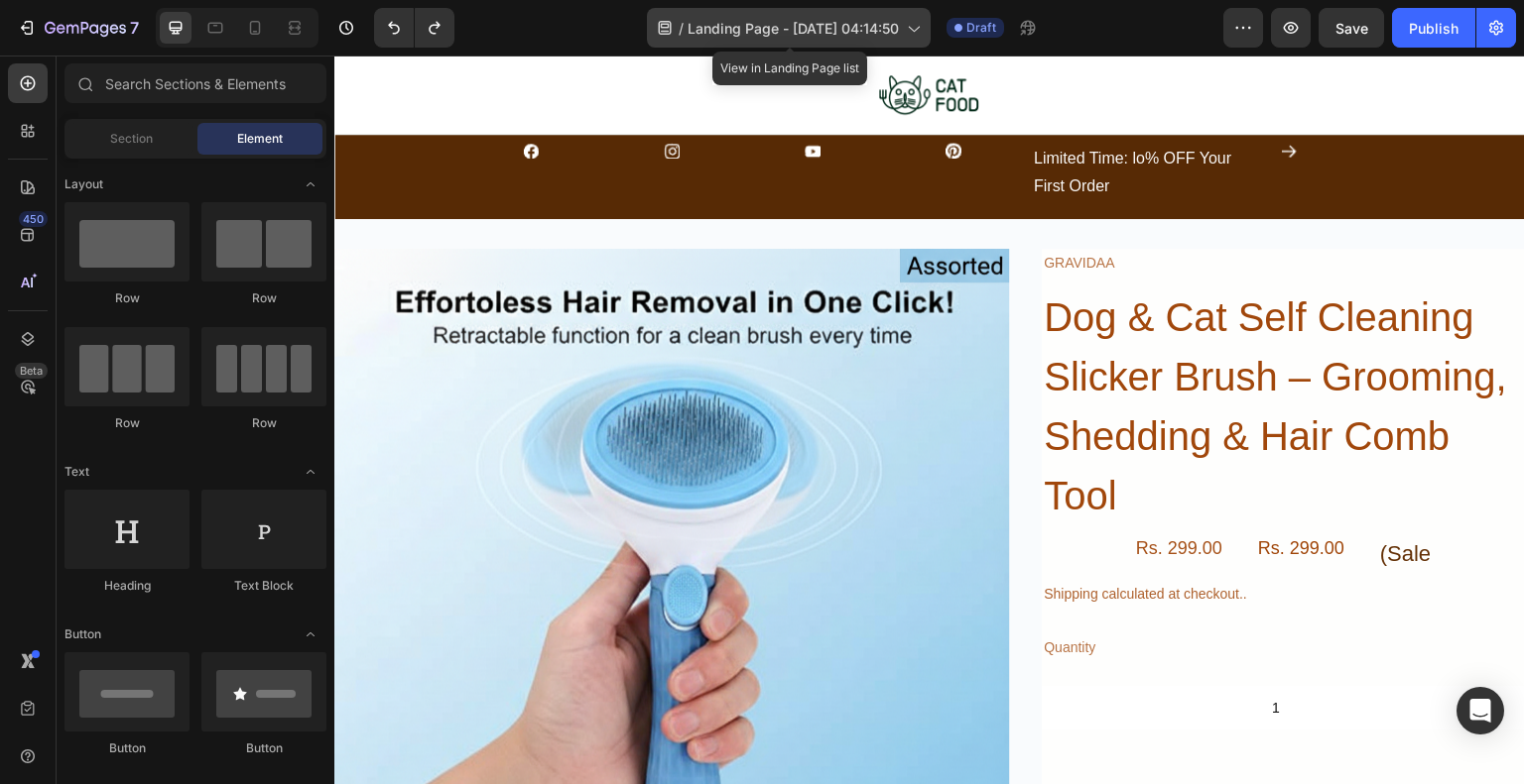
click at [813, 22] on span "Landing Page - [DATE] 04:14:50" at bounding box center [793, 28] width 211 height 21
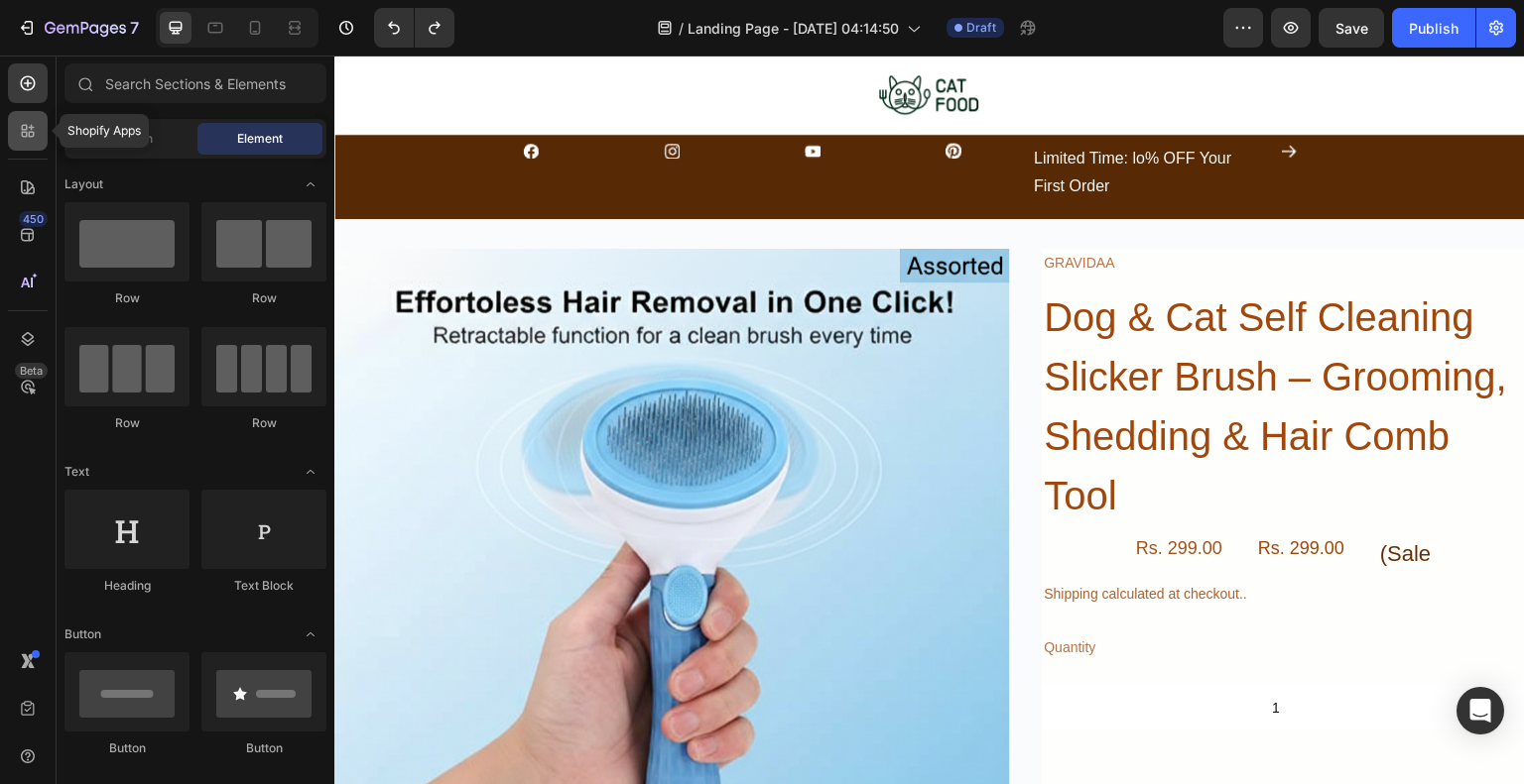
click at [40, 134] on div at bounding box center [28, 131] width 40 height 40
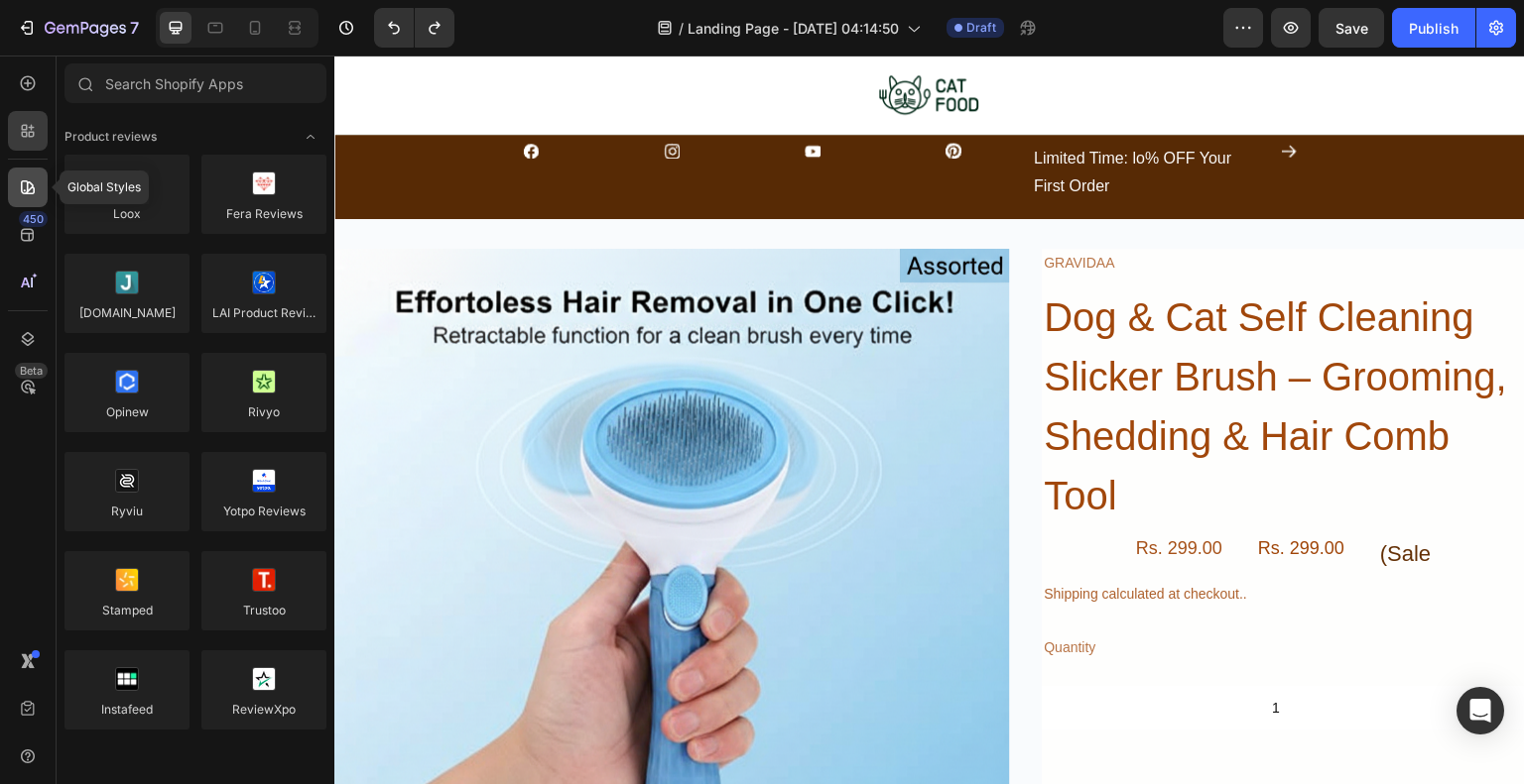
click at [31, 195] on icon at bounding box center [28, 187] width 20 height 20
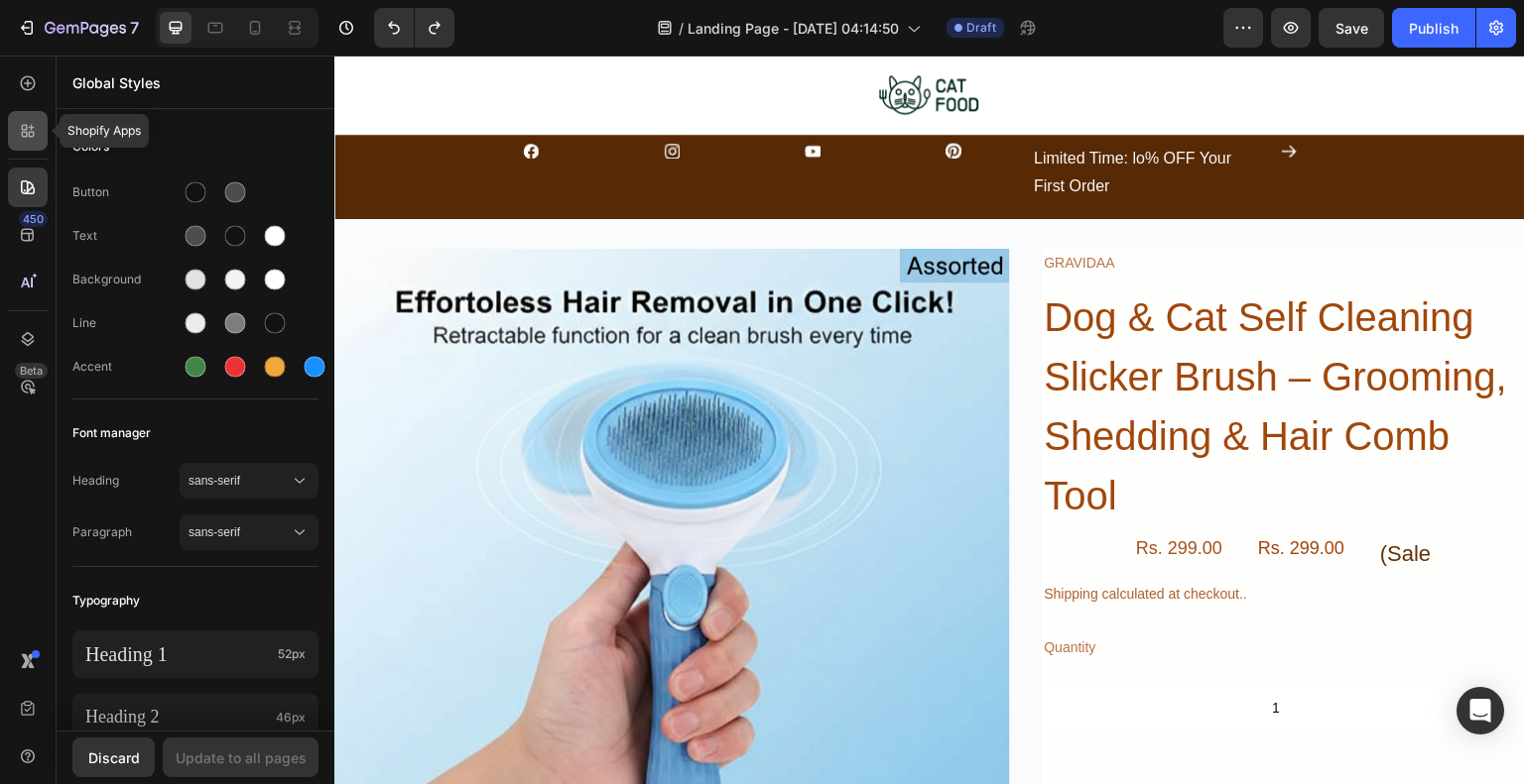
click at [13, 135] on div at bounding box center [28, 131] width 40 height 40
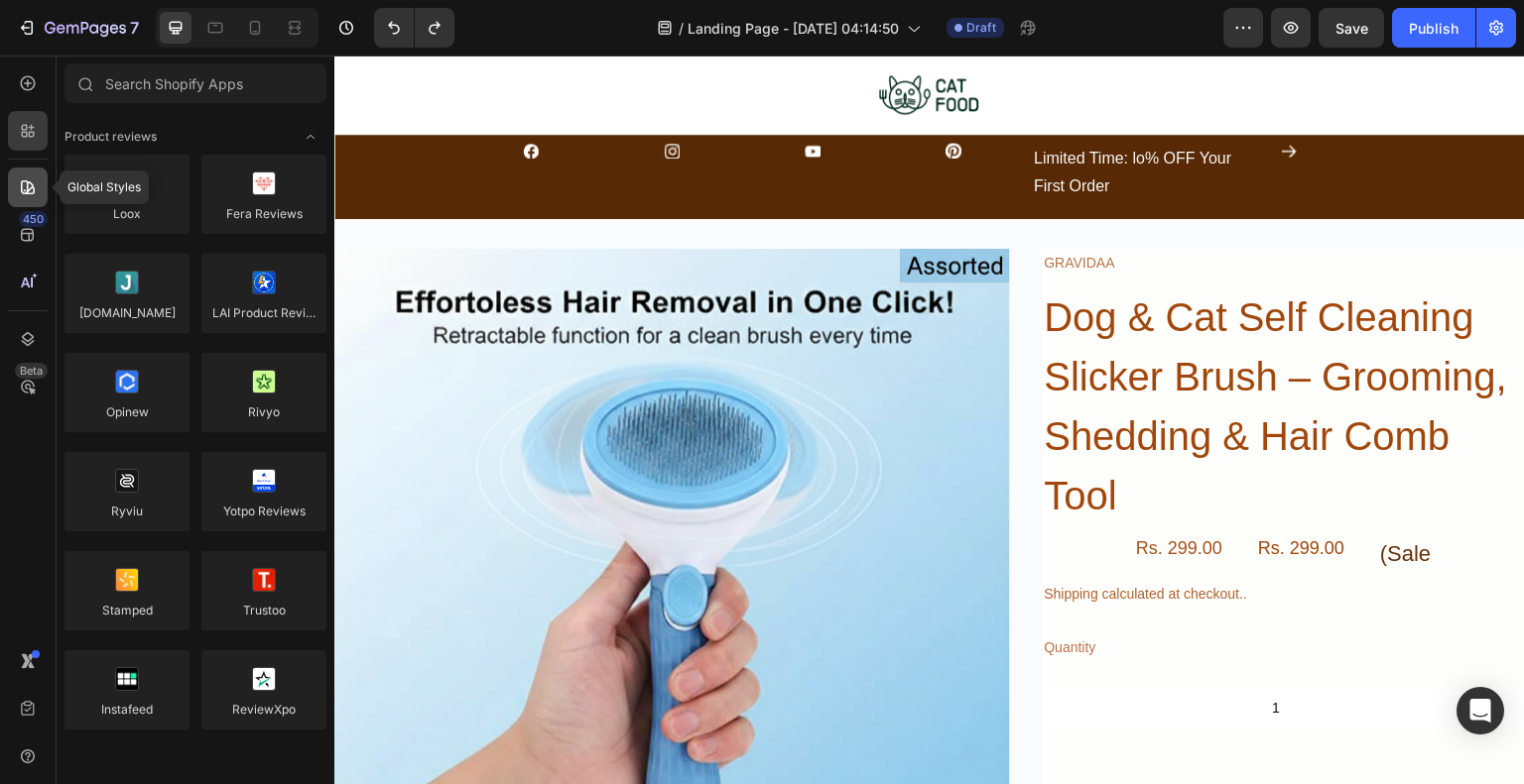
click at [17, 206] on div at bounding box center [28, 187] width 40 height 40
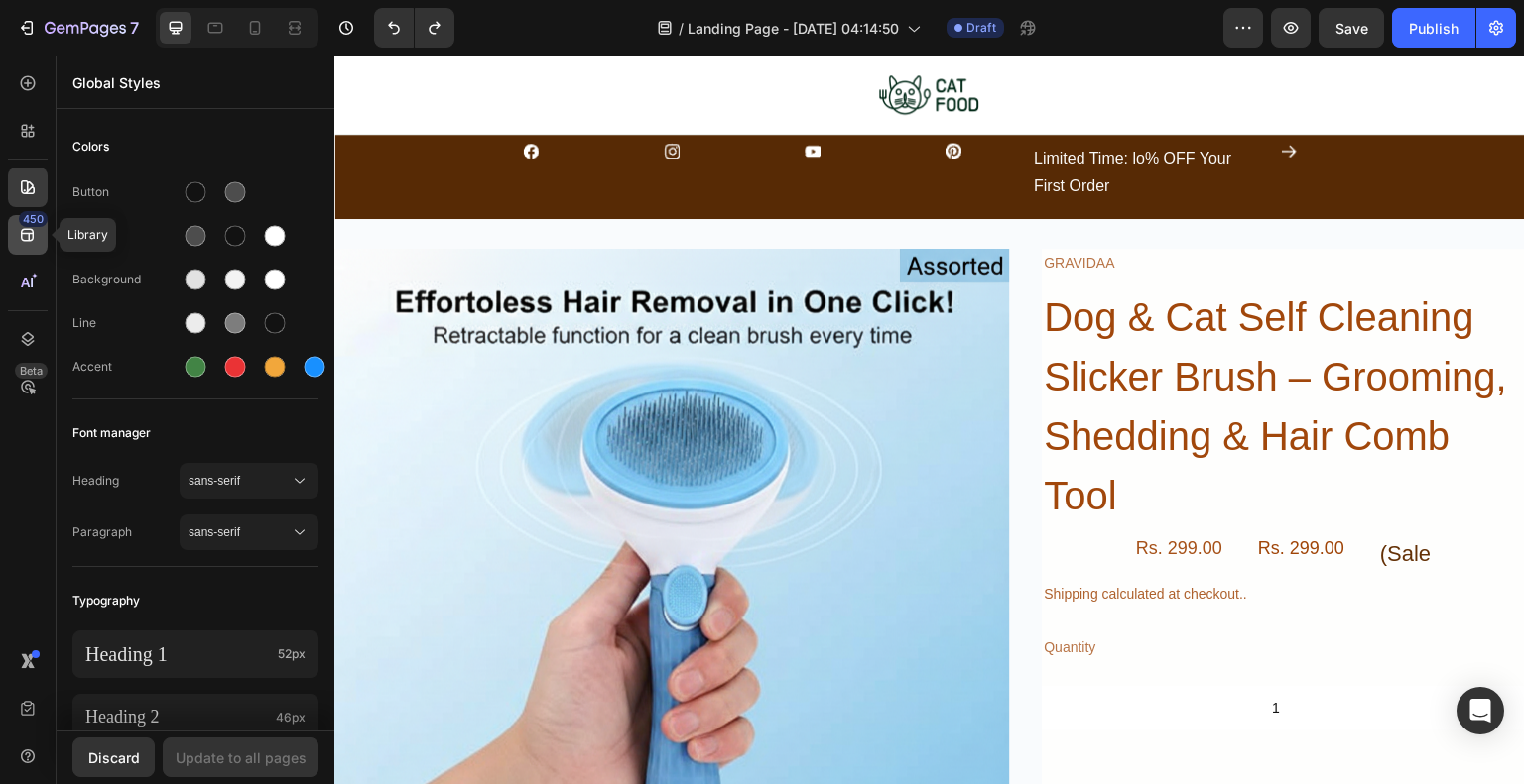
click at [29, 239] on icon at bounding box center [27, 235] width 13 height 13
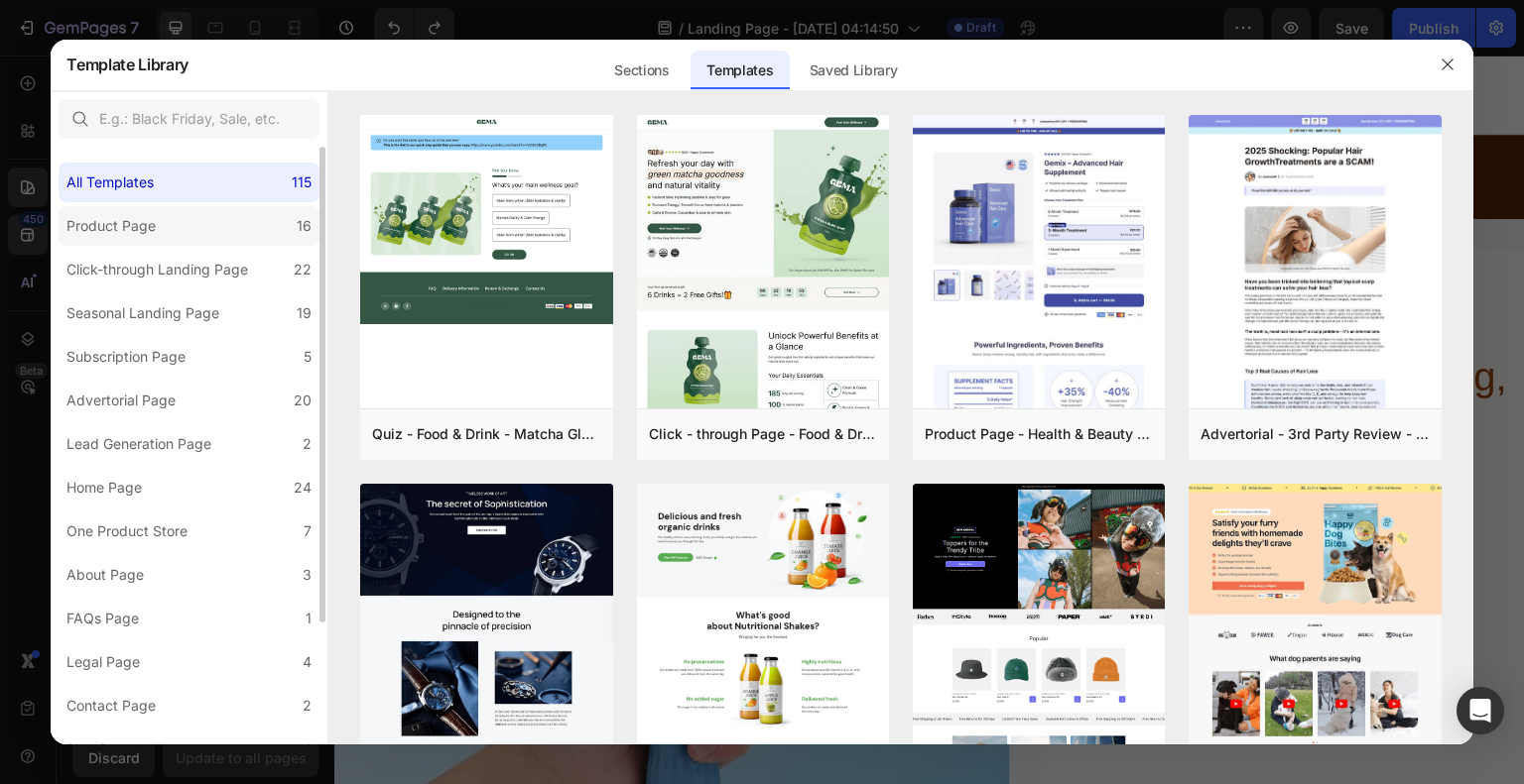
click at [123, 221] on div "Product Page" at bounding box center [112, 226] width 90 height 24
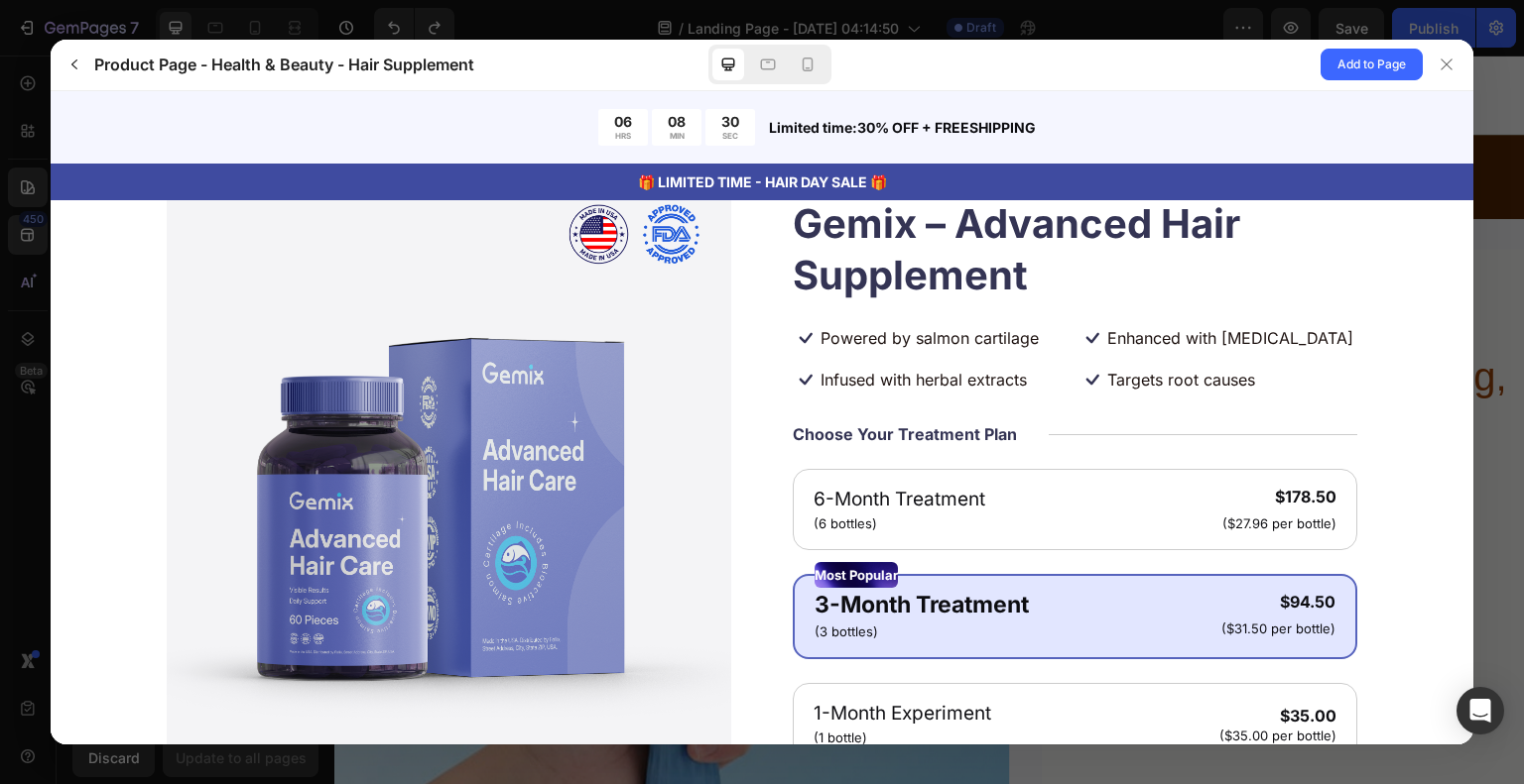
scroll to position [0, 0]
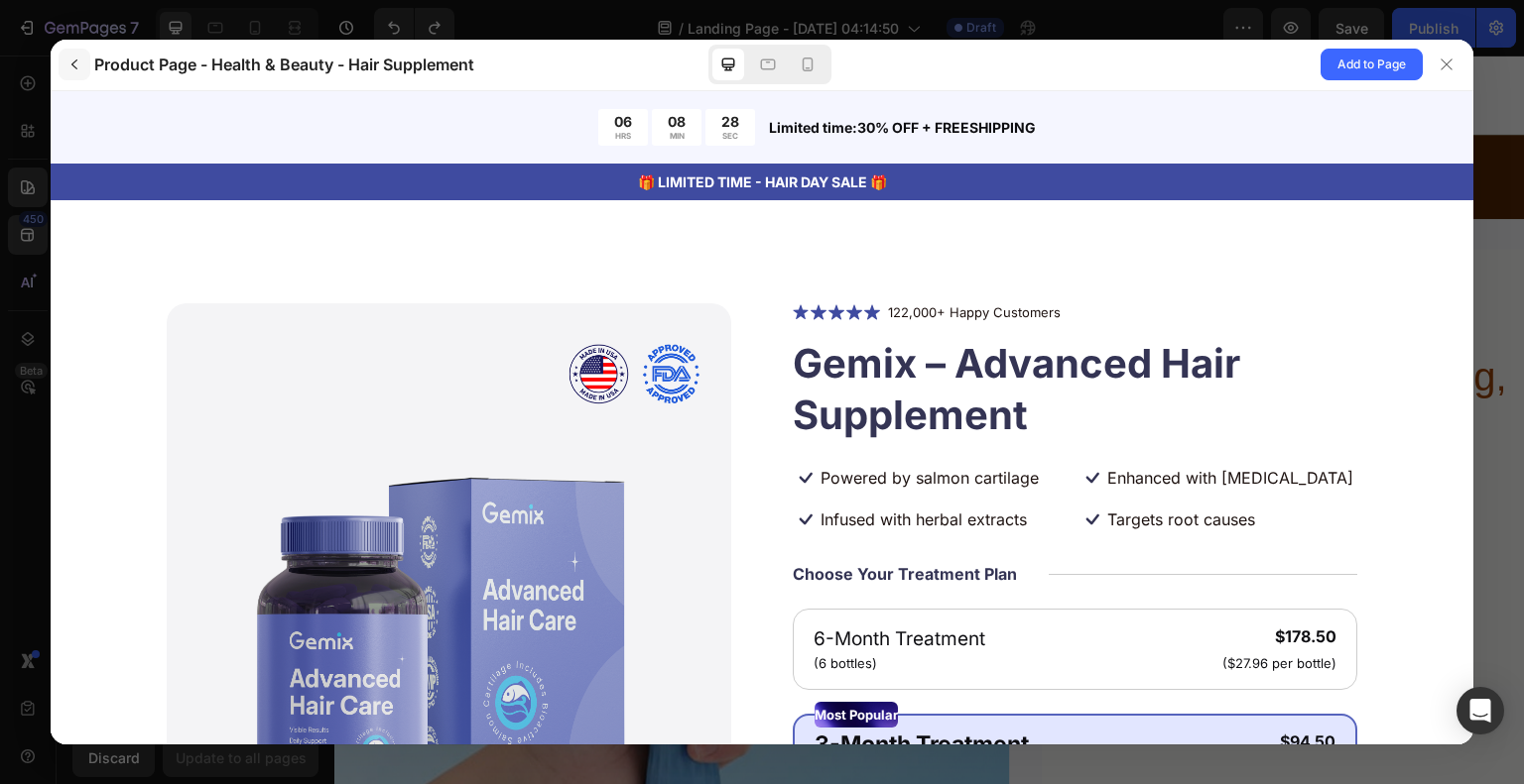
click at [69, 52] on button "button" at bounding box center [75, 65] width 32 height 32
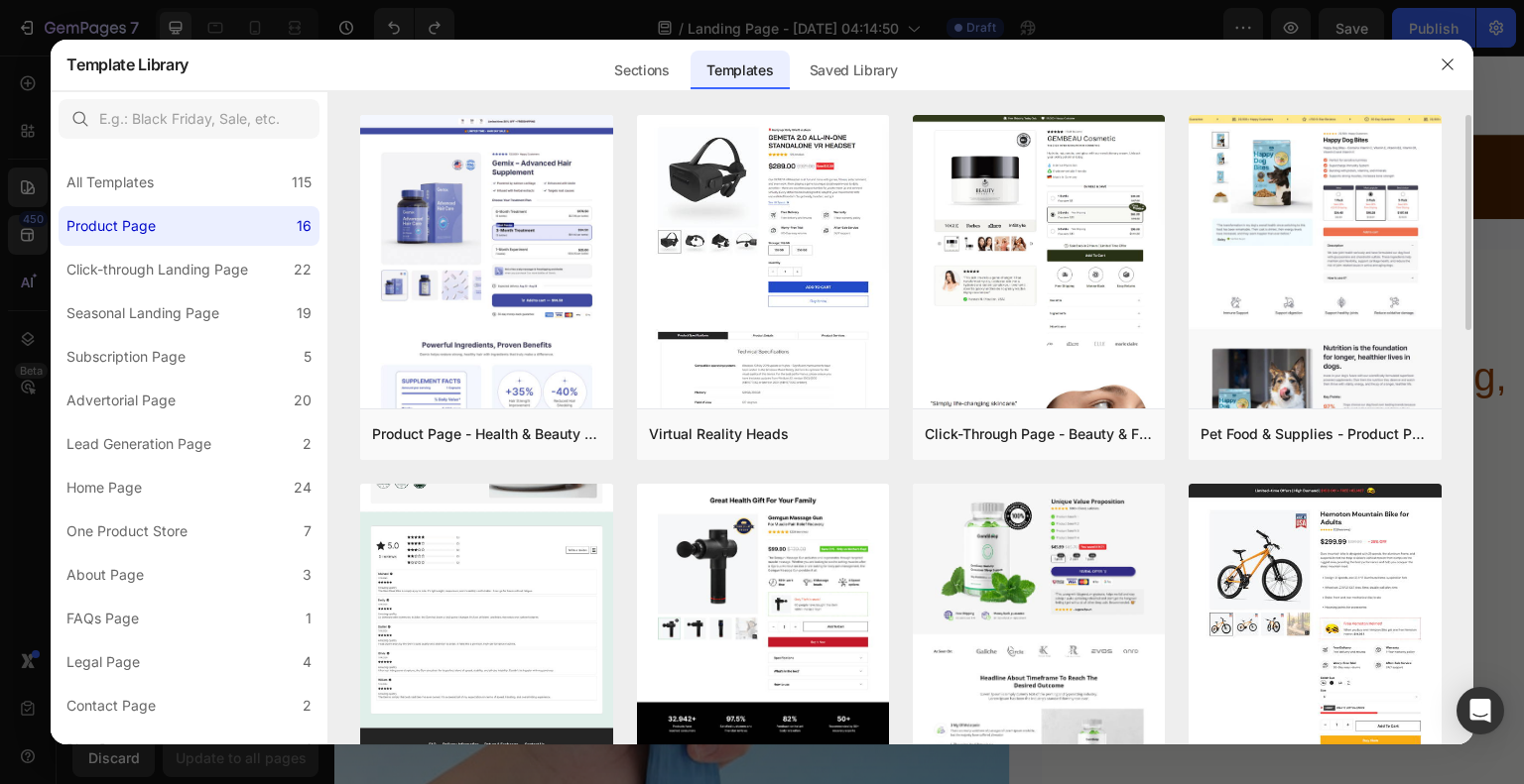
click at [529, 596] on img at bounding box center [485, 355] width 252 height 845
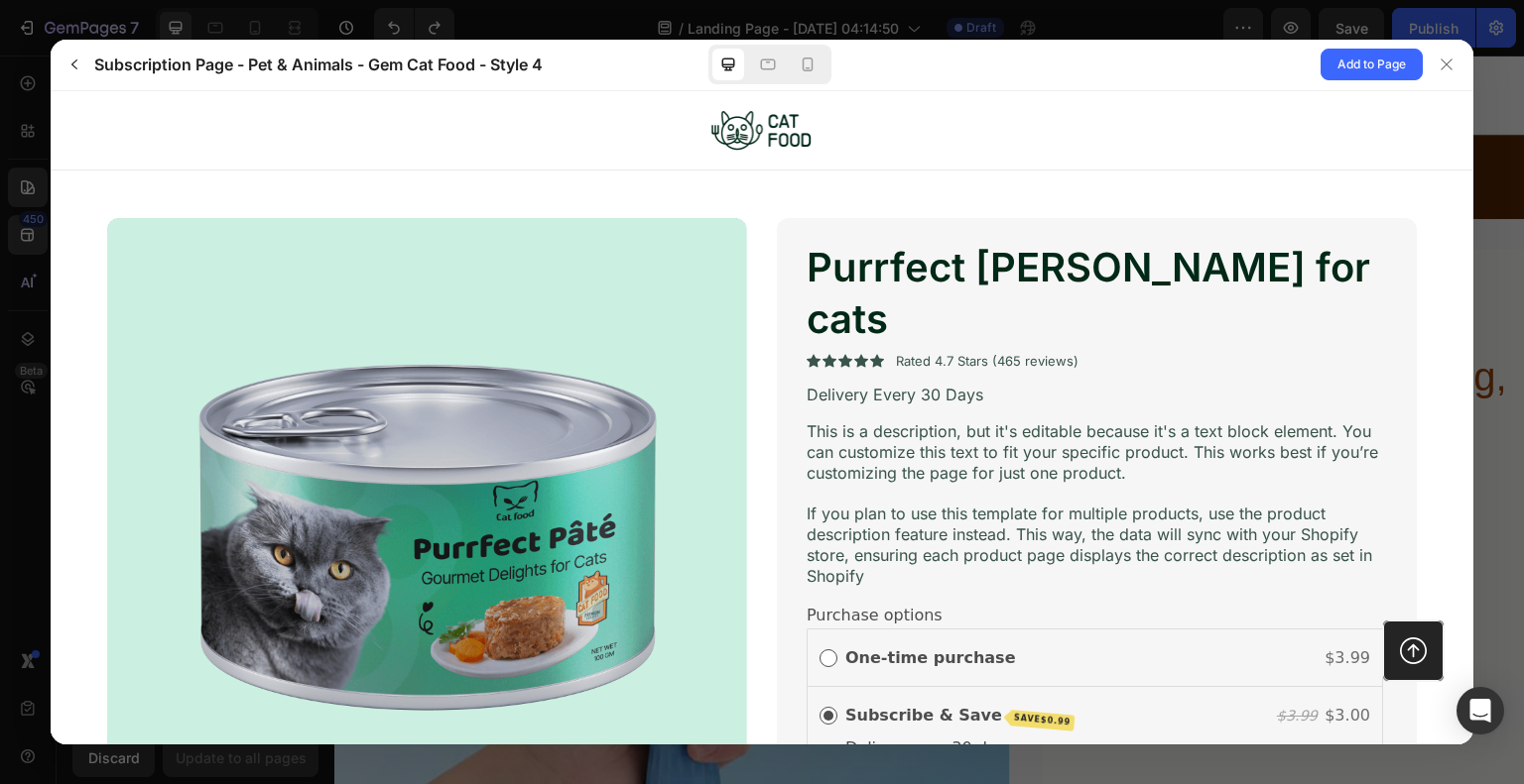
click at [736, 125] on img at bounding box center [762, 130] width 110 height 53
click at [1362, 67] on span "Add to Page" at bounding box center [1372, 65] width 69 height 24
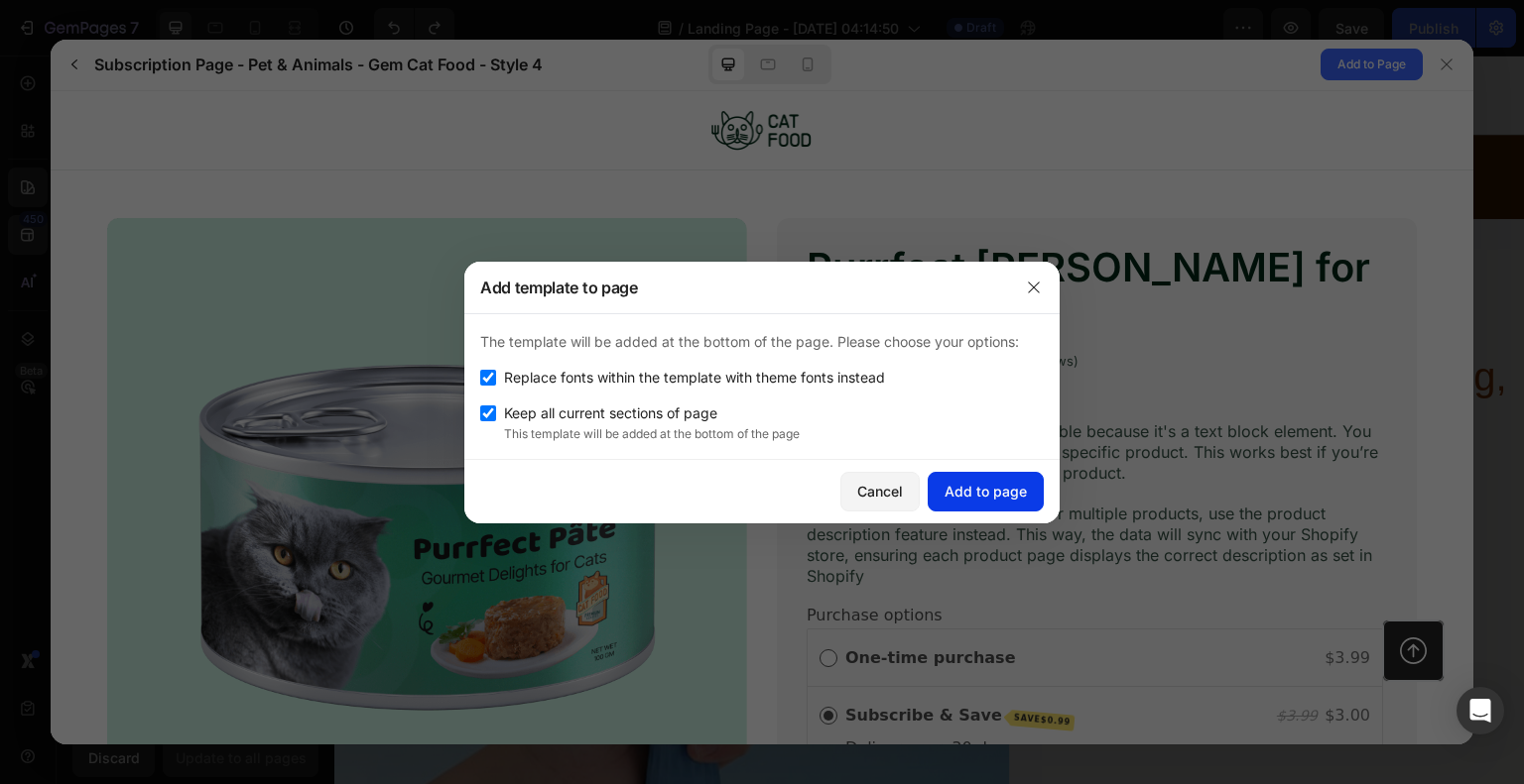
click at [1020, 487] on div "Add to page" at bounding box center [986, 491] width 83 height 21
click at [0, 0] on img at bounding box center [0, 0] width 0 height 0
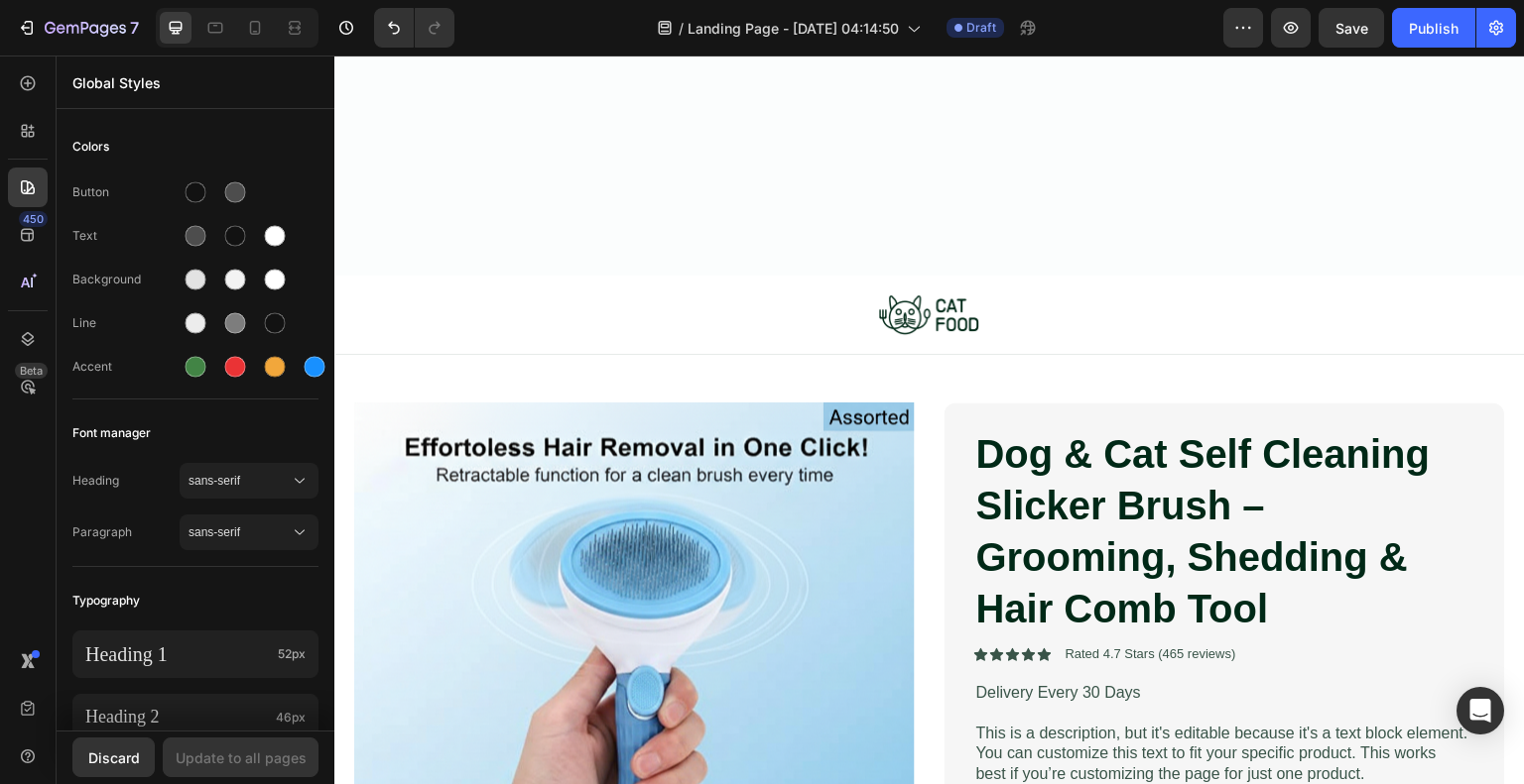
scroll to position [9707, 0]
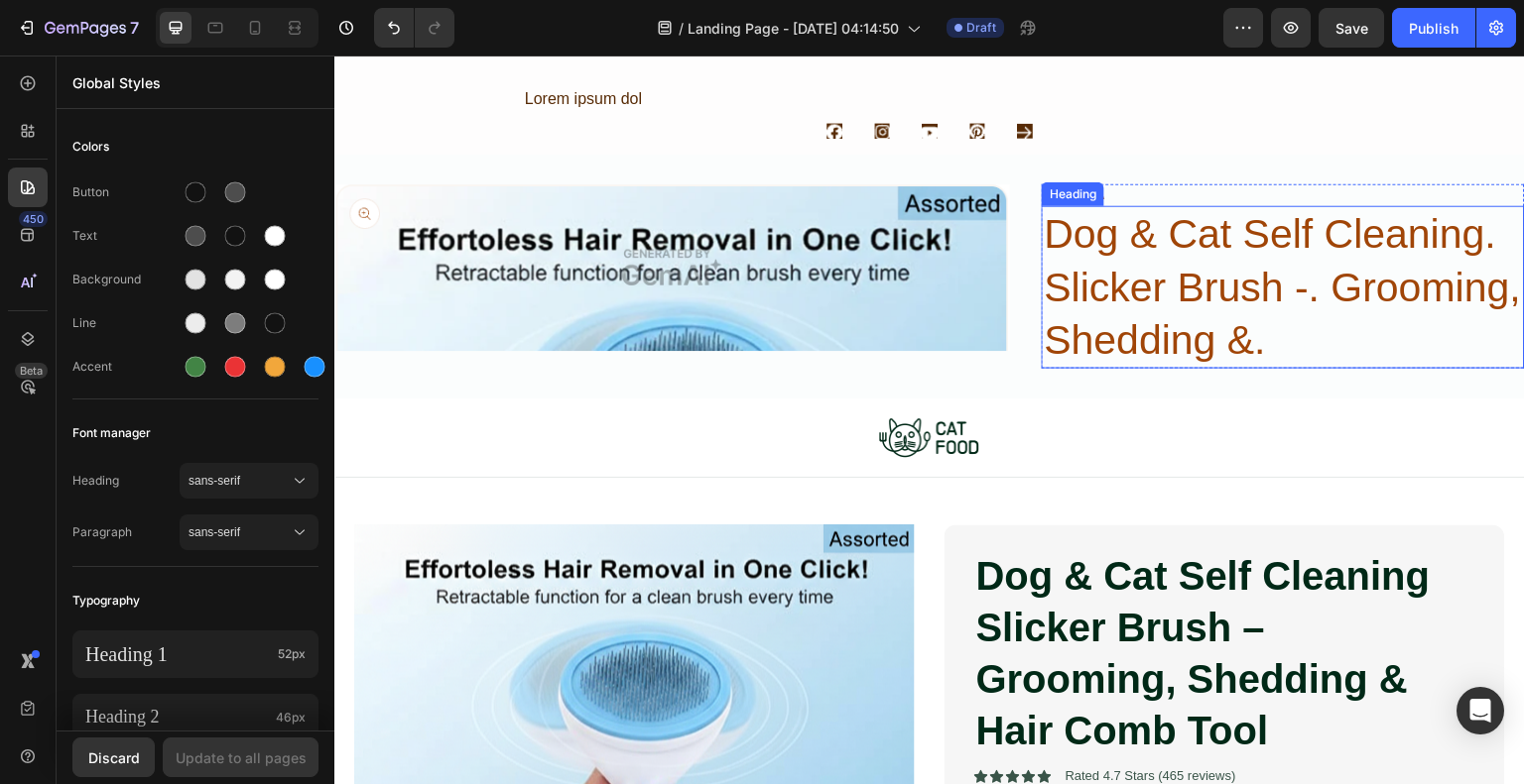
click at [1392, 275] on h2 "Dog & Cat Self Cleaning. Slicker Brush -. Grooming, Shedding &." at bounding box center [1283, 287] width 483 height 162
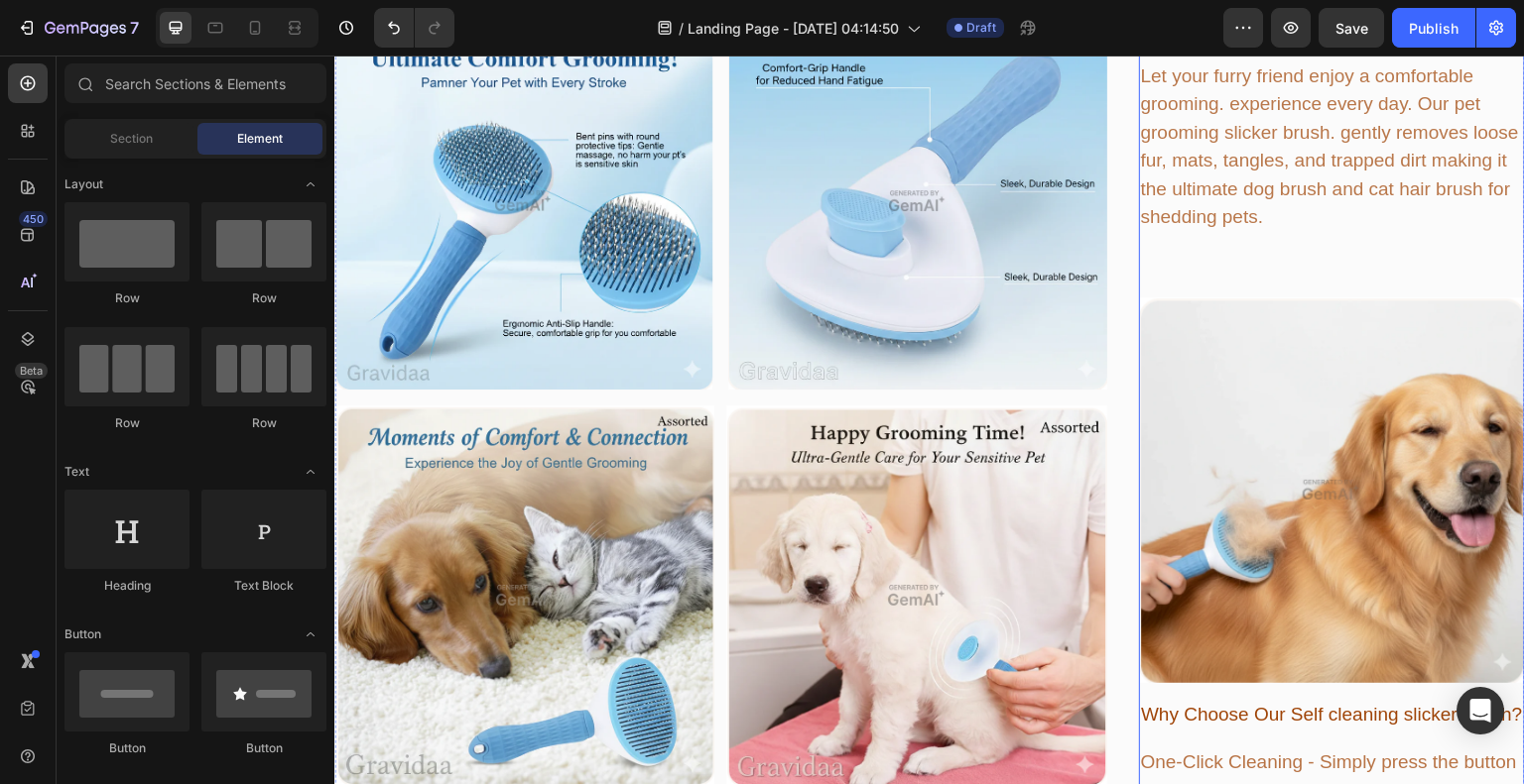
scroll to position [1026, 0]
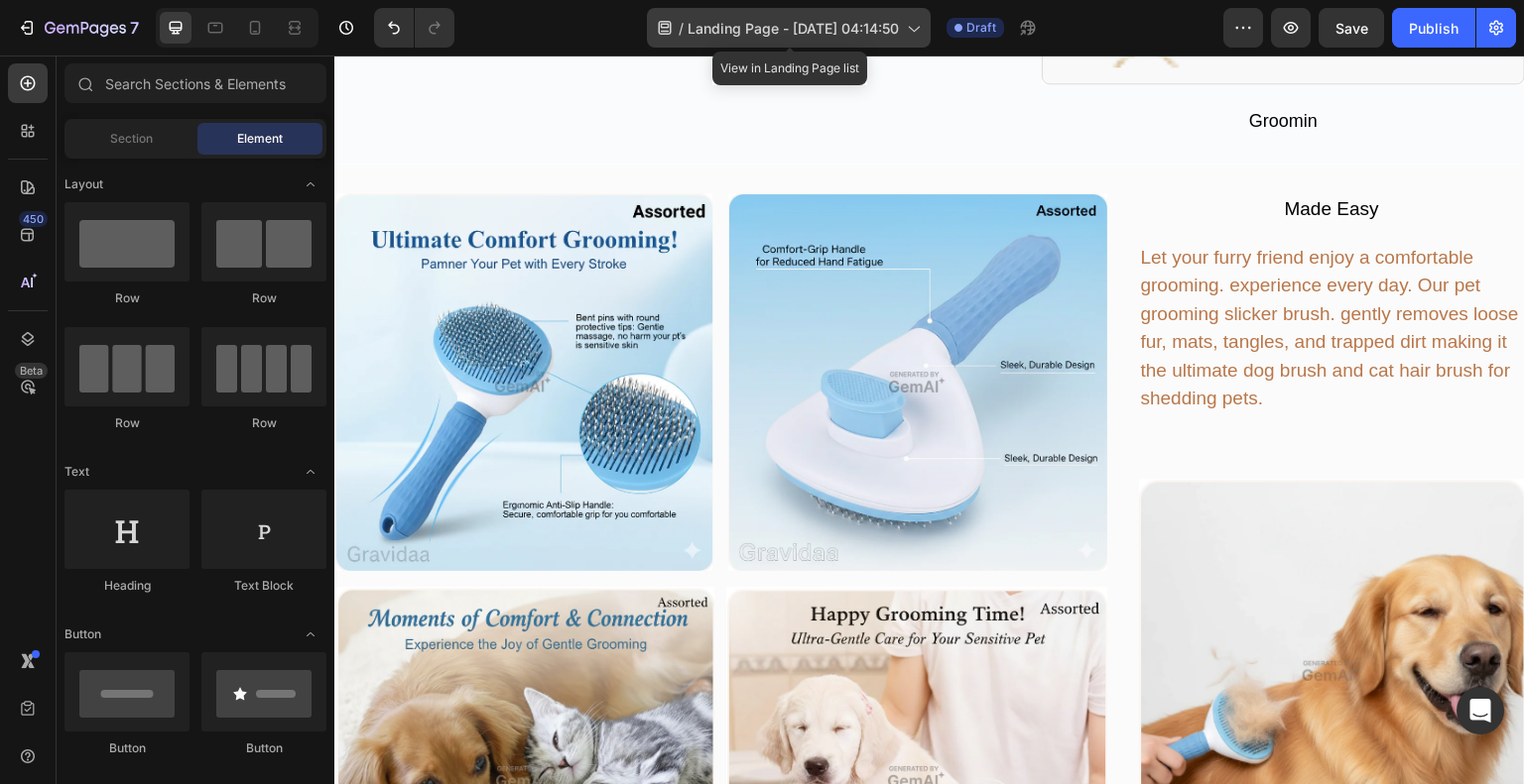
click at [909, 31] on icon at bounding box center [913, 28] width 20 height 20
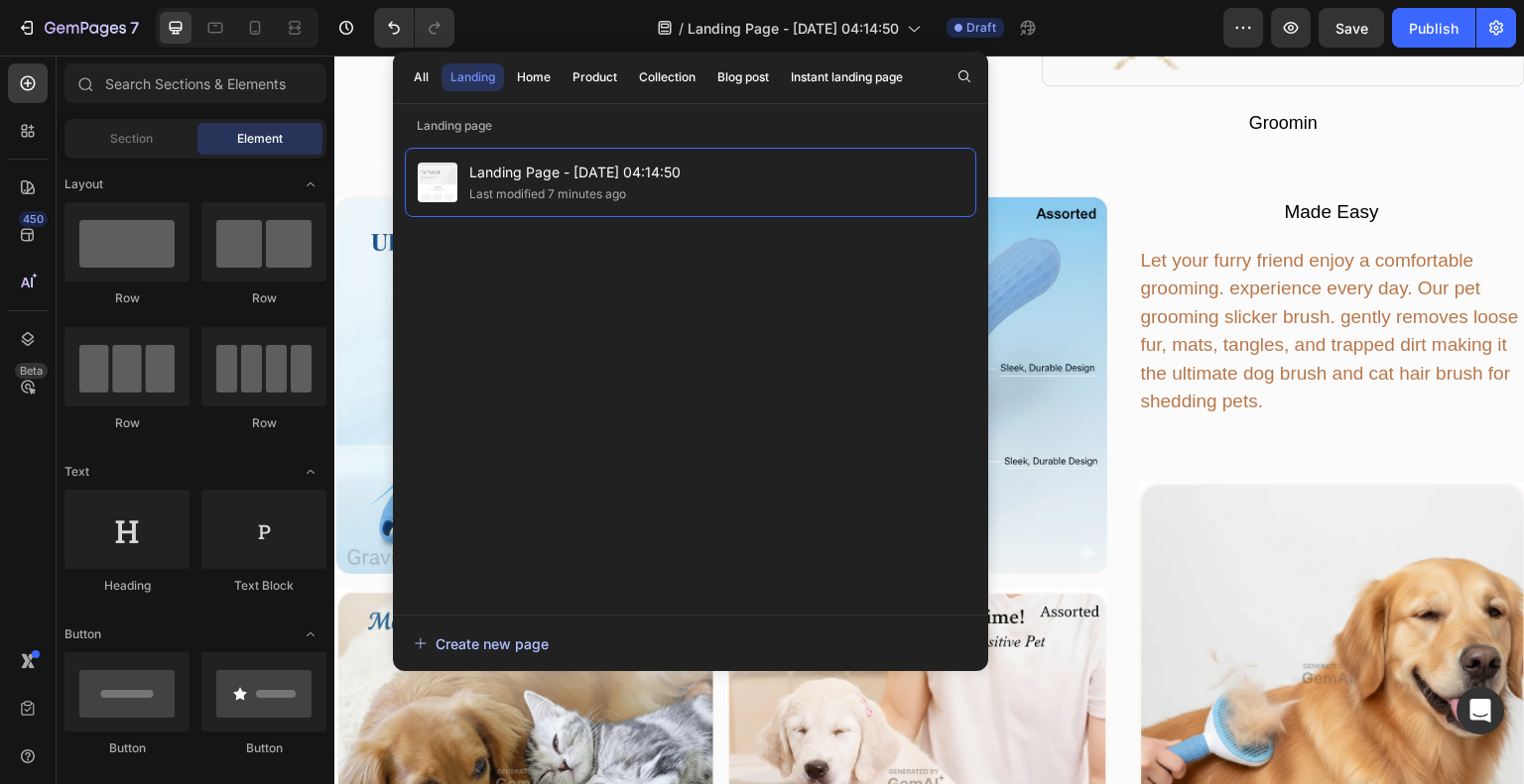
click at [492, 650] on div "Create new page" at bounding box center [480, 644] width 135 height 21
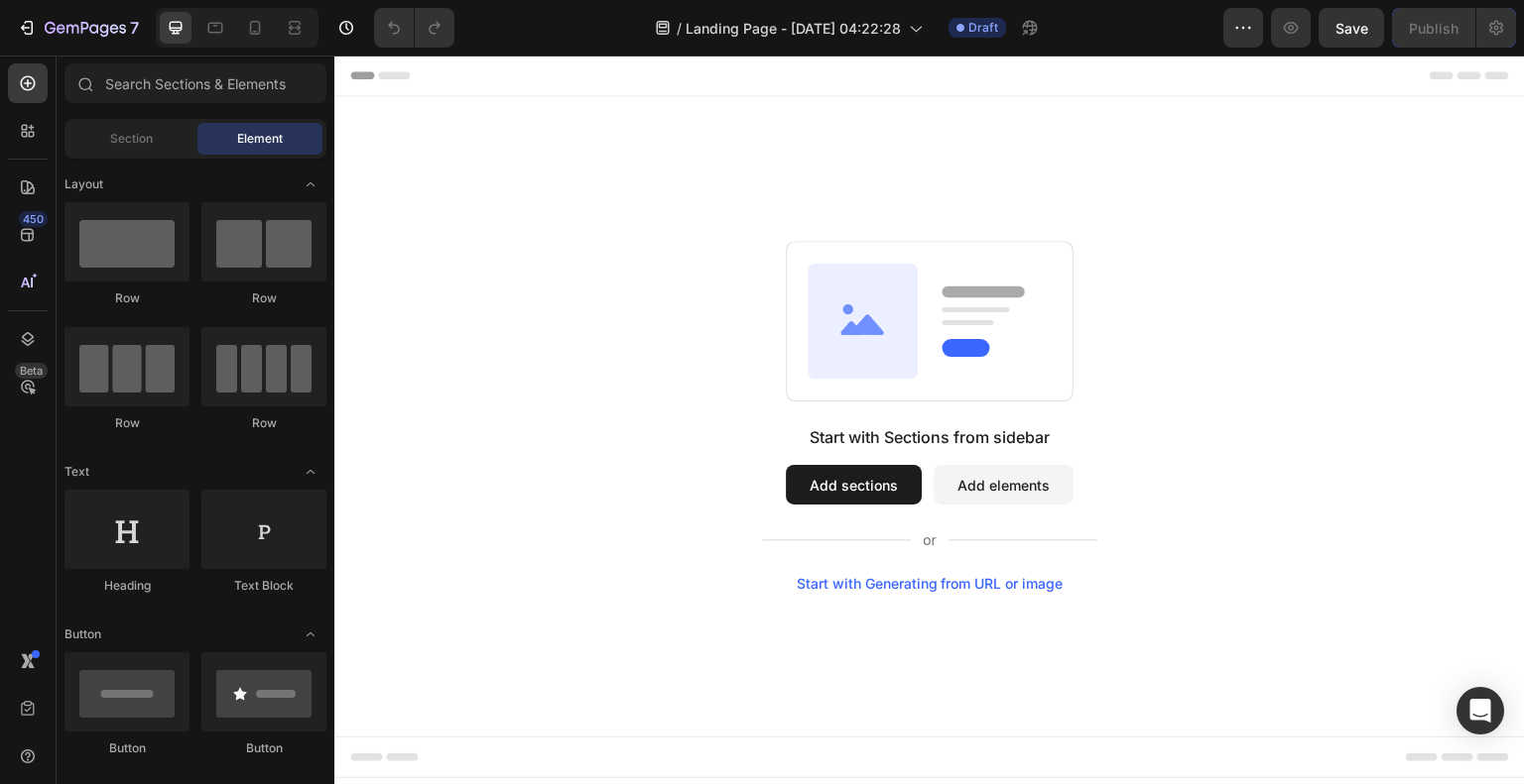
click at [816, 488] on button "Add sections" at bounding box center [853, 485] width 136 height 40
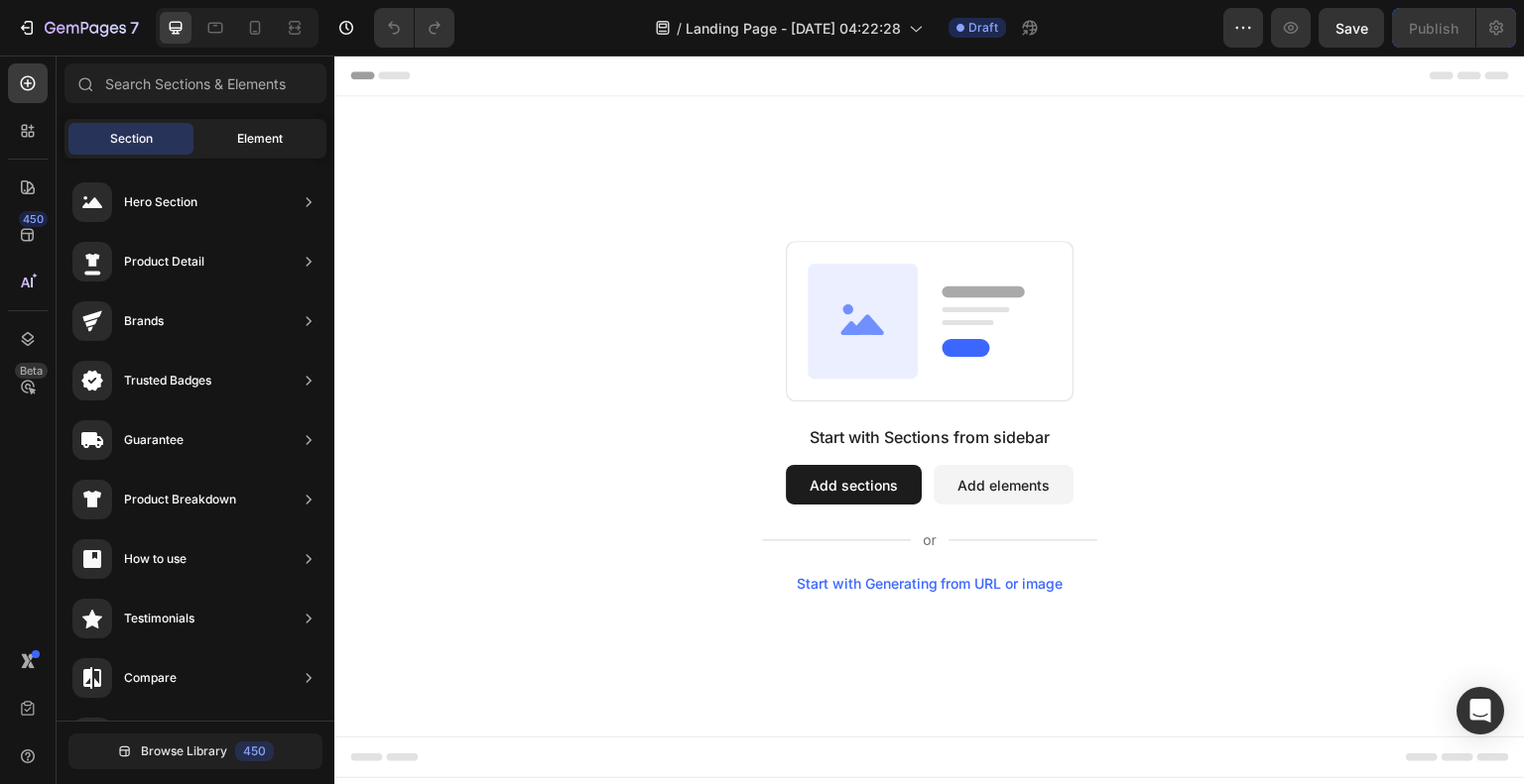
click at [242, 145] on span "Element" at bounding box center [260, 138] width 46 height 18
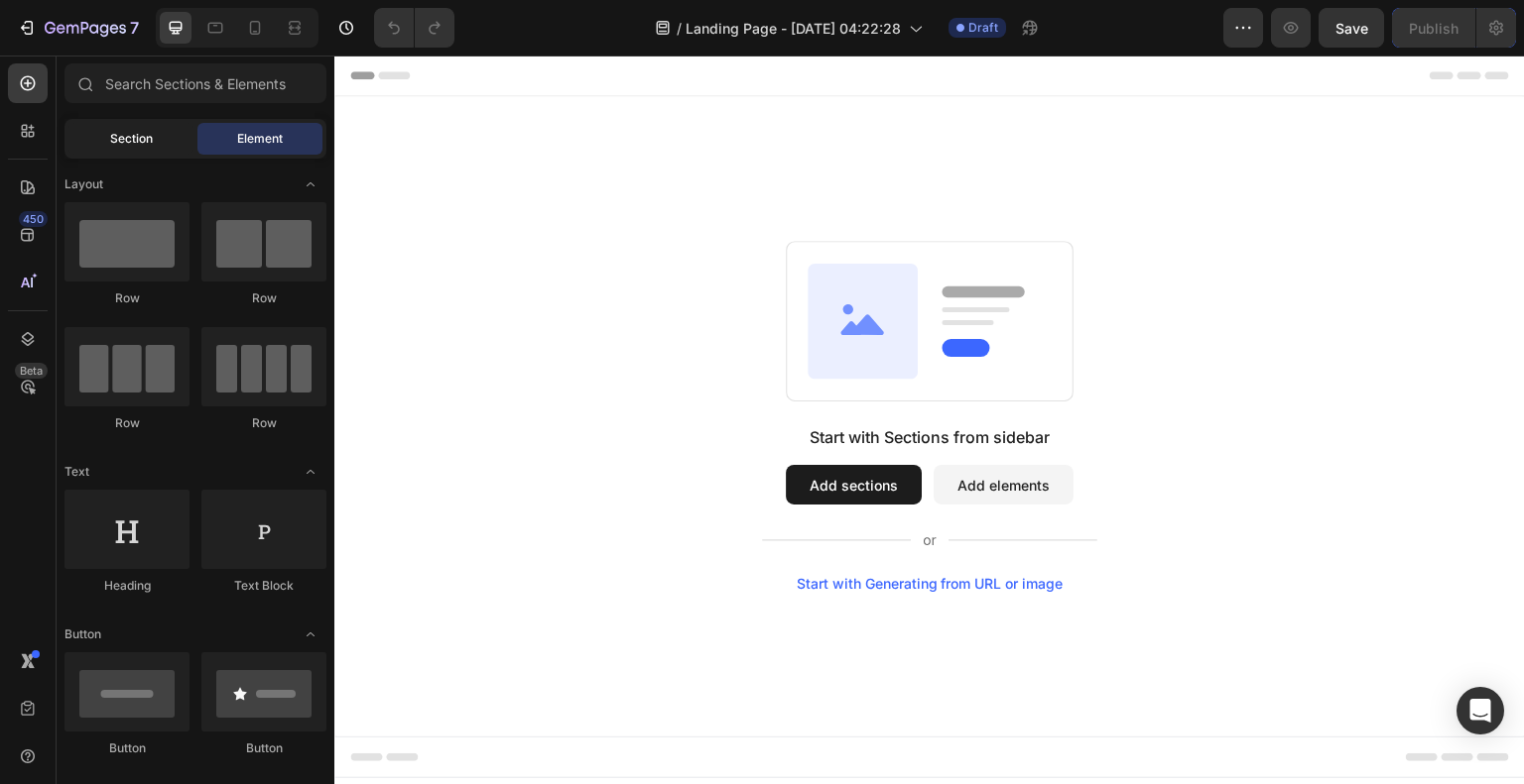
click at [108, 143] on div "Section" at bounding box center [131, 138] width 125 height 32
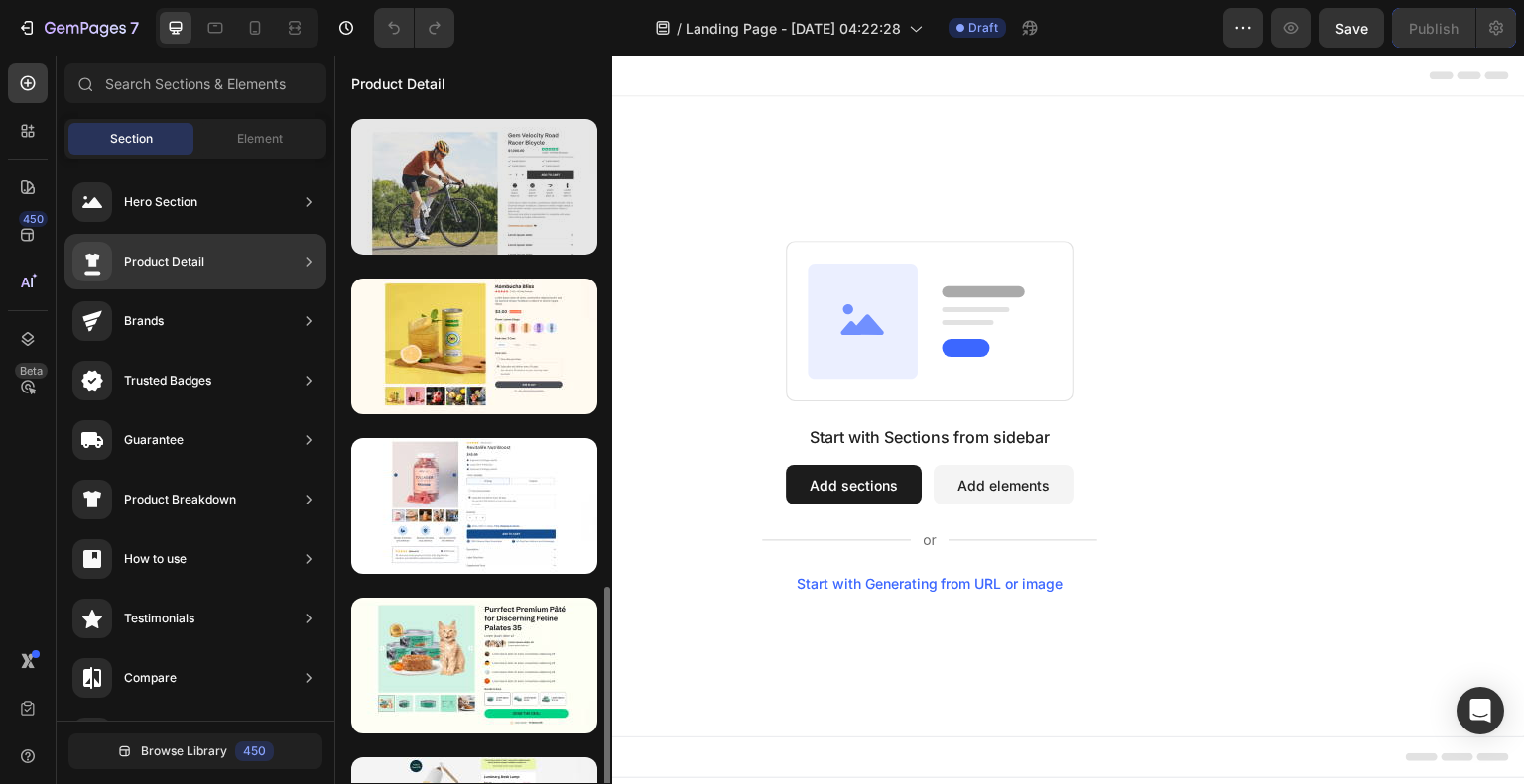
scroll to position [893, 0]
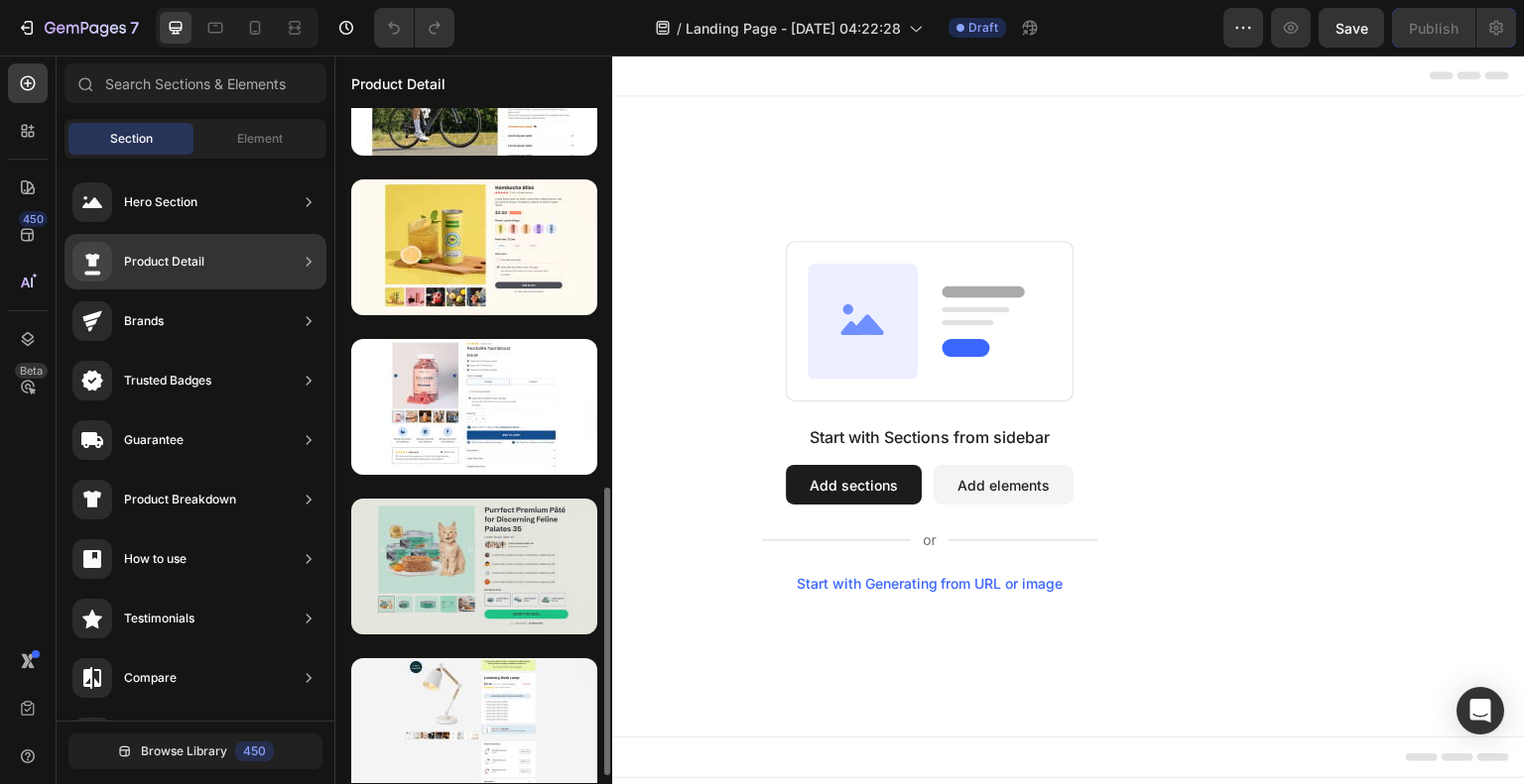
click at [504, 559] on div at bounding box center [473, 567] width 246 height 135
click at [433, 578] on div at bounding box center [473, 567] width 246 height 135
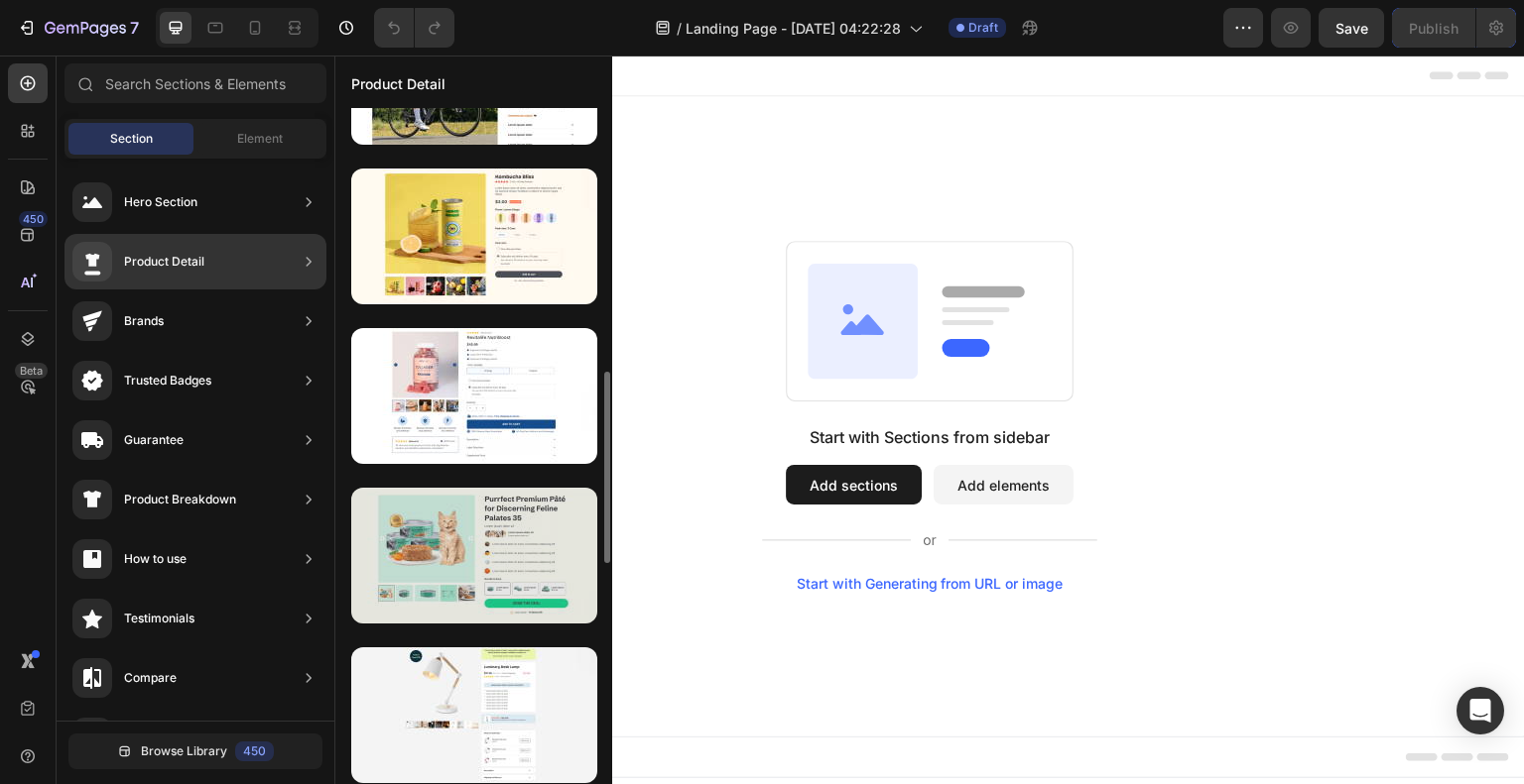
scroll to position [909, 0]
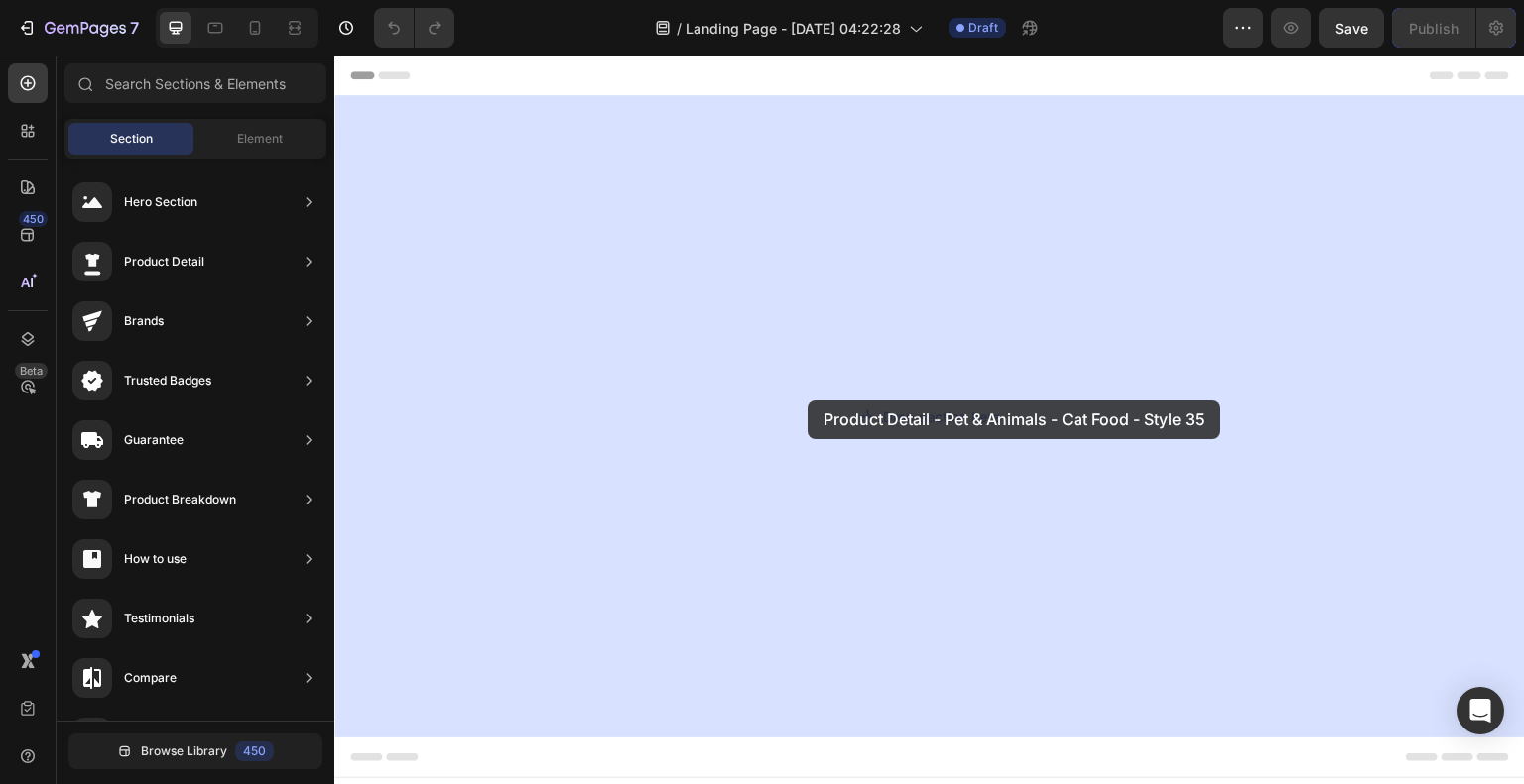
drag, startPoint x: 771, startPoint y: 618, endPoint x: 807, endPoint y: 400, distance: 221.0
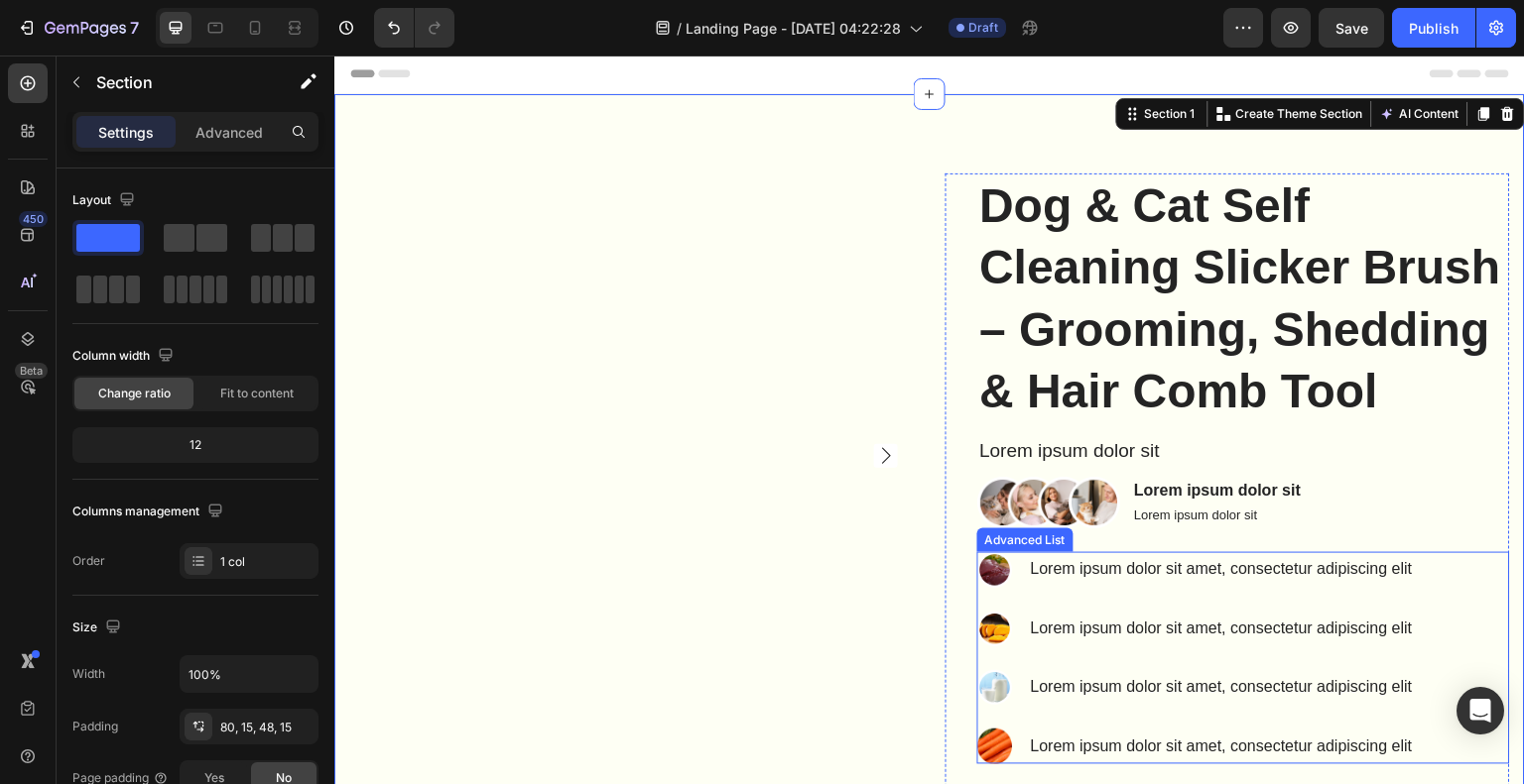
scroll to position [0, 0]
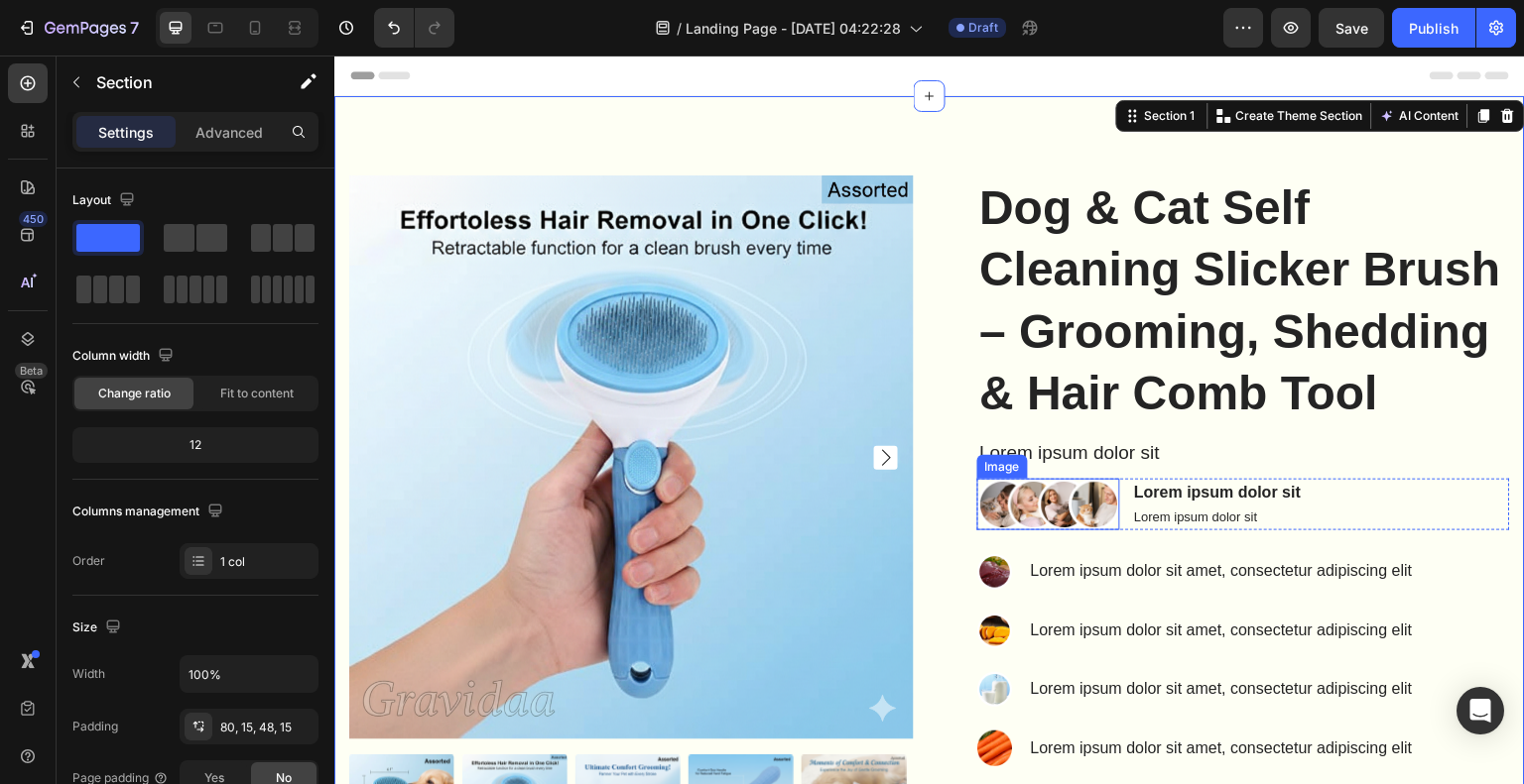
click at [1059, 531] on img at bounding box center [1049, 505] width 143 height 52
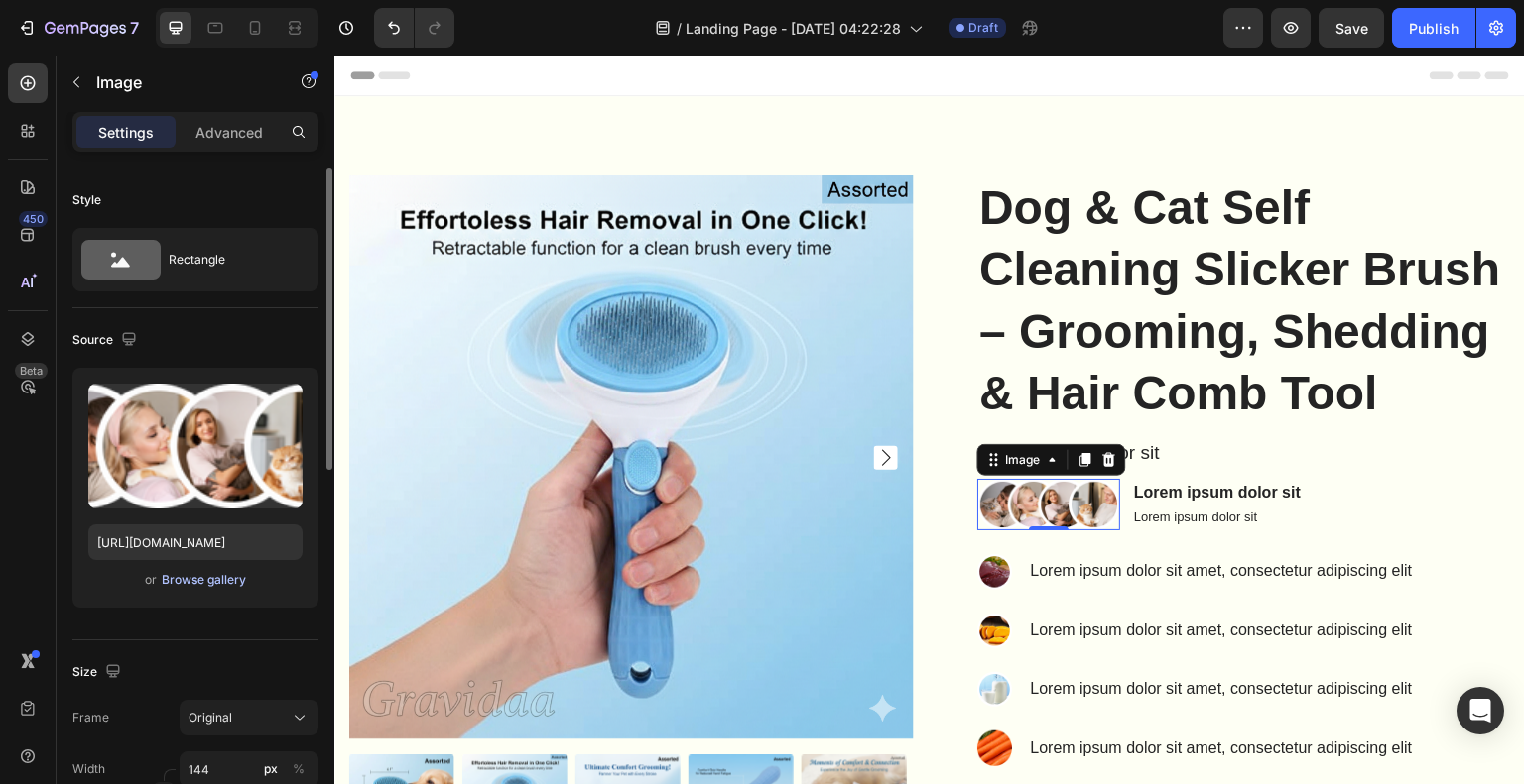
click at [202, 586] on div "Browse gallery" at bounding box center [203, 580] width 85 height 18
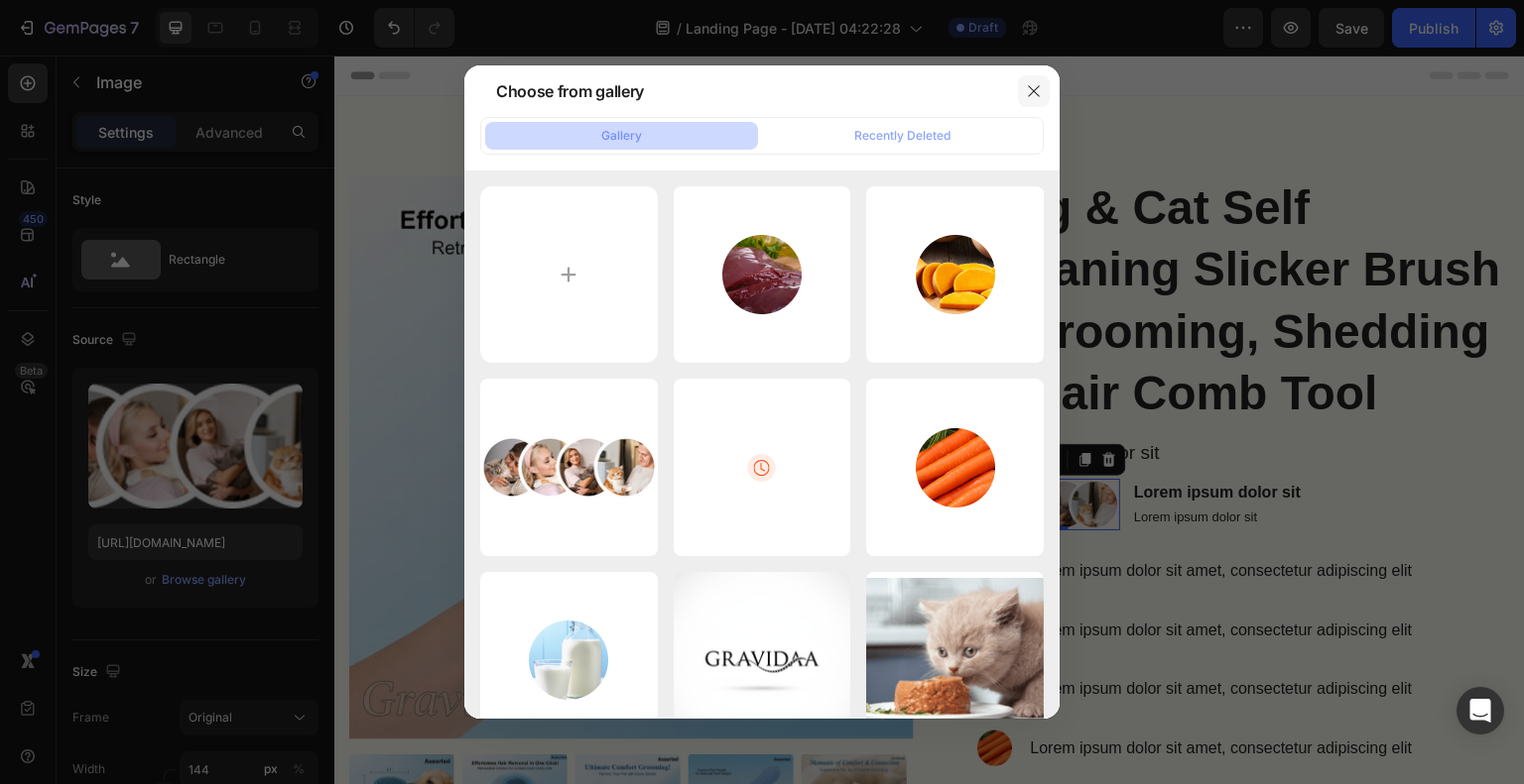
click at [1039, 93] on icon "button" at bounding box center [1034, 92] width 16 height 16
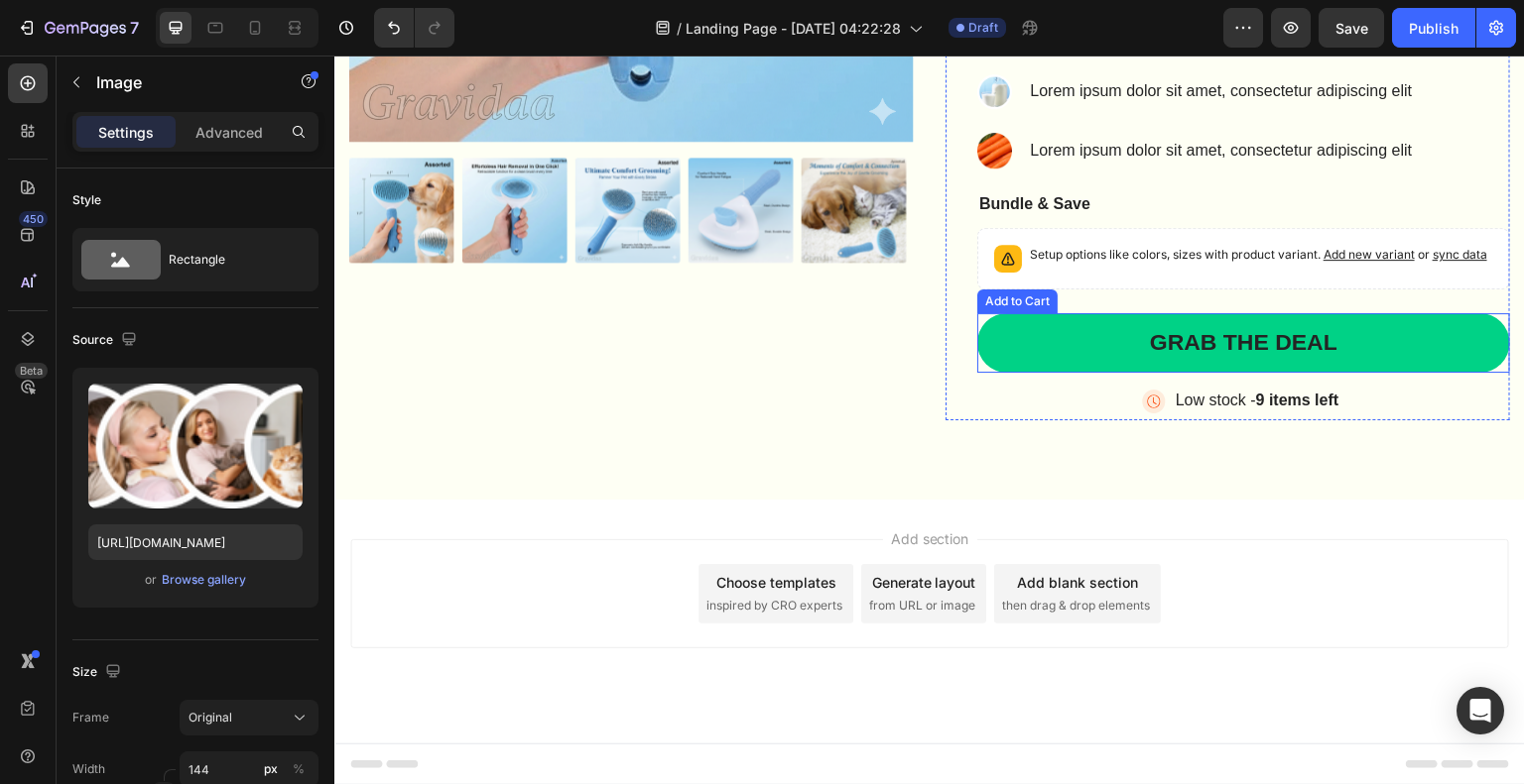
scroll to position [673, 0]
click at [748, 587] on div "Choose templates" at bounding box center [776, 582] width 120 height 21
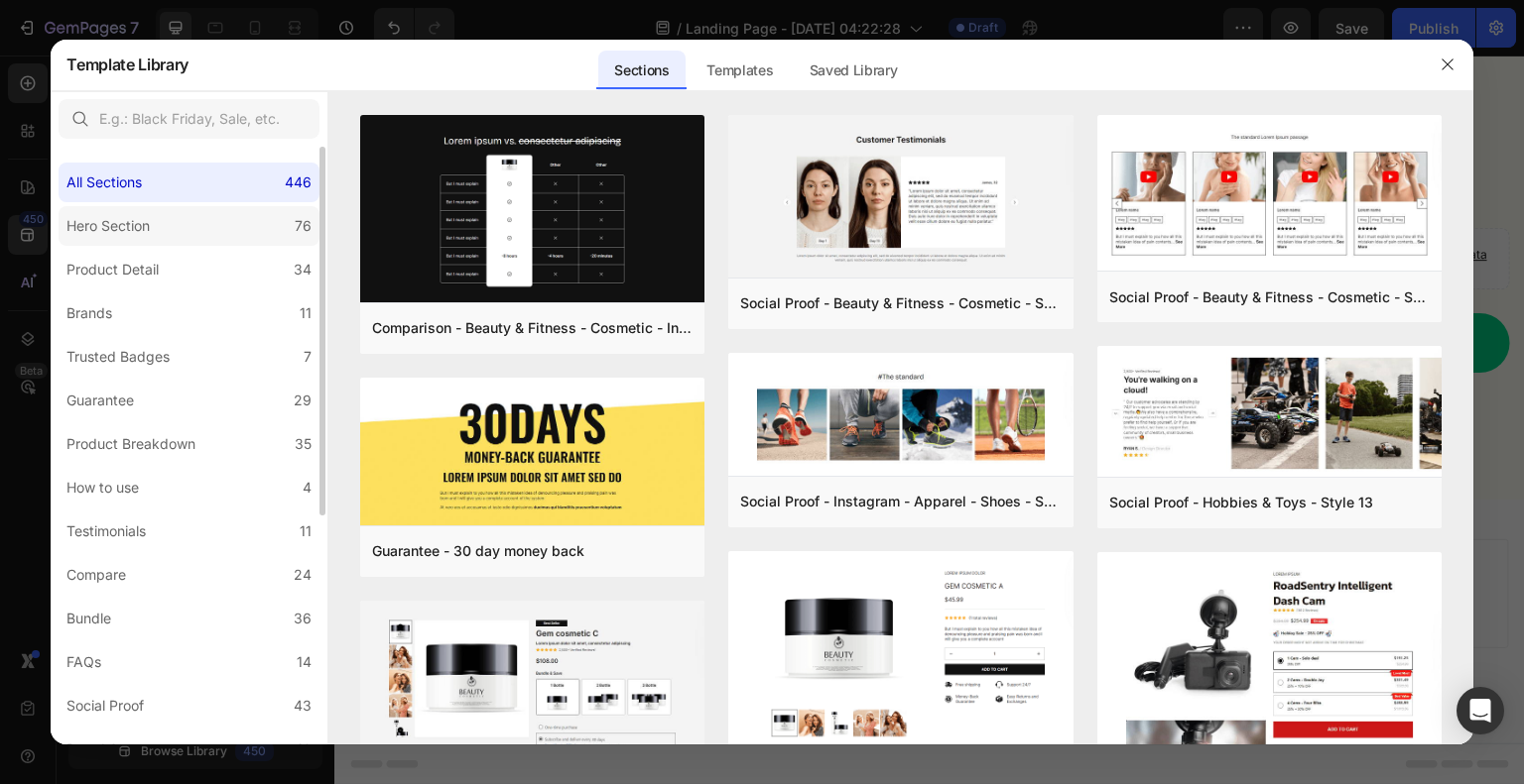
click at [216, 230] on label "Hero Section 76" at bounding box center [189, 226] width 261 height 40
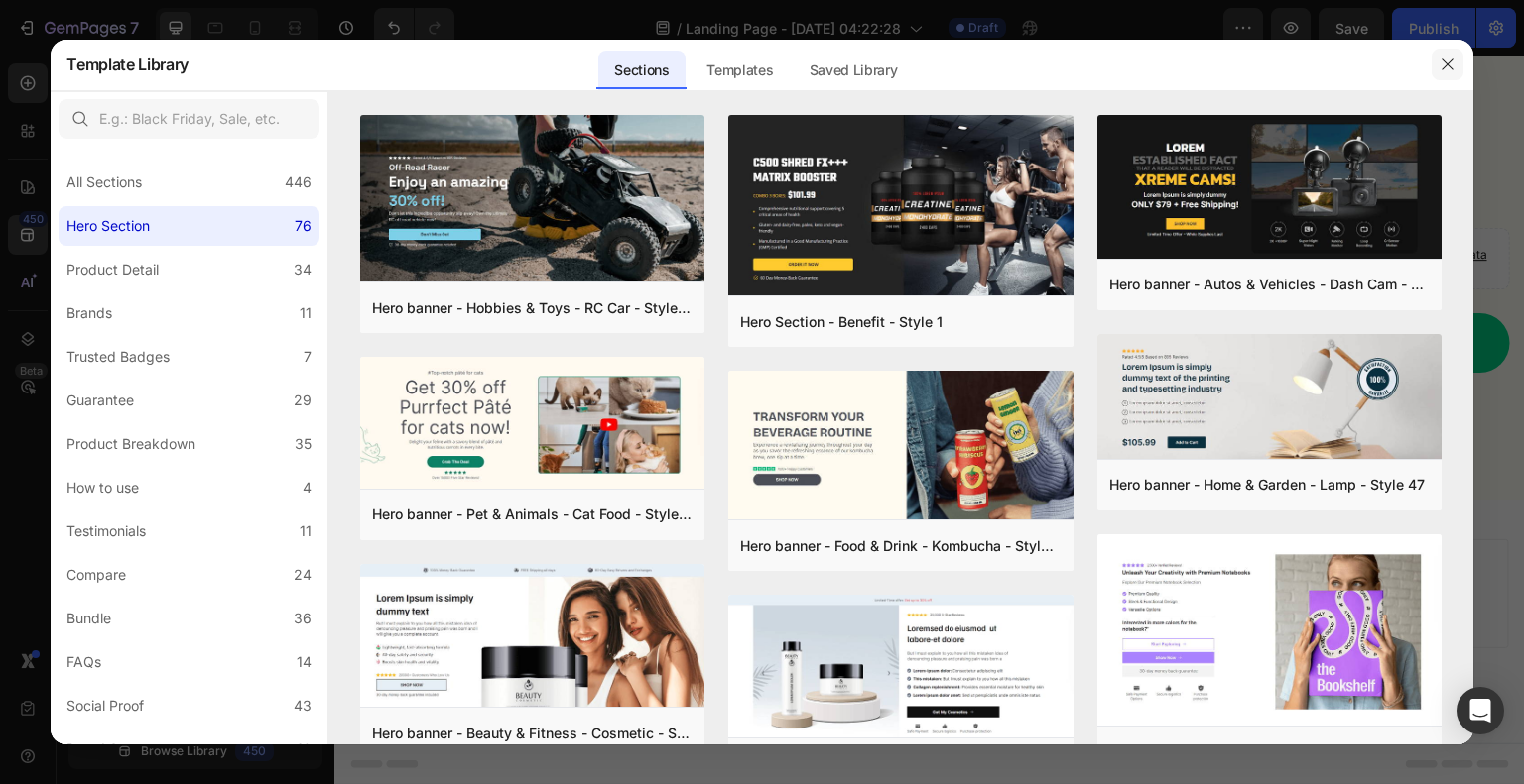
click at [1443, 67] on icon "button" at bounding box center [1447, 65] width 16 height 16
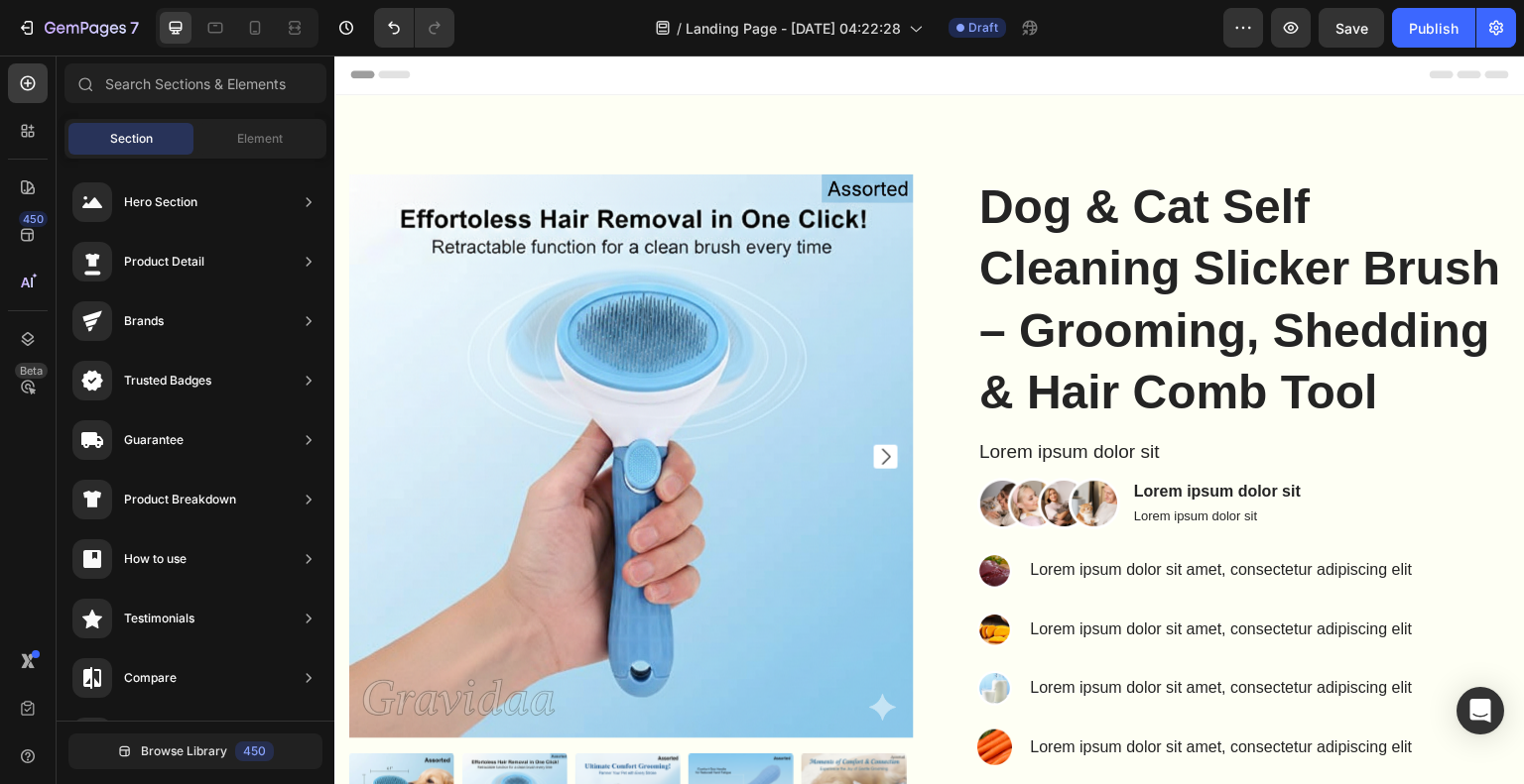
scroll to position [0, 0]
